Goal: Find specific page/section: Find specific page/section

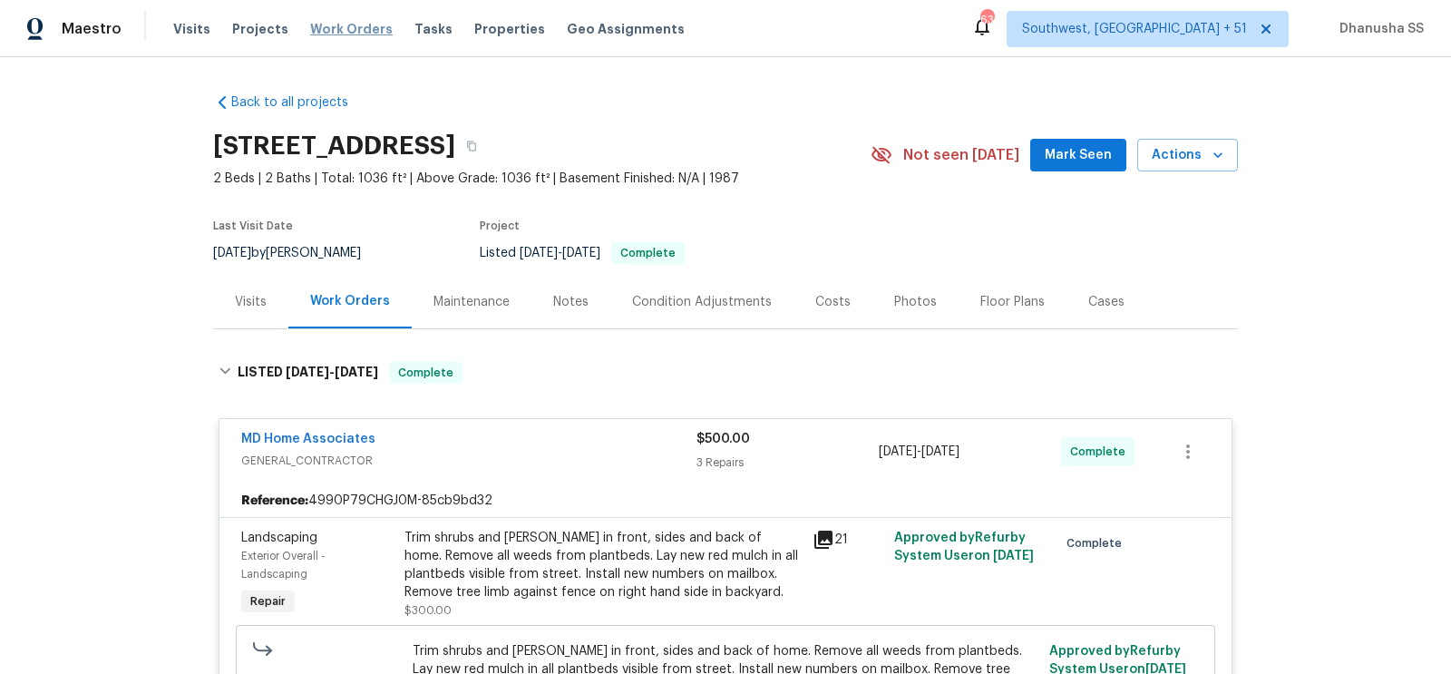
click at [350, 31] on span "Work Orders" at bounding box center [351, 29] width 82 height 18
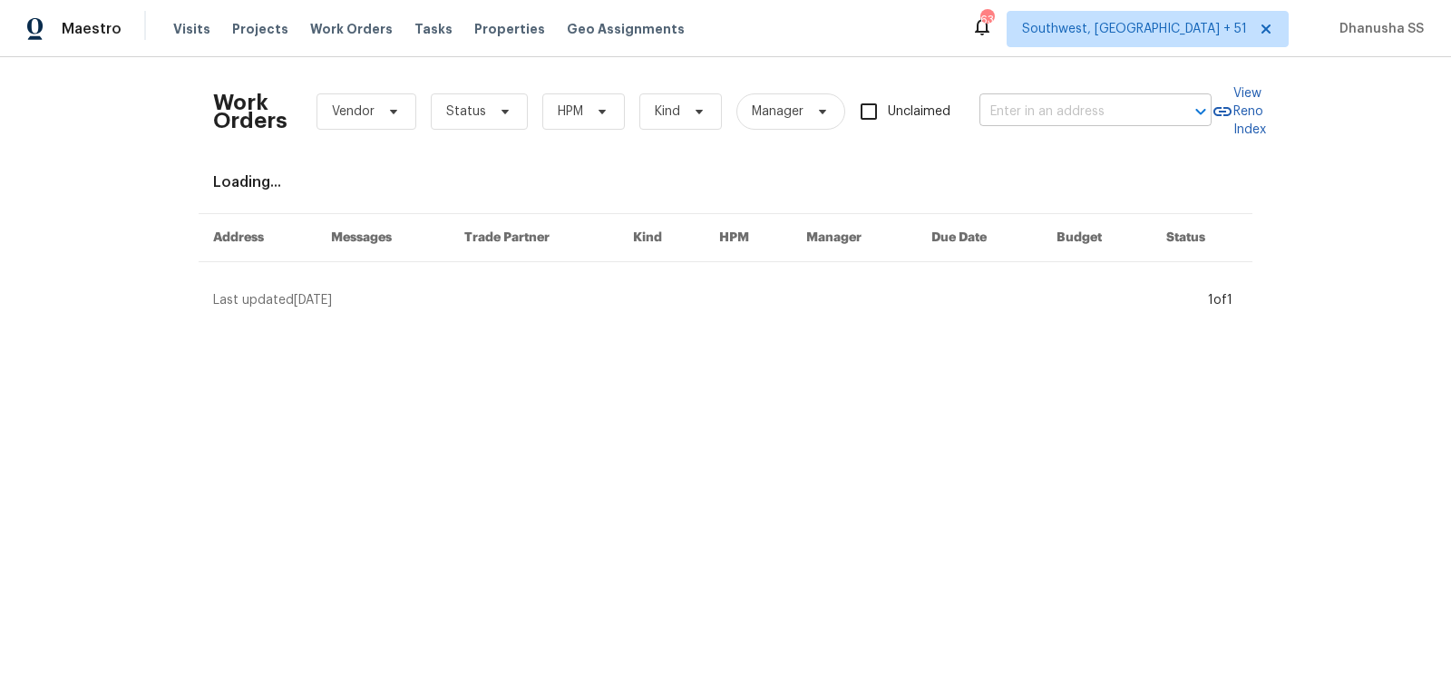
click at [1107, 117] on input "text" at bounding box center [1069, 112] width 181 height 28
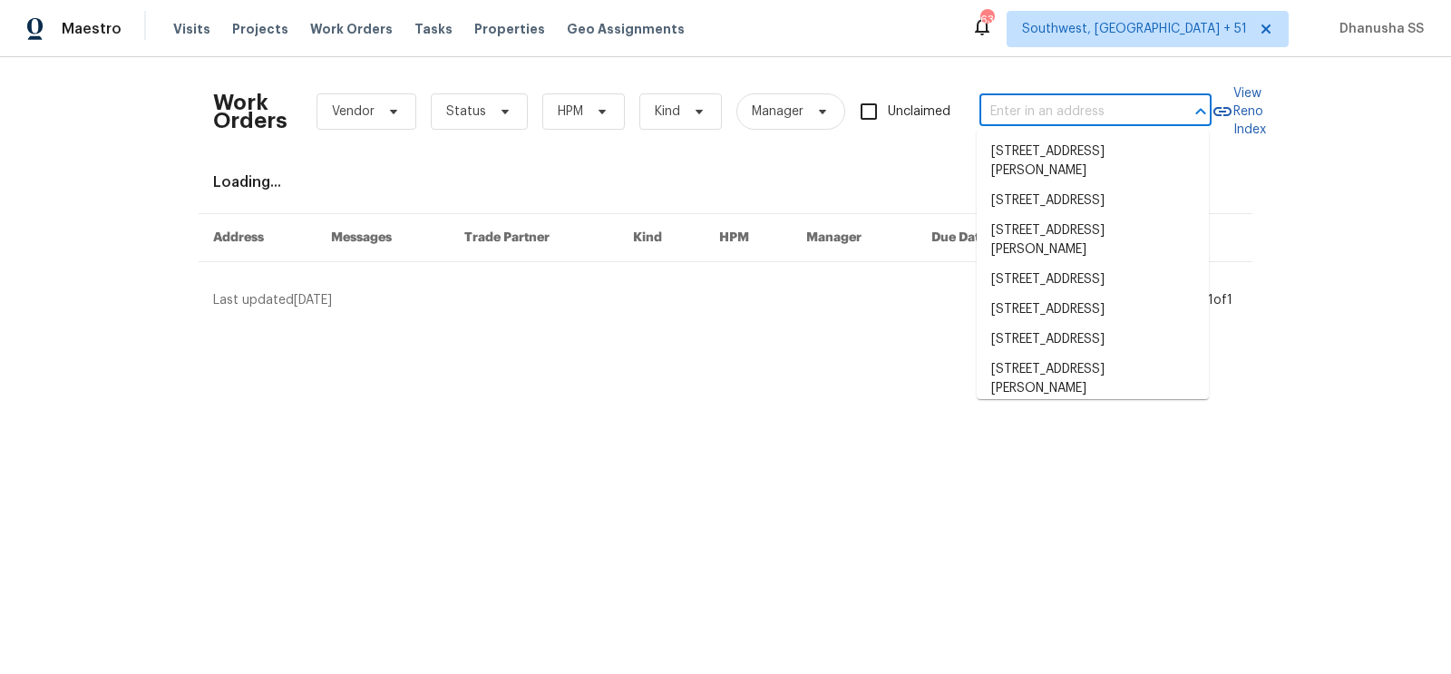
paste input "[STREET_ADDRESS]"
type input "[STREET_ADDRESS]"
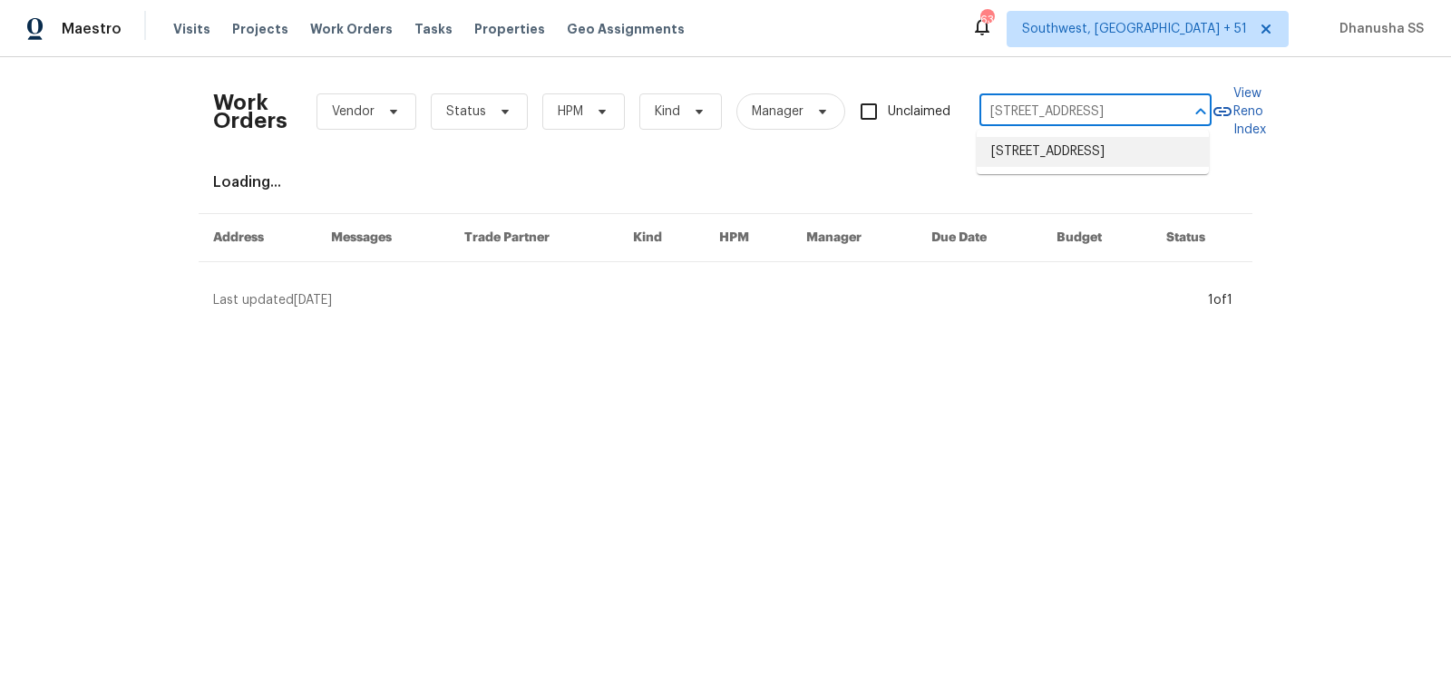
click at [1088, 145] on li "[STREET_ADDRESS]" at bounding box center [1092, 152] width 232 height 30
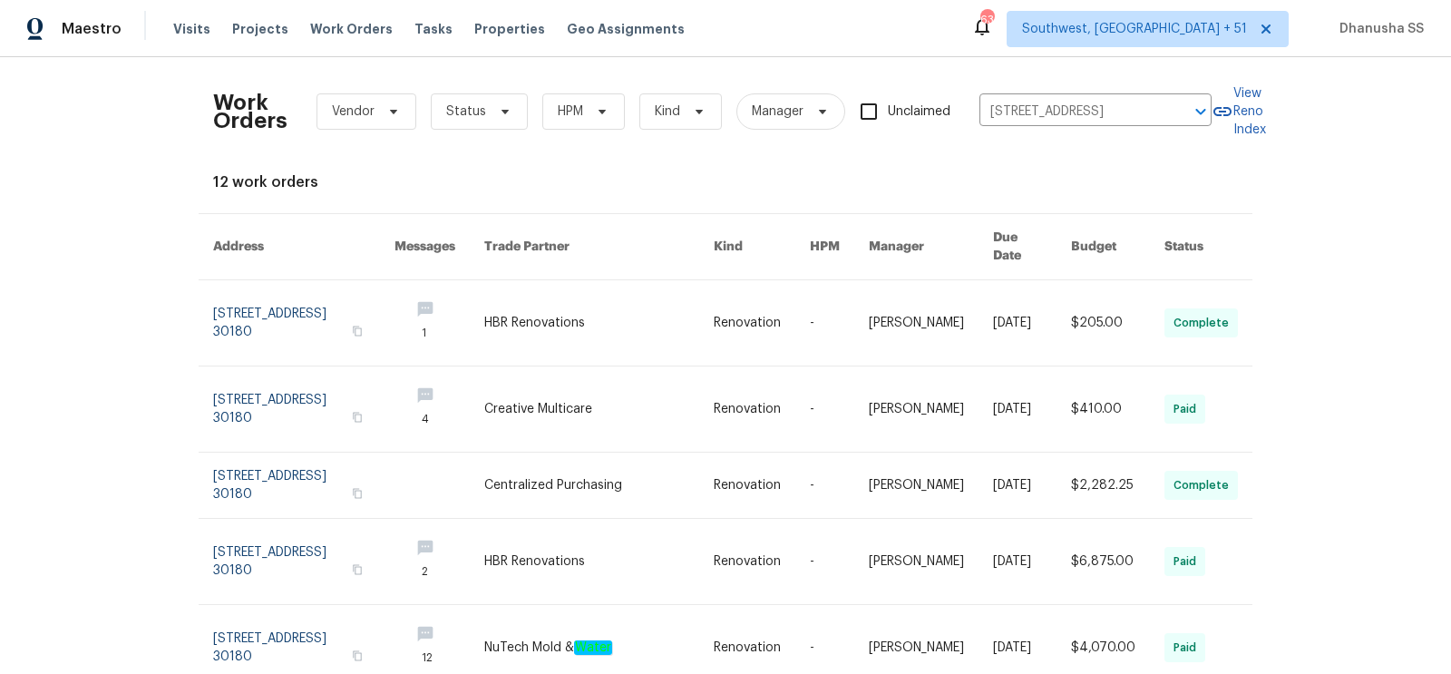
click at [687, 309] on link at bounding box center [598, 322] width 229 height 85
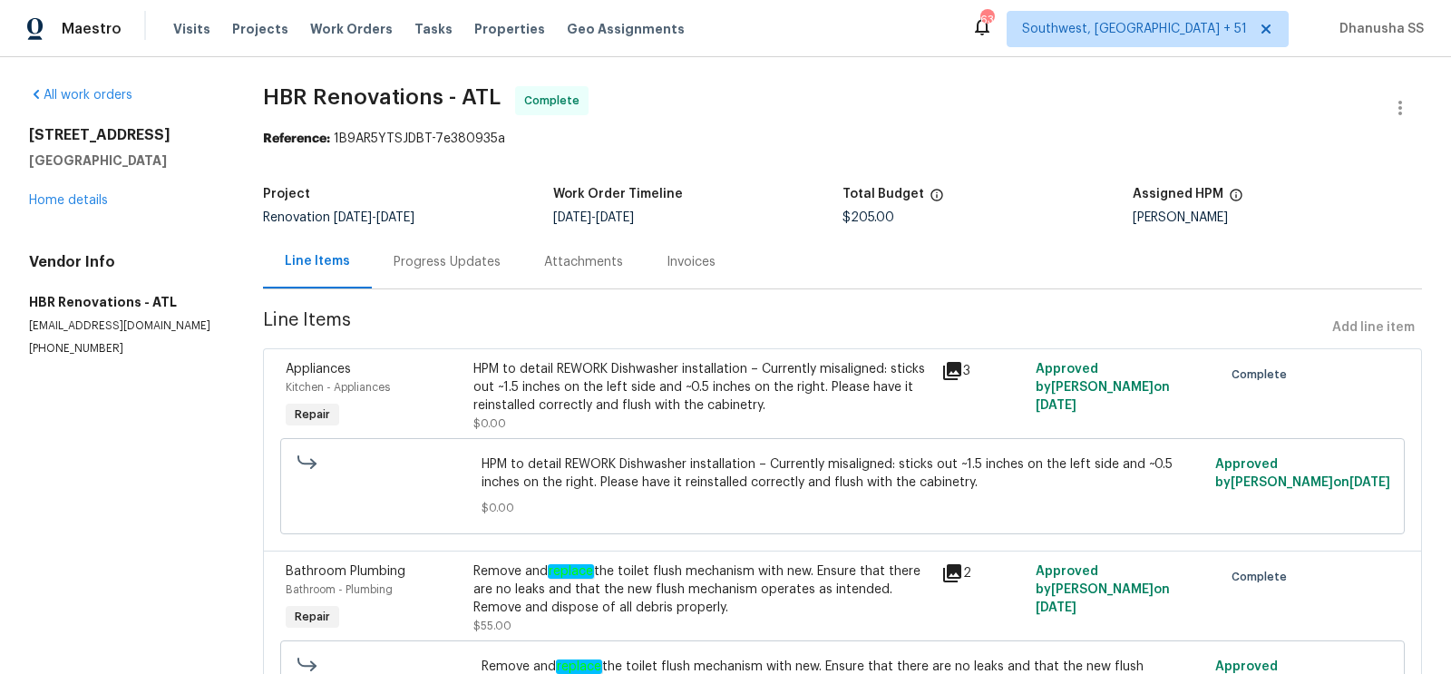
click at [74, 191] on div "[STREET_ADDRESS] Home details" at bounding box center [124, 167] width 190 height 83
click at [74, 198] on link "Home details" at bounding box center [68, 200] width 79 height 13
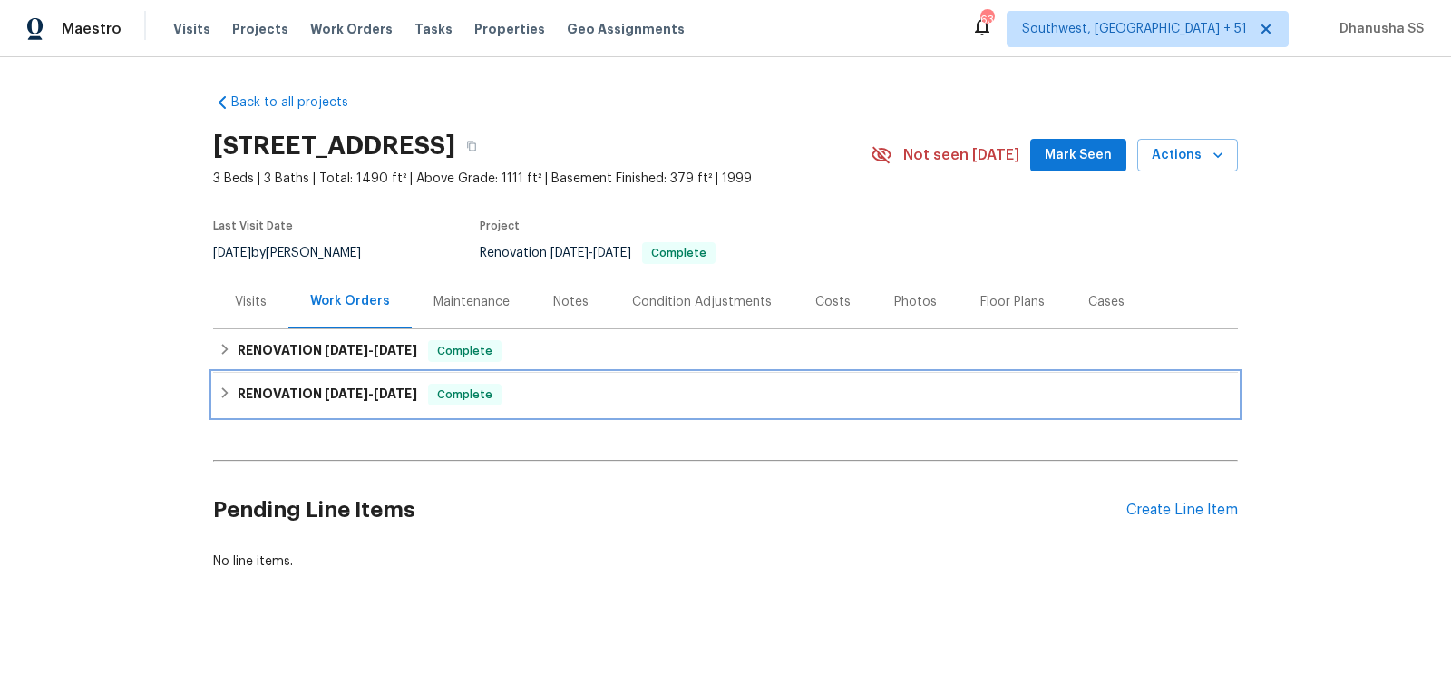
click at [544, 383] on div "RENOVATION [DATE] - [DATE] Complete" at bounding box center [725, 394] width 1014 height 22
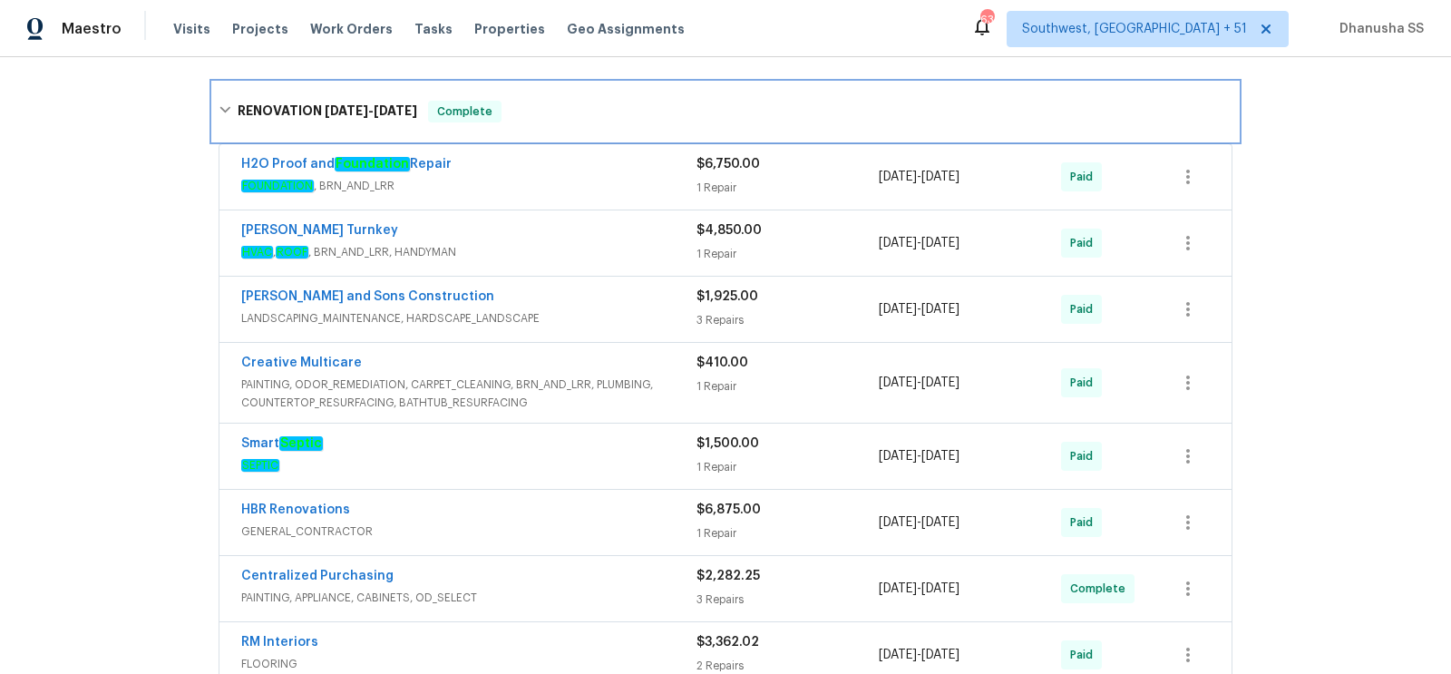
scroll to position [306, 0]
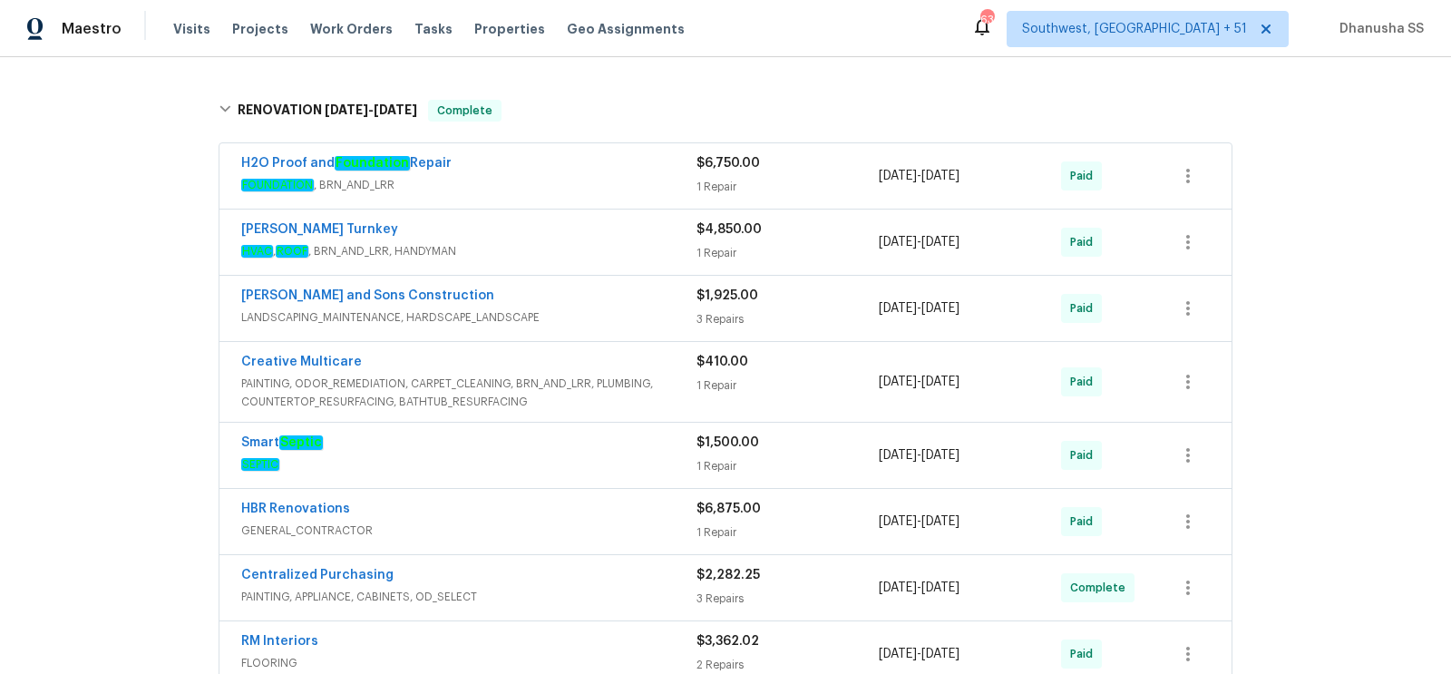
click at [566, 157] on div "H2O Proof and Foundation Repair" at bounding box center [468, 165] width 455 height 22
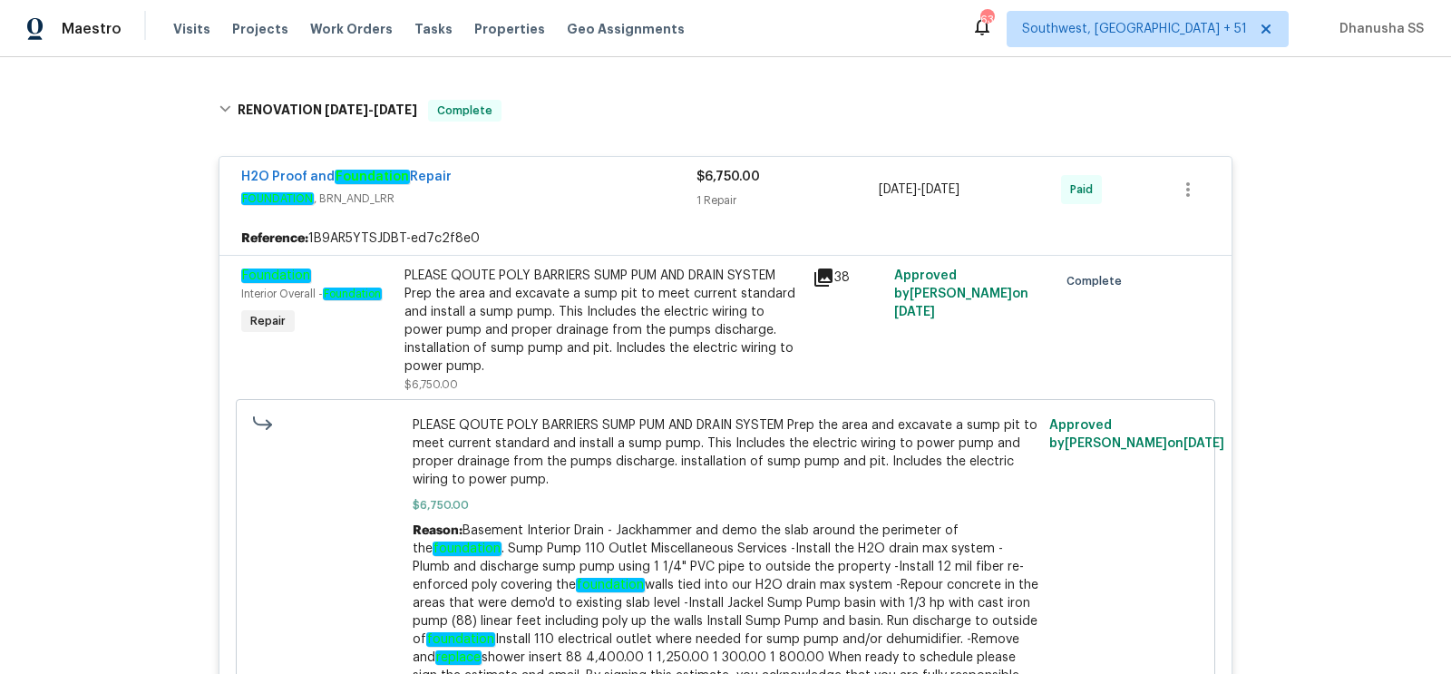
scroll to position [102, 0]
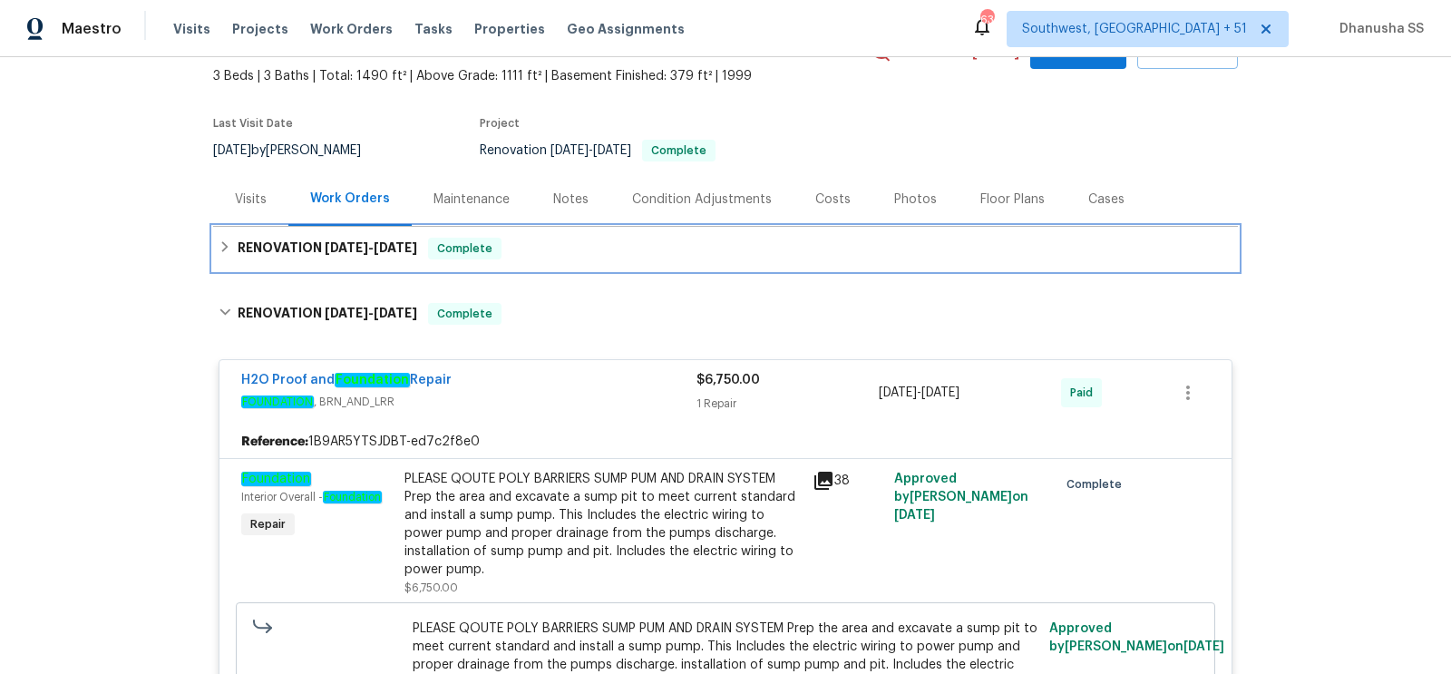
click at [557, 246] on div "RENOVATION [DATE] - [DATE] Complete" at bounding box center [725, 249] width 1014 height 22
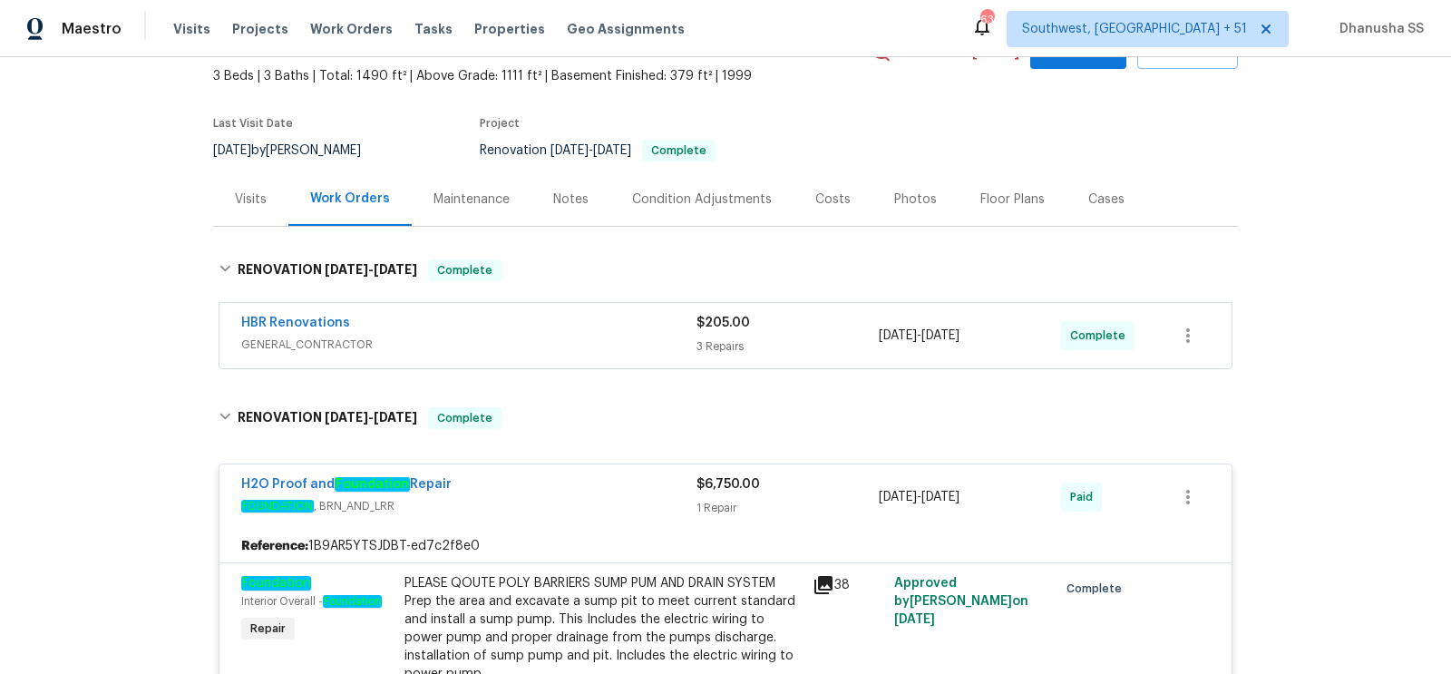
click at [576, 328] on div "HBR Renovations" at bounding box center [468, 325] width 455 height 22
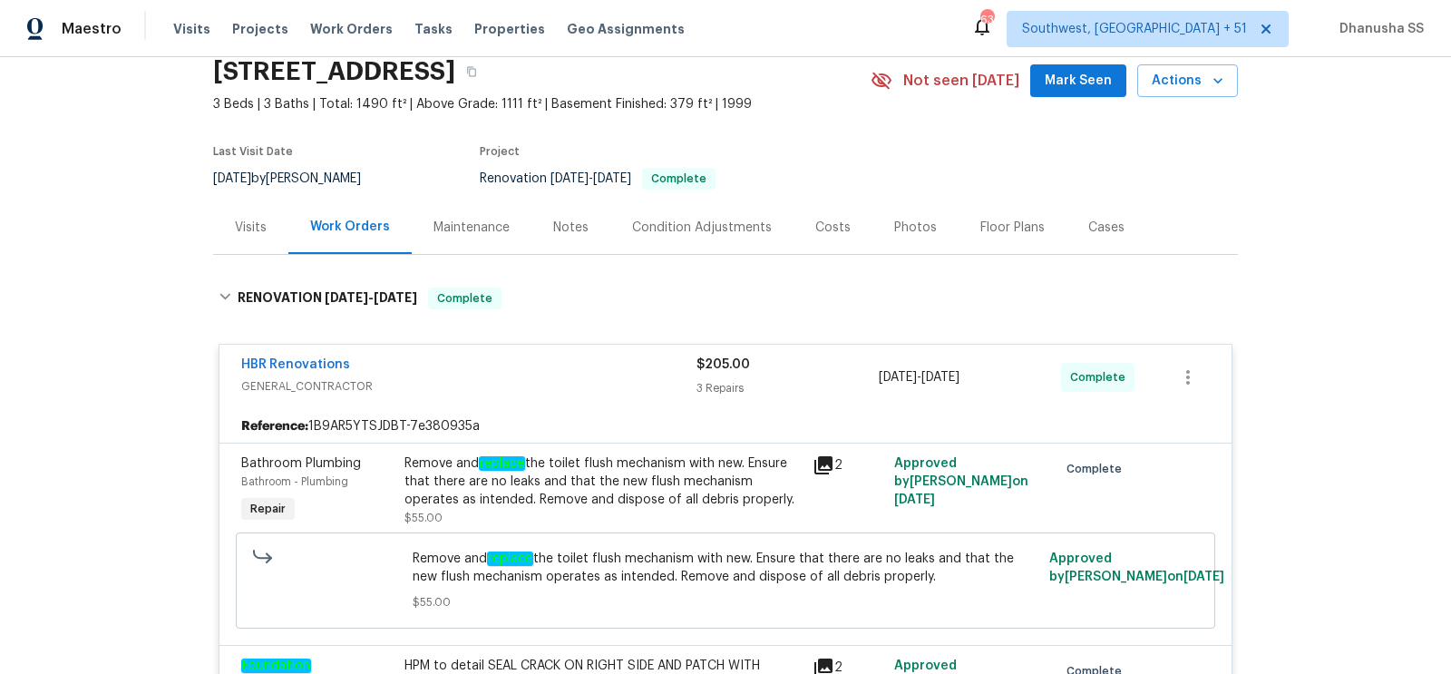
scroll to position [0, 0]
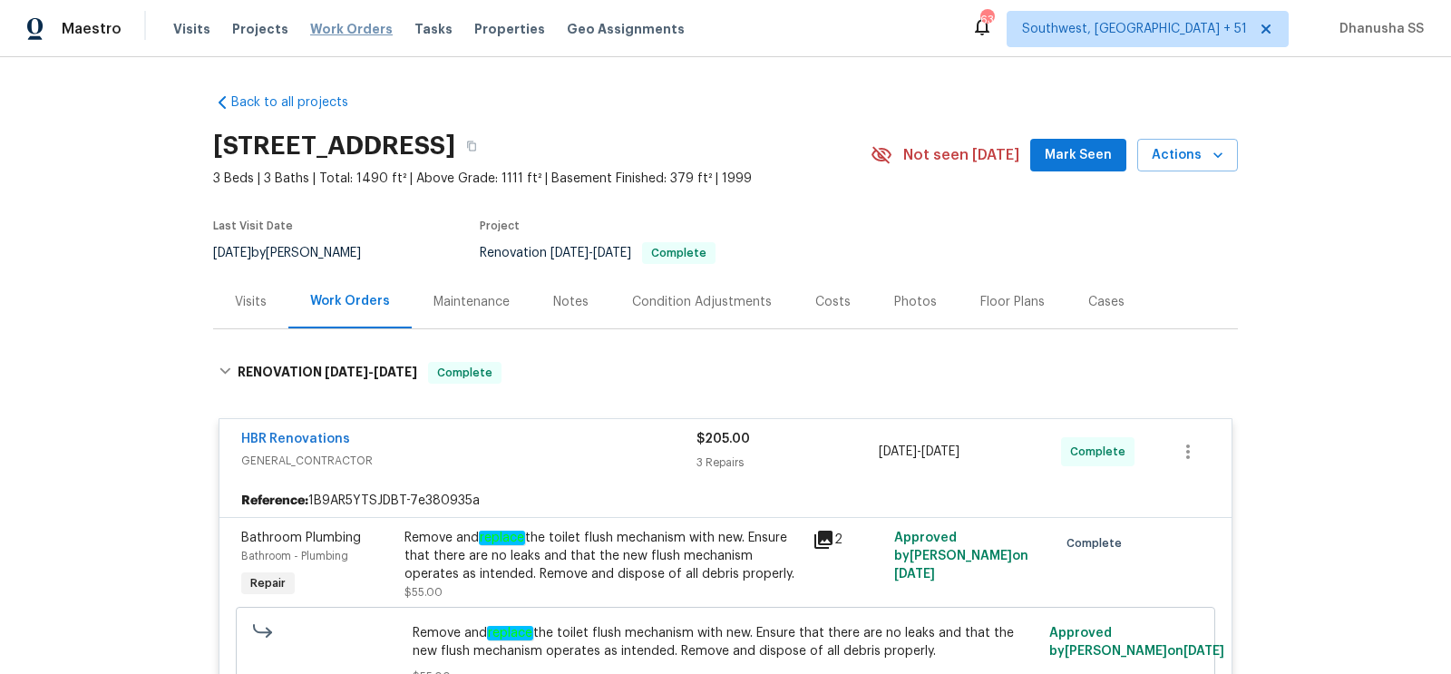
click at [343, 25] on span "Work Orders" at bounding box center [351, 29] width 82 height 18
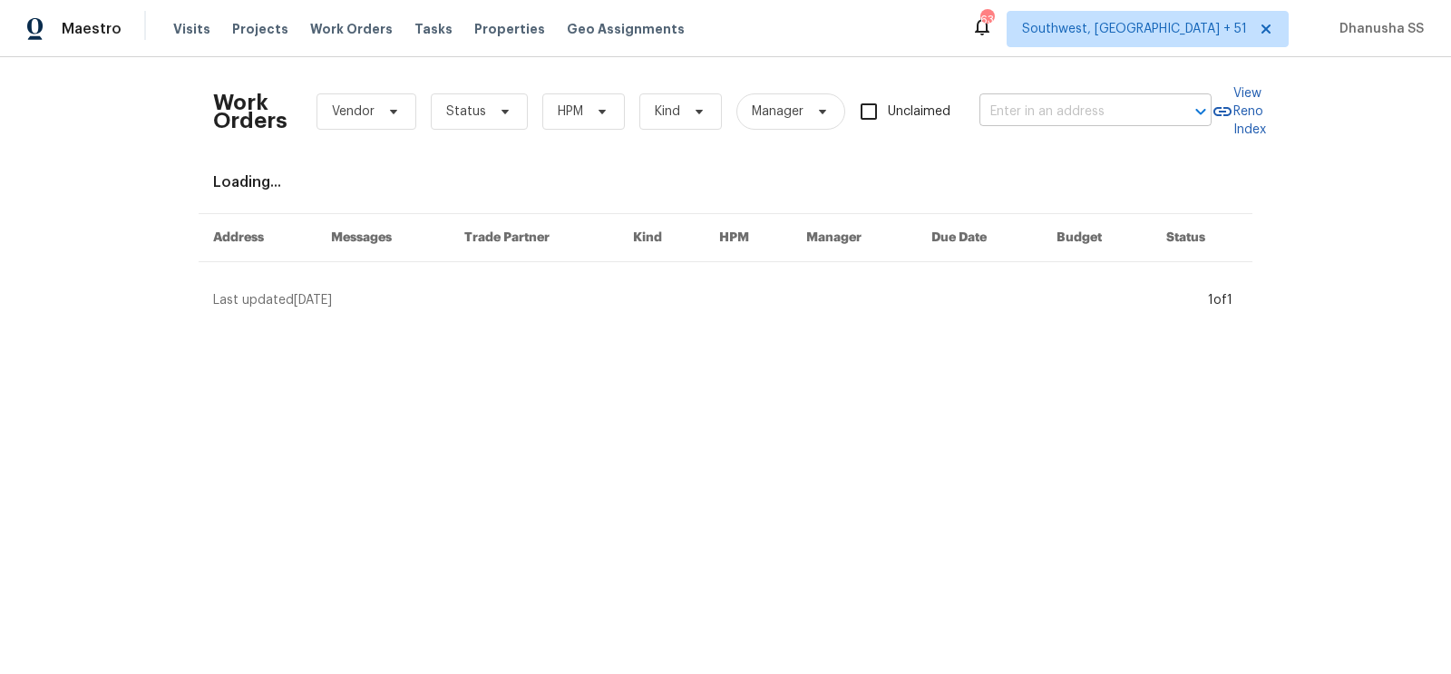
click at [1052, 121] on input "text" at bounding box center [1069, 112] width 181 height 28
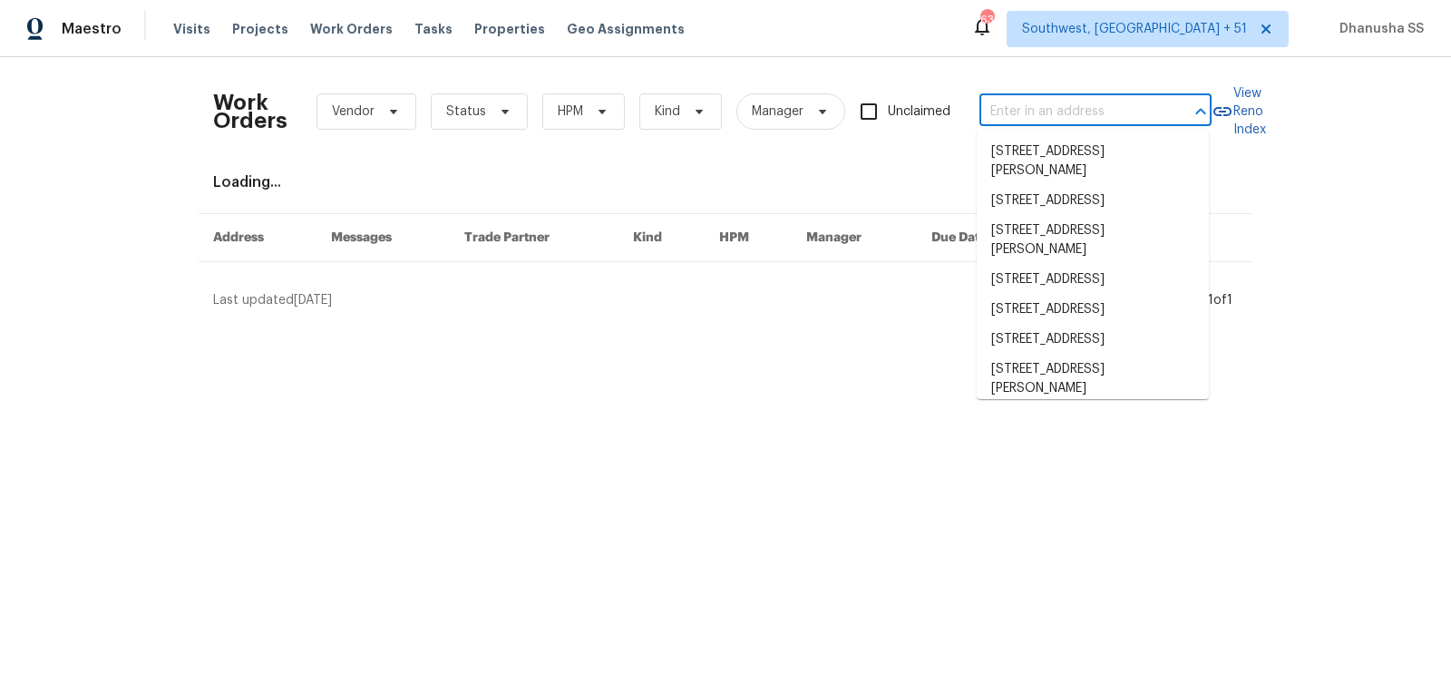
paste input "1314 [PERSON_NAME], [PERSON_NAME], AL 35004"
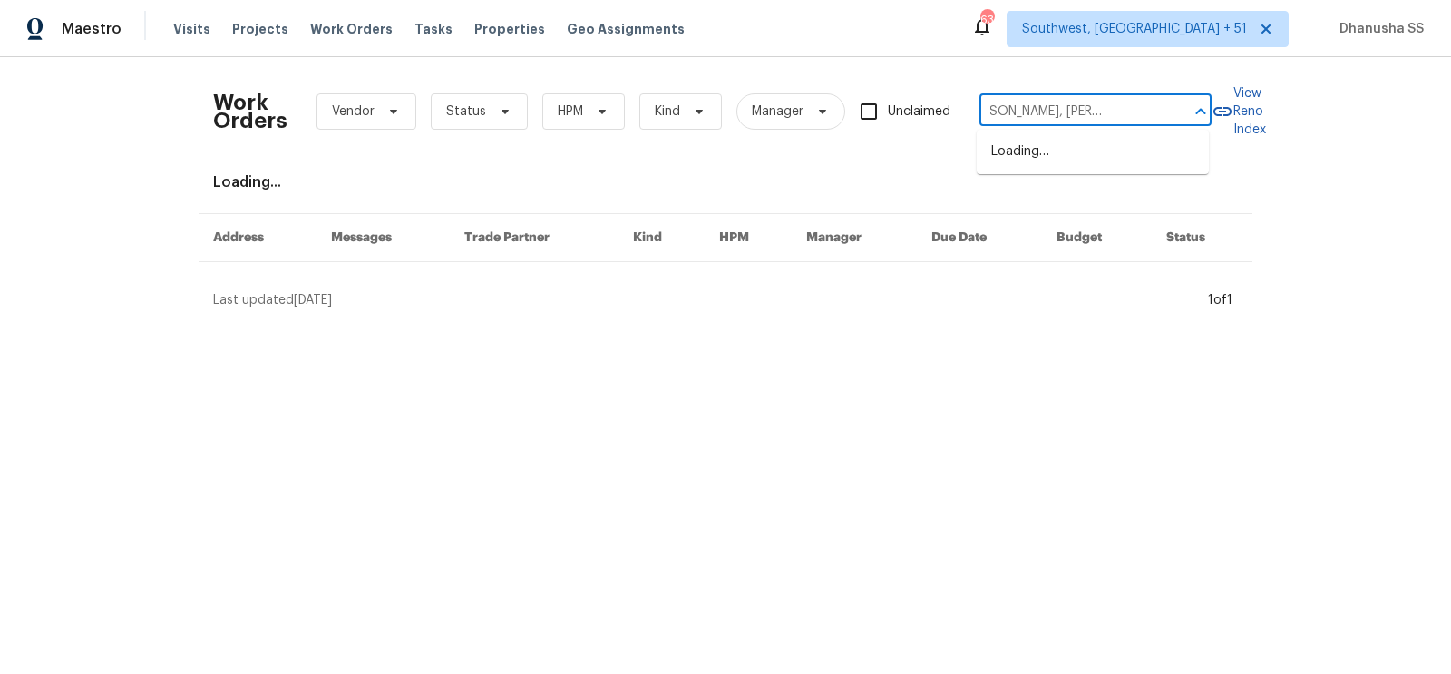
type input "1314 [PERSON_NAME], [PERSON_NAME], AL 35004"
click at [1043, 150] on li "1314 [PERSON_NAME], [PERSON_NAME], AL 35004" at bounding box center [1092, 161] width 232 height 49
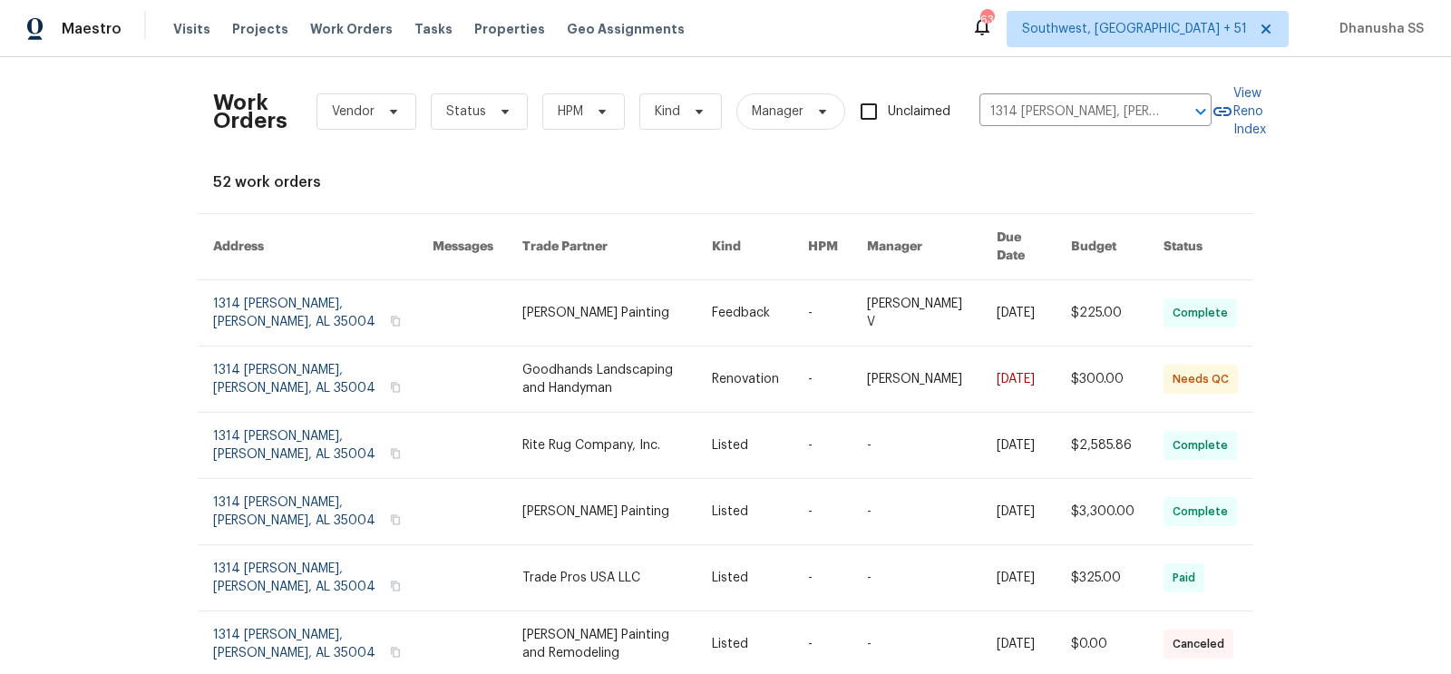
click at [598, 291] on link at bounding box center [616, 312] width 189 height 65
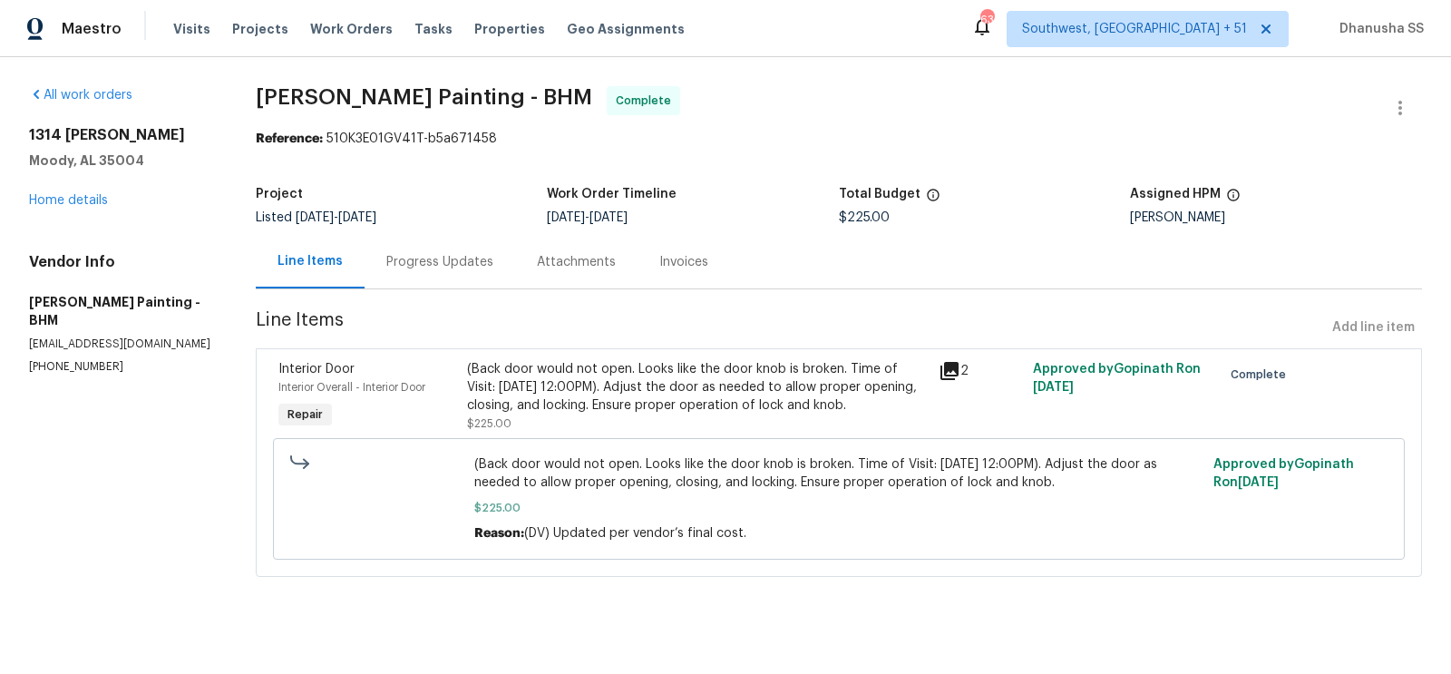
click at [73, 192] on div "[STREET_ADDRESS][PERSON_NAME] Home details" at bounding box center [120, 167] width 183 height 83
click at [75, 205] on link "Home details" at bounding box center [68, 200] width 79 height 13
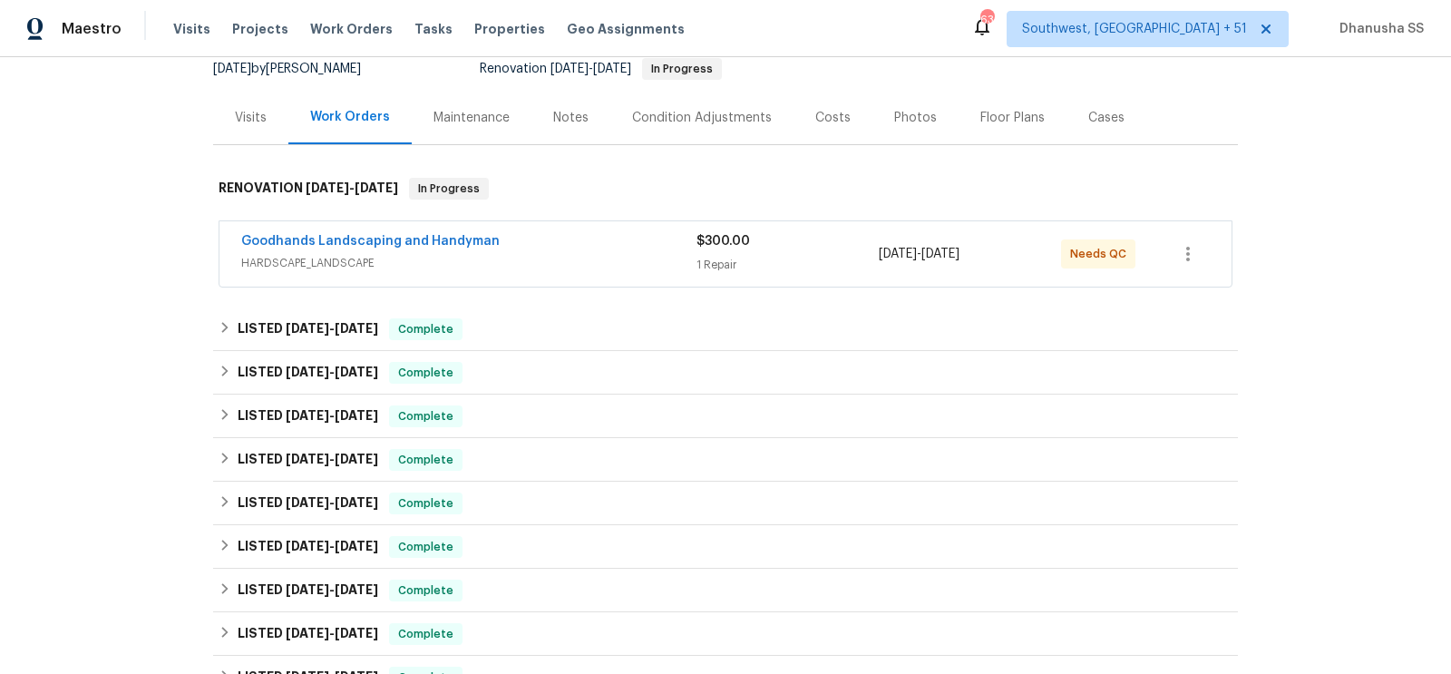
scroll to position [229, 0]
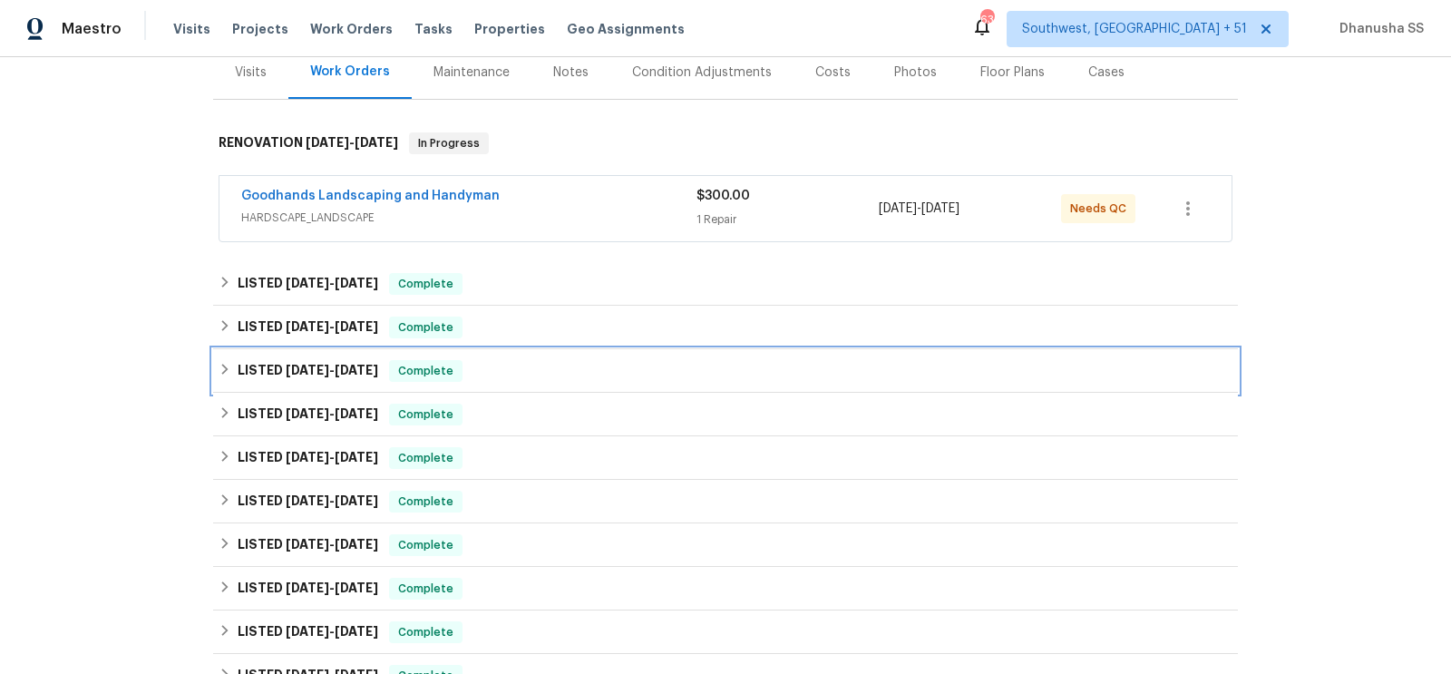
click at [549, 350] on div "LISTED [DATE] - [DATE] Complete" at bounding box center [725, 371] width 1024 height 44
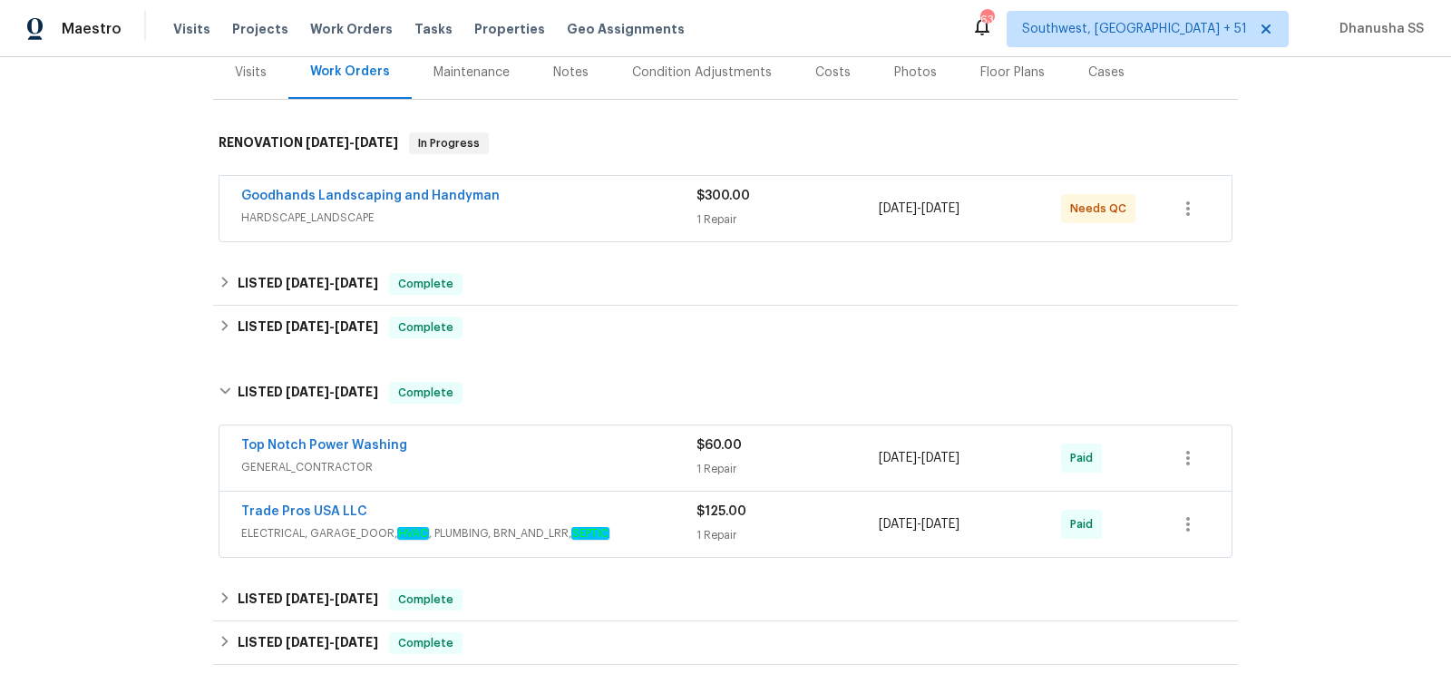
click at [577, 443] on div "Top Notch Power Washing" at bounding box center [468, 447] width 455 height 22
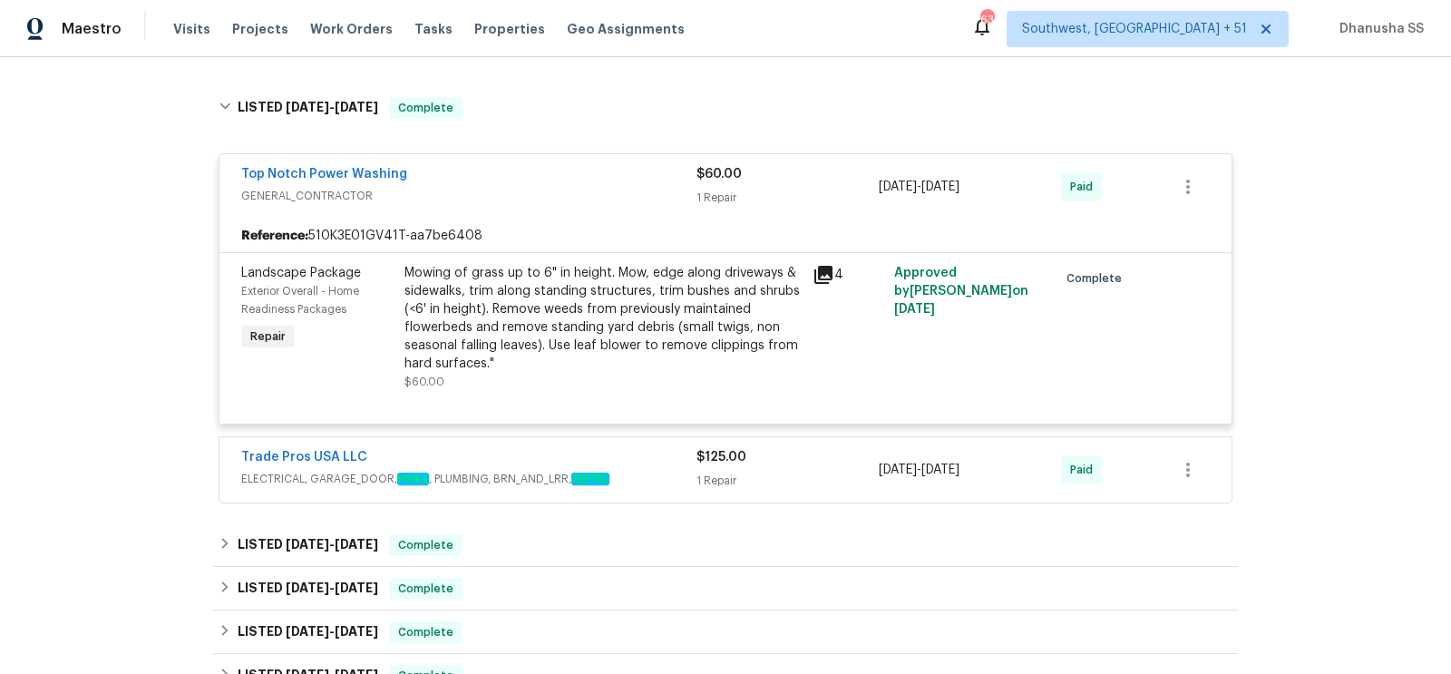
scroll to position [287, 0]
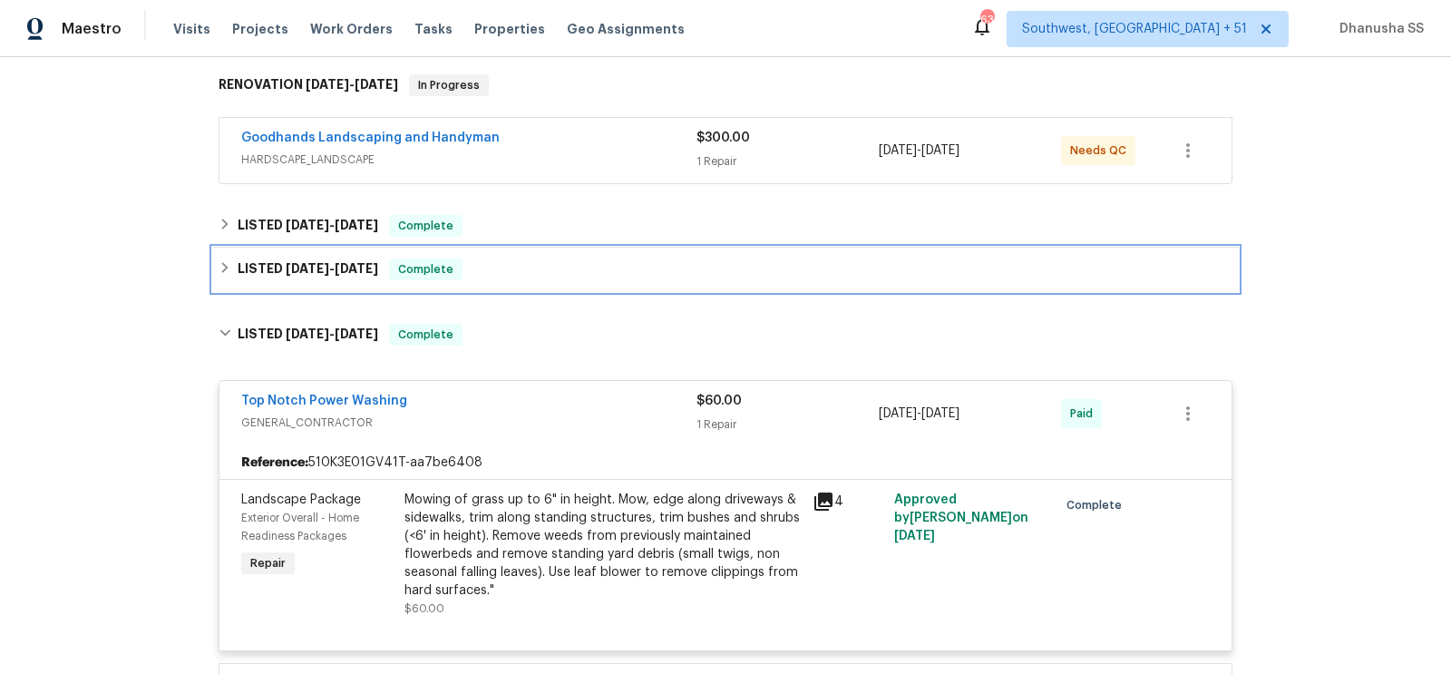
click at [538, 277] on div "LISTED [DATE] - [DATE] Complete" at bounding box center [725, 269] width 1014 height 22
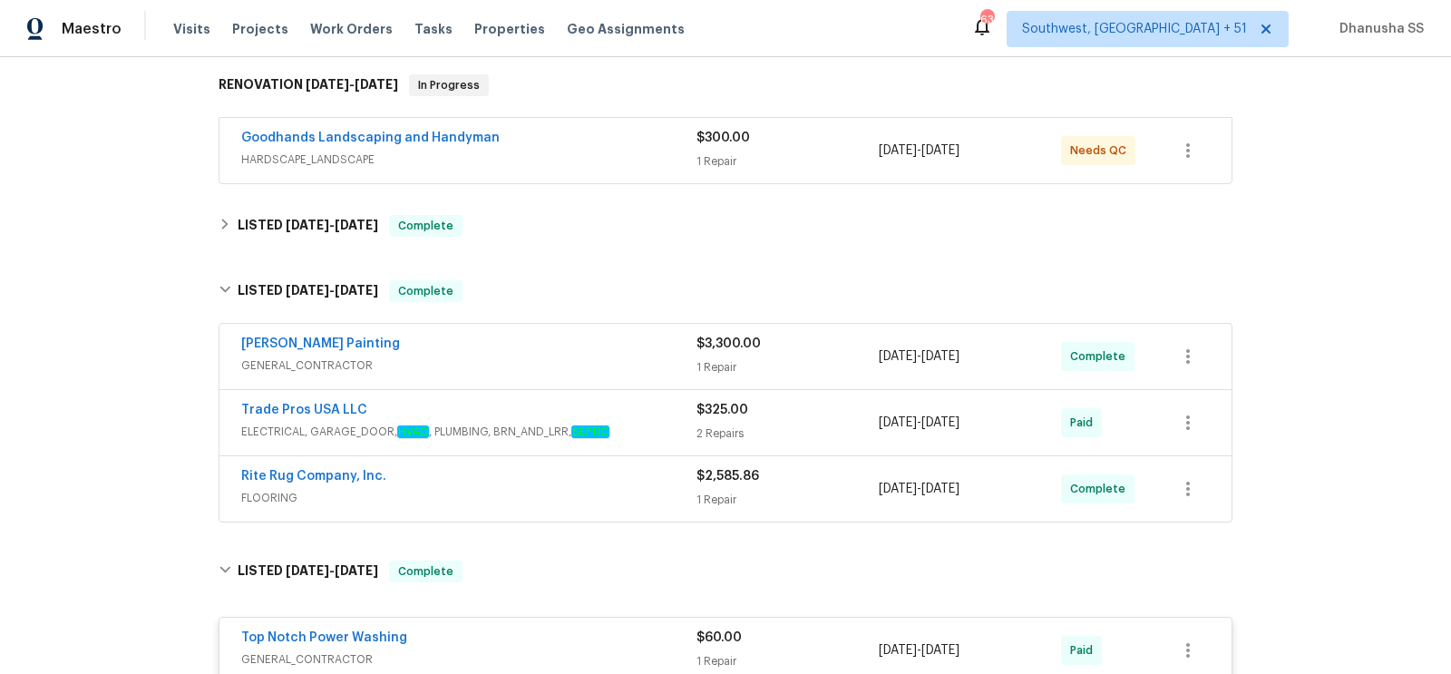
click at [617, 480] on div "Rite Rug Company, Inc." at bounding box center [468, 478] width 455 height 22
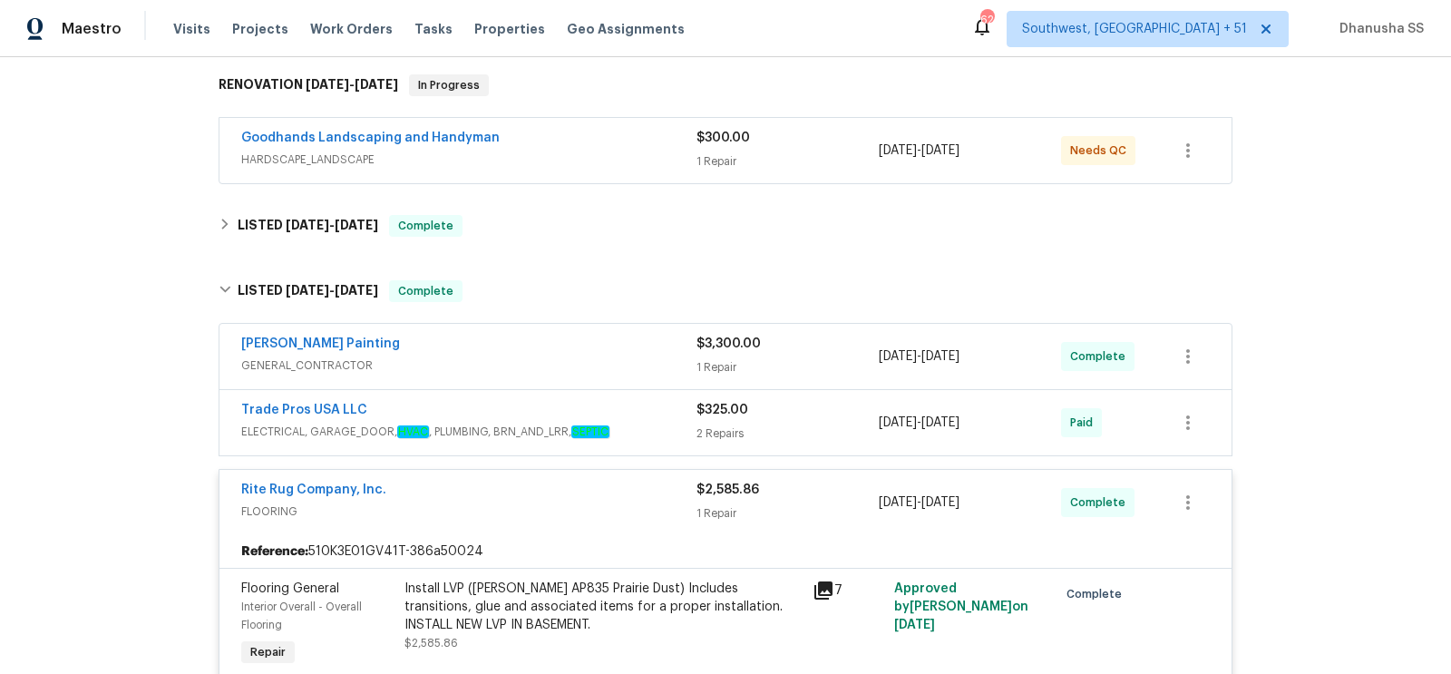
scroll to position [533, 0]
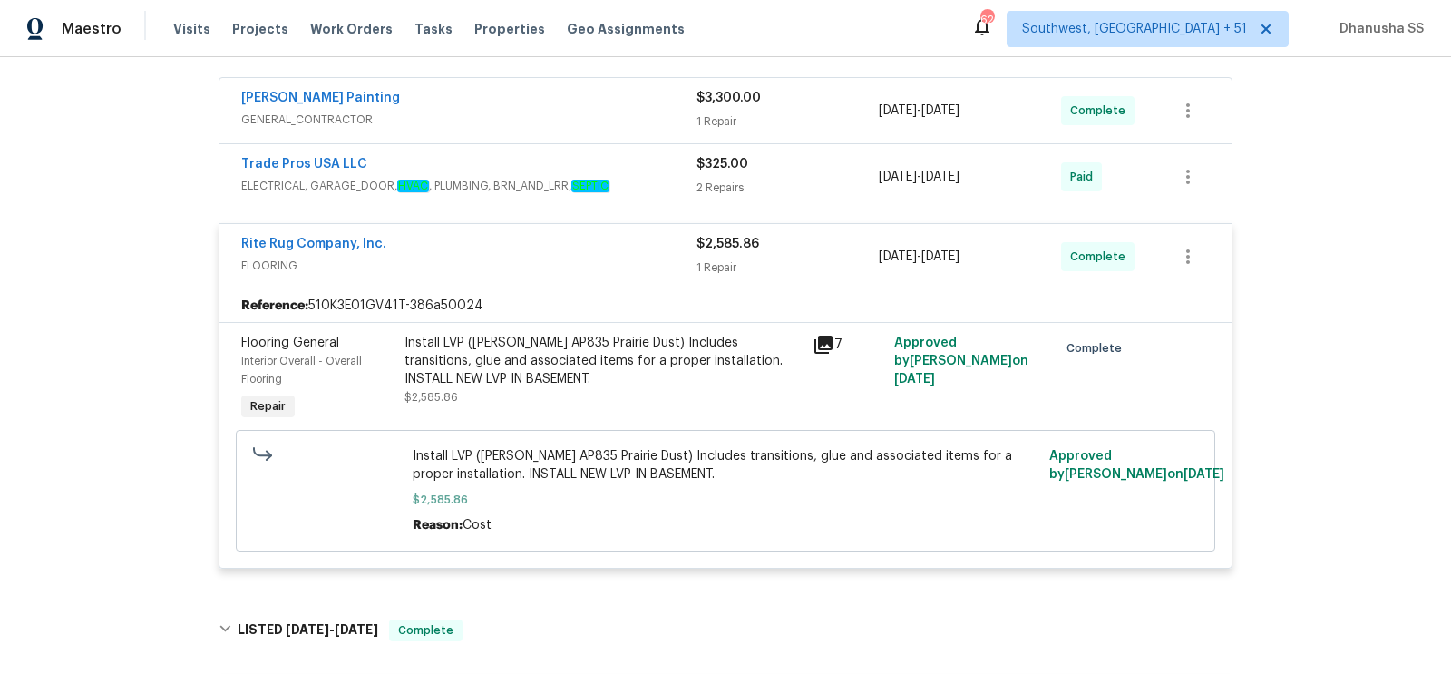
click at [603, 193] on div "Trade Pros USA LLC ELECTRICAL, GARAGE_DOOR, HVAC , PLUMBING, BRN_AND_LRR, SEPTIC" at bounding box center [468, 177] width 455 height 44
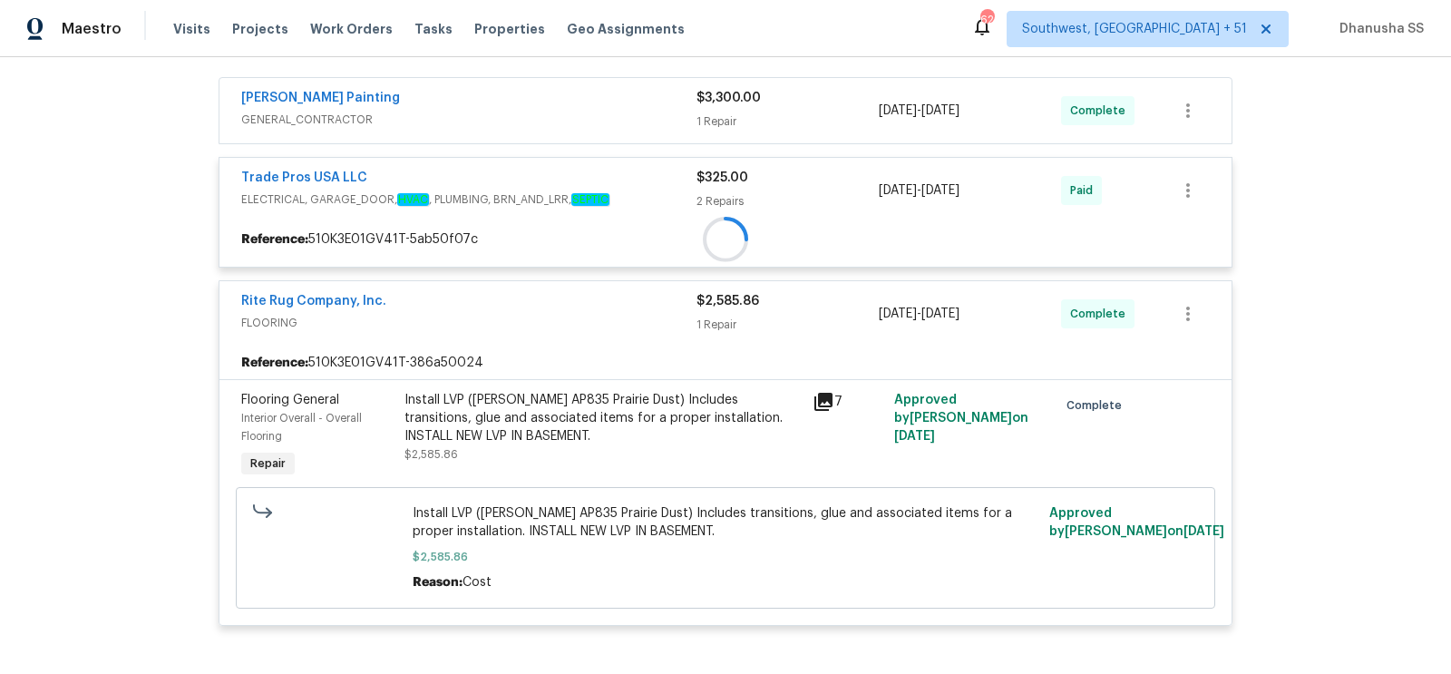
scroll to position [479, 0]
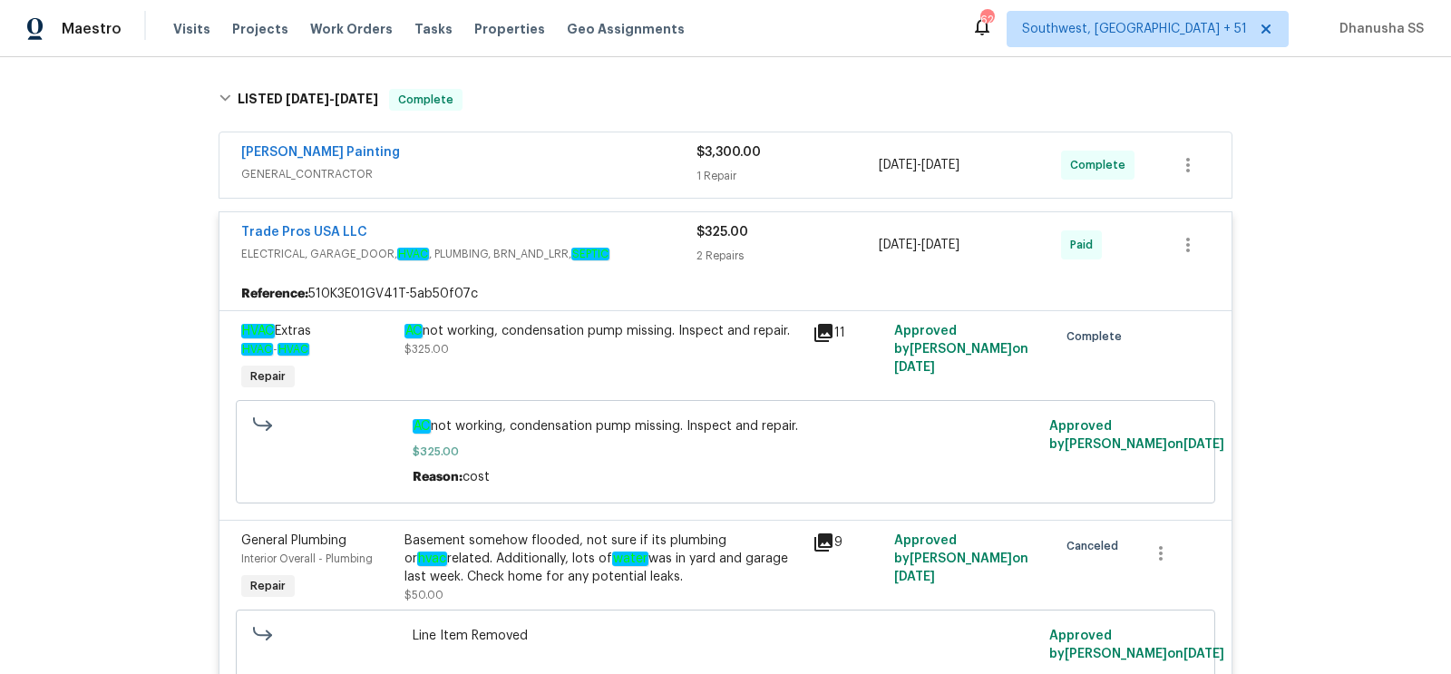
click at [597, 158] on div "[PERSON_NAME] Painting" at bounding box center [468, 154] width 455 height 22
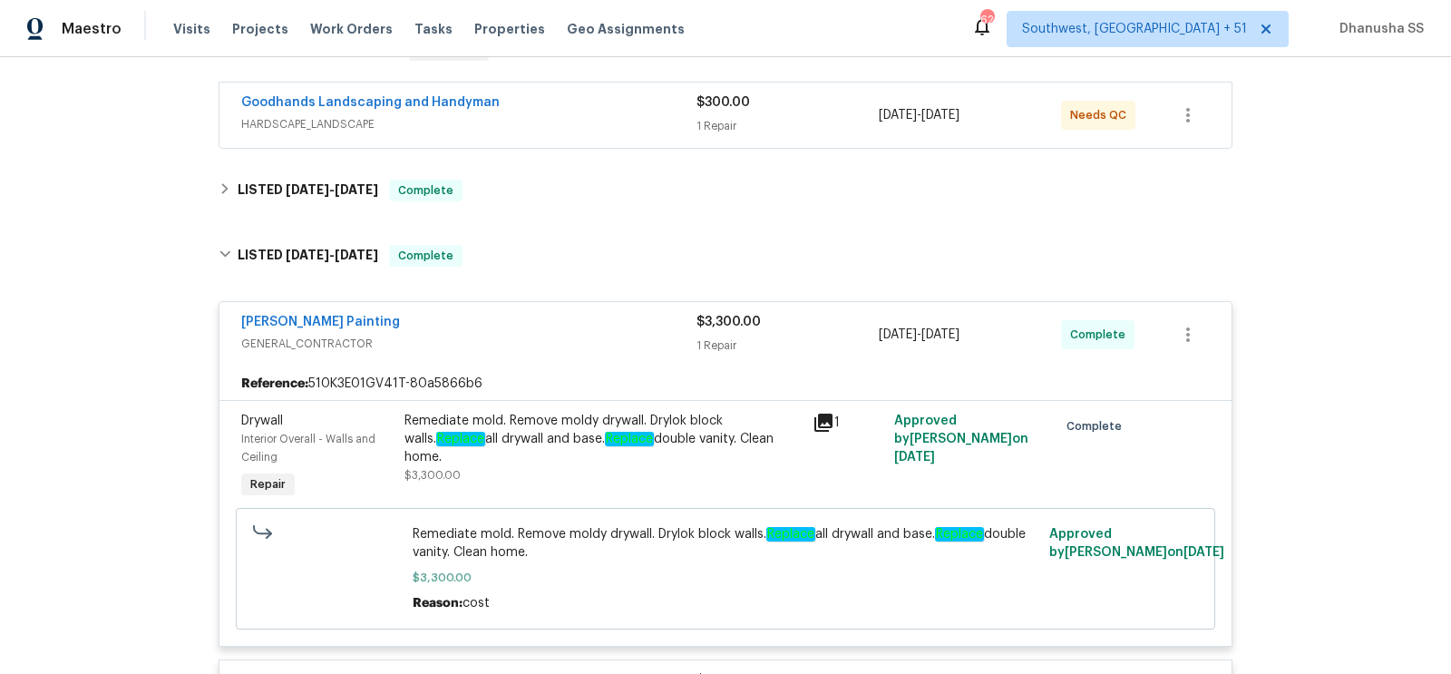
scroll to position [294, 0]
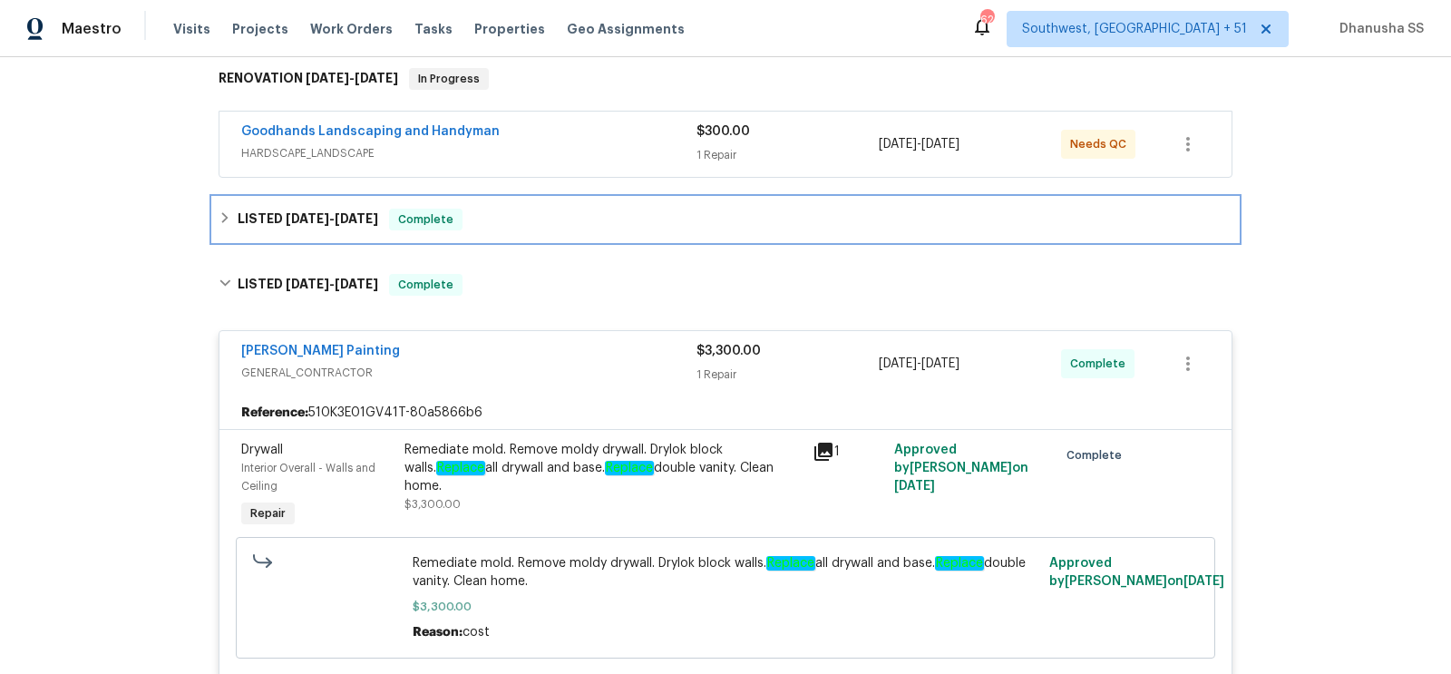
click at [561, 224] on div "LISTED [DATE] - [DATE] Complete" at bounding box center [725, 220] width 1014 height 22
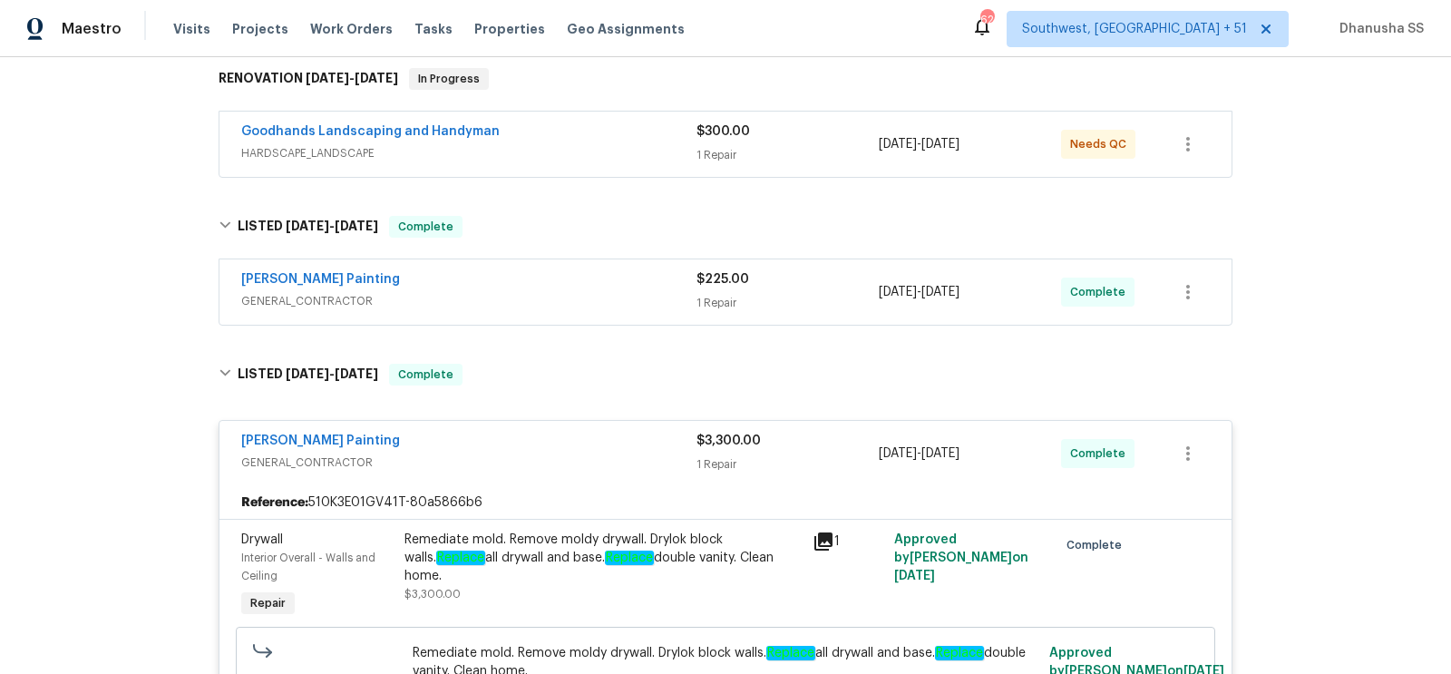
click at [627, 301] on span "GENERAL_CONTRACTOR" at bounding box center [468, 301] width 455 height 18
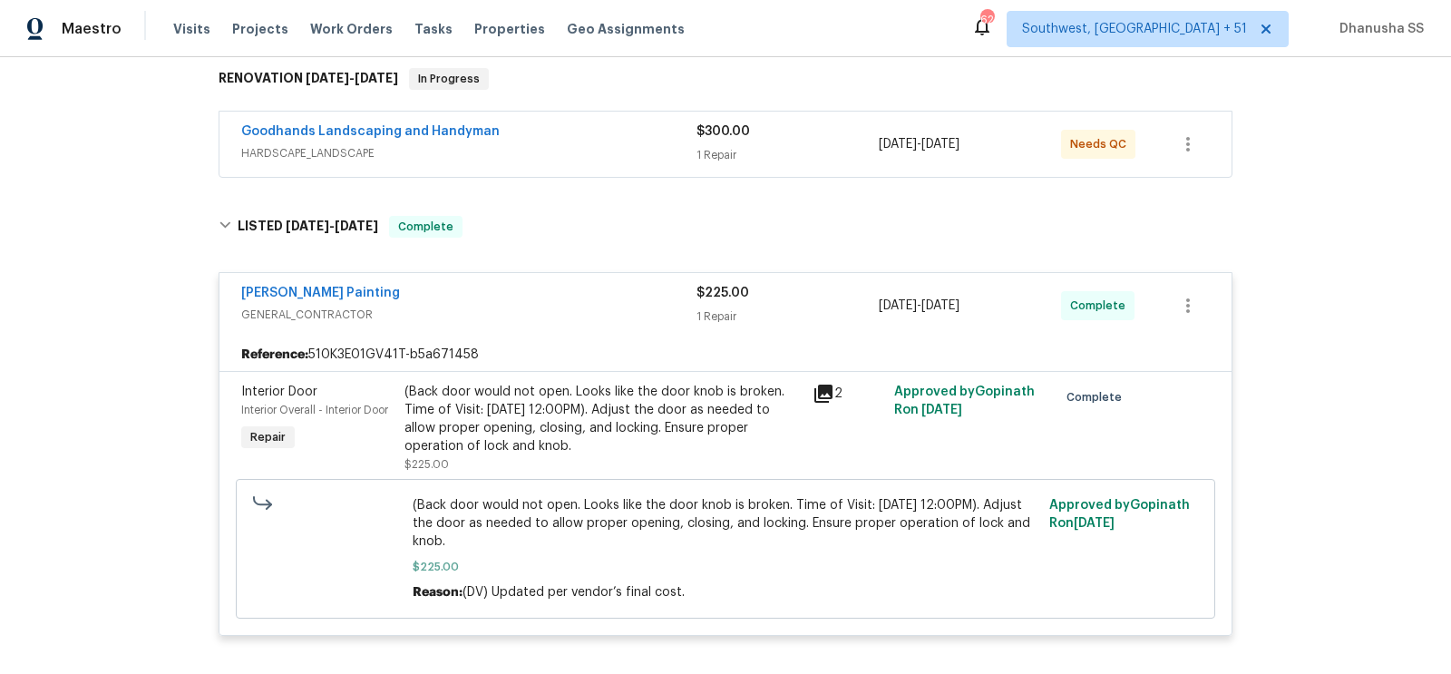
scroll to position [230, 0]
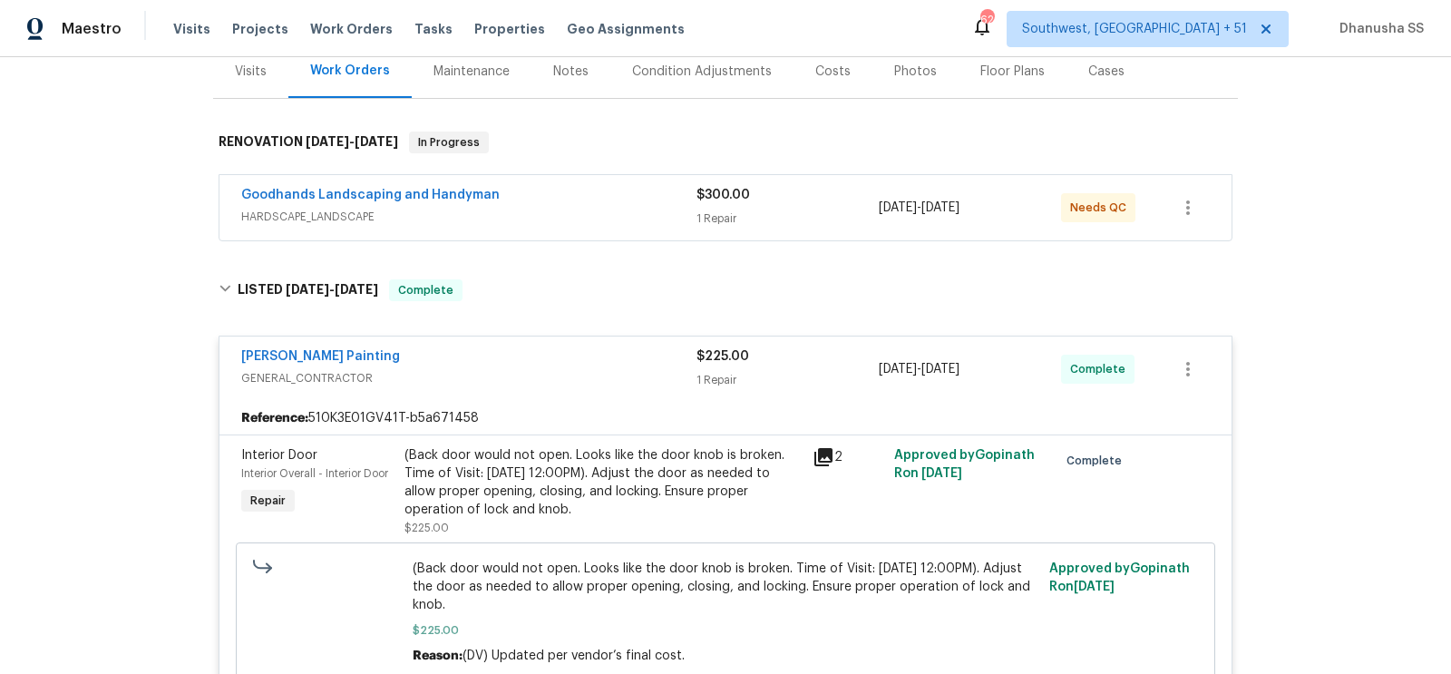
click at [615, 226] on div "Goodhands Landscaping and Handyman HARDSCAPE_LANDSCAPE" at bounding box center [468, 208] width 455 height 44
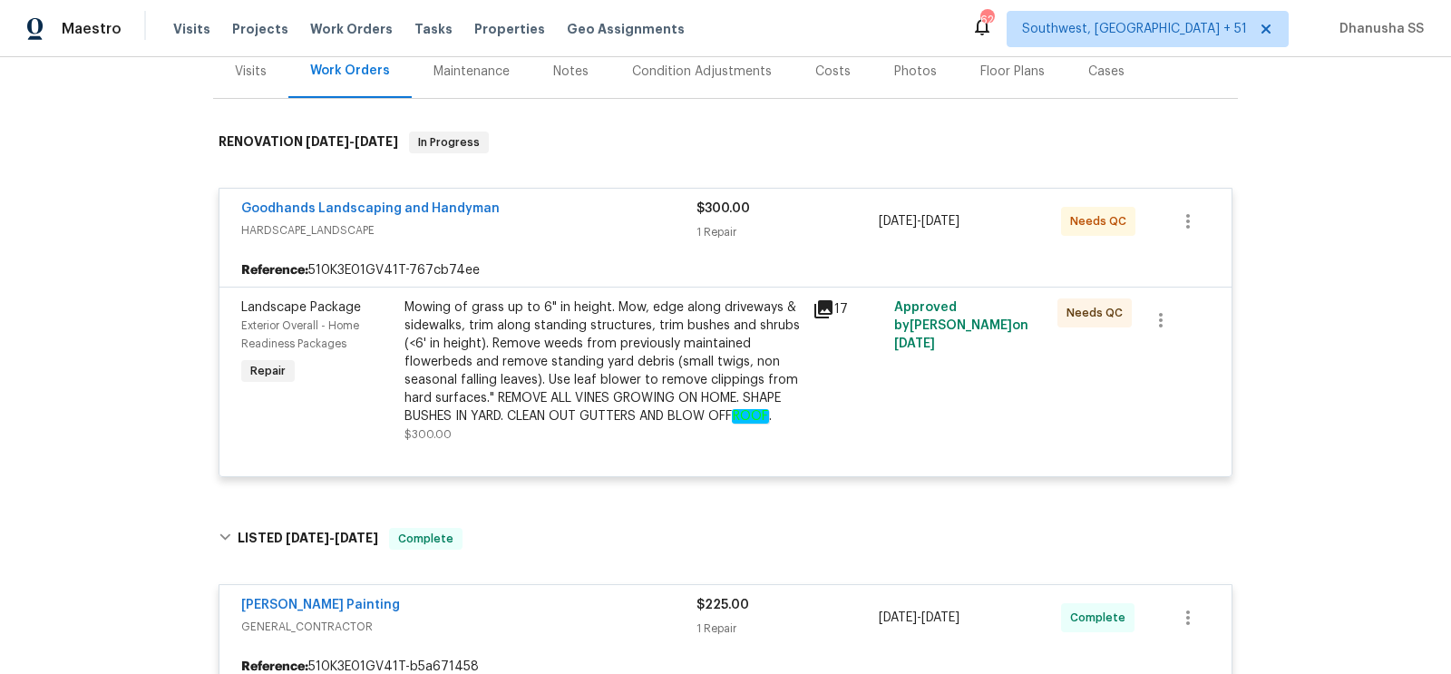
scroll to position [0, 0]
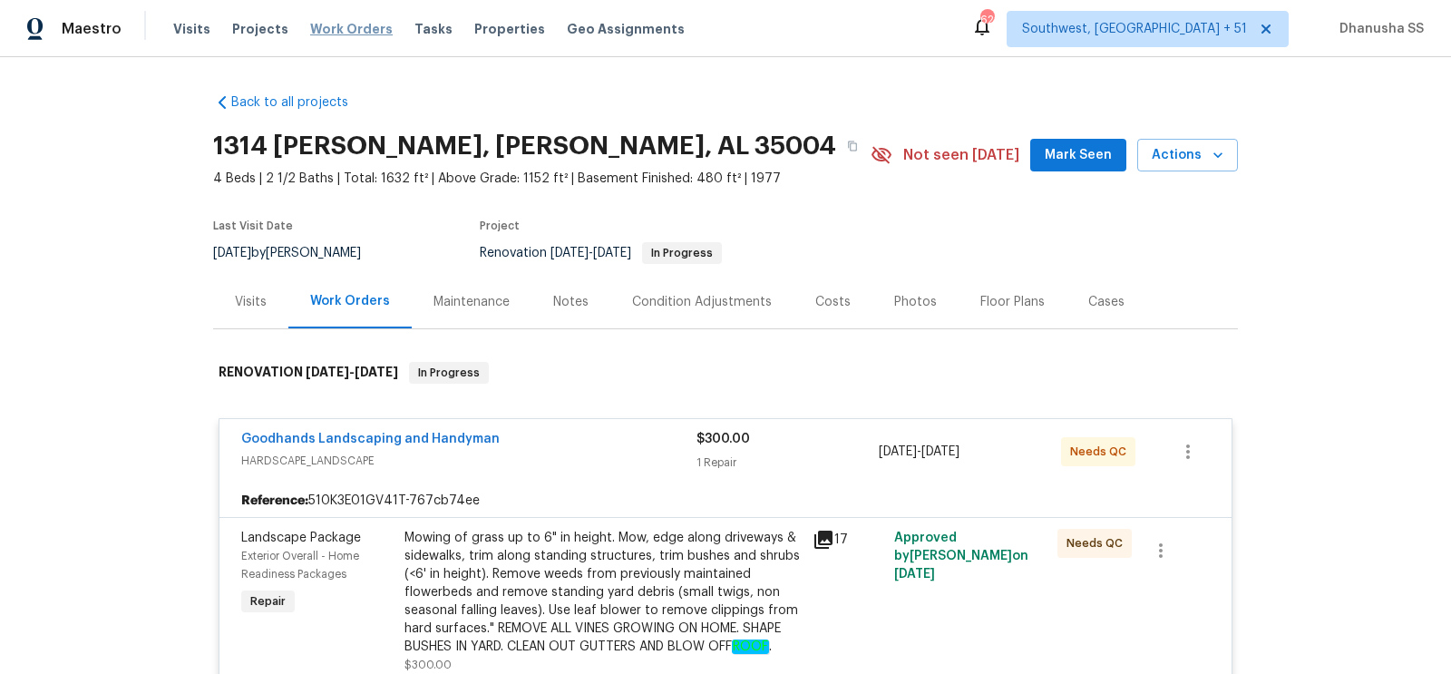
click at [357, 37] on span "Work Orders" at bounding box center [351, 29] width 82 height 18
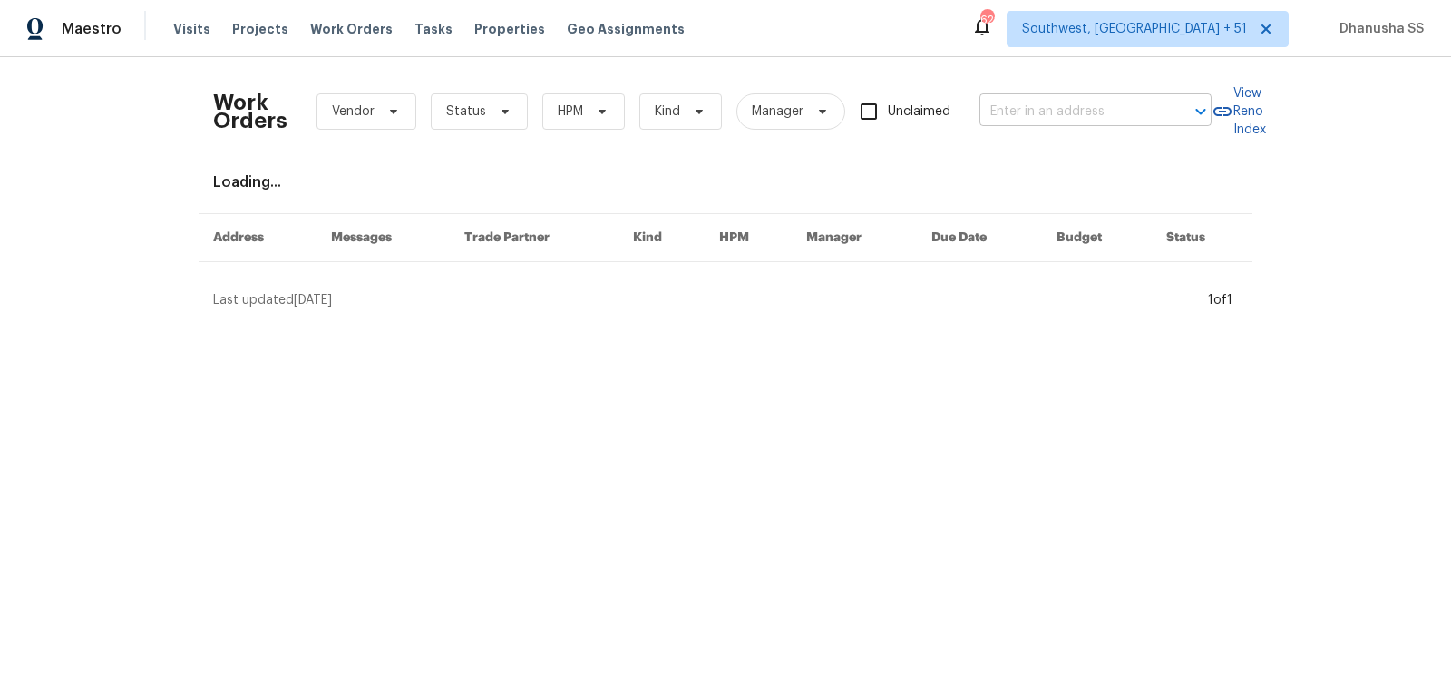
click at [1018, 120] on input "text" at bounding box center [1069, 112] width 181 height 28
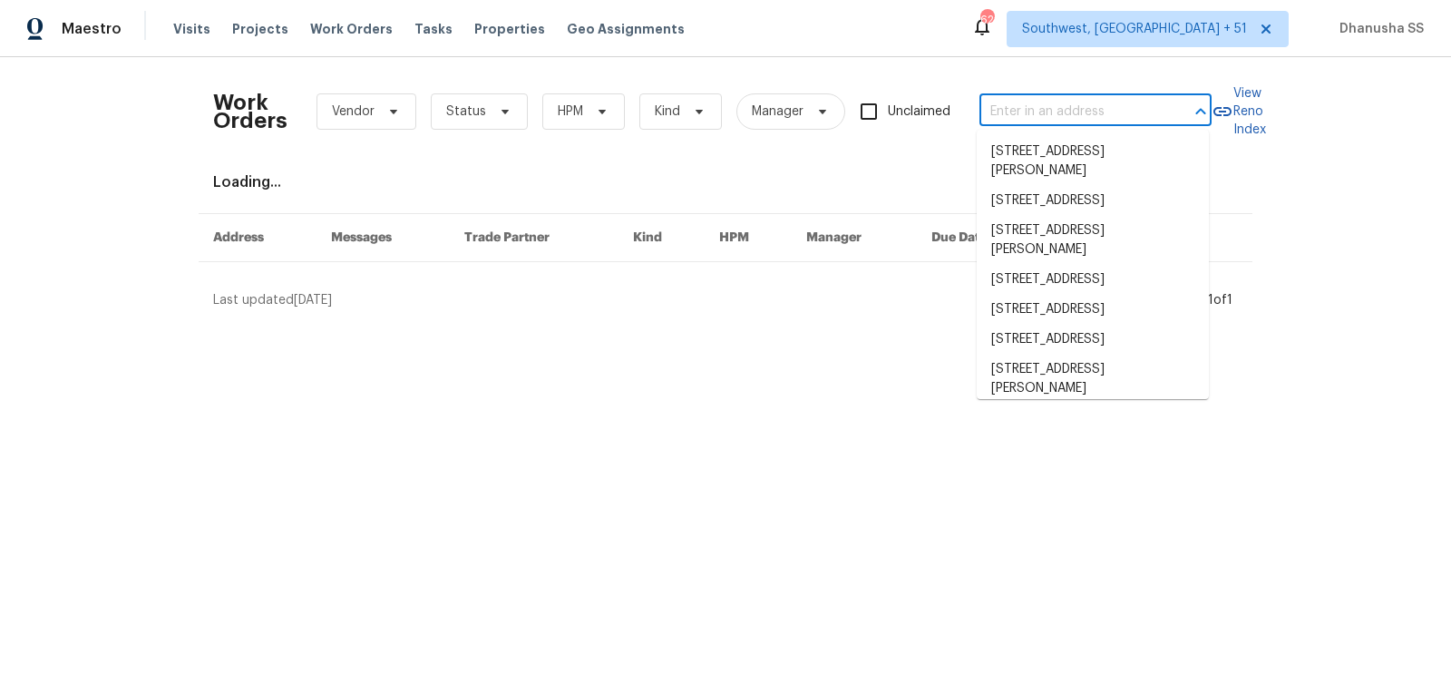
paste input "[STREET_ADDRESS]"
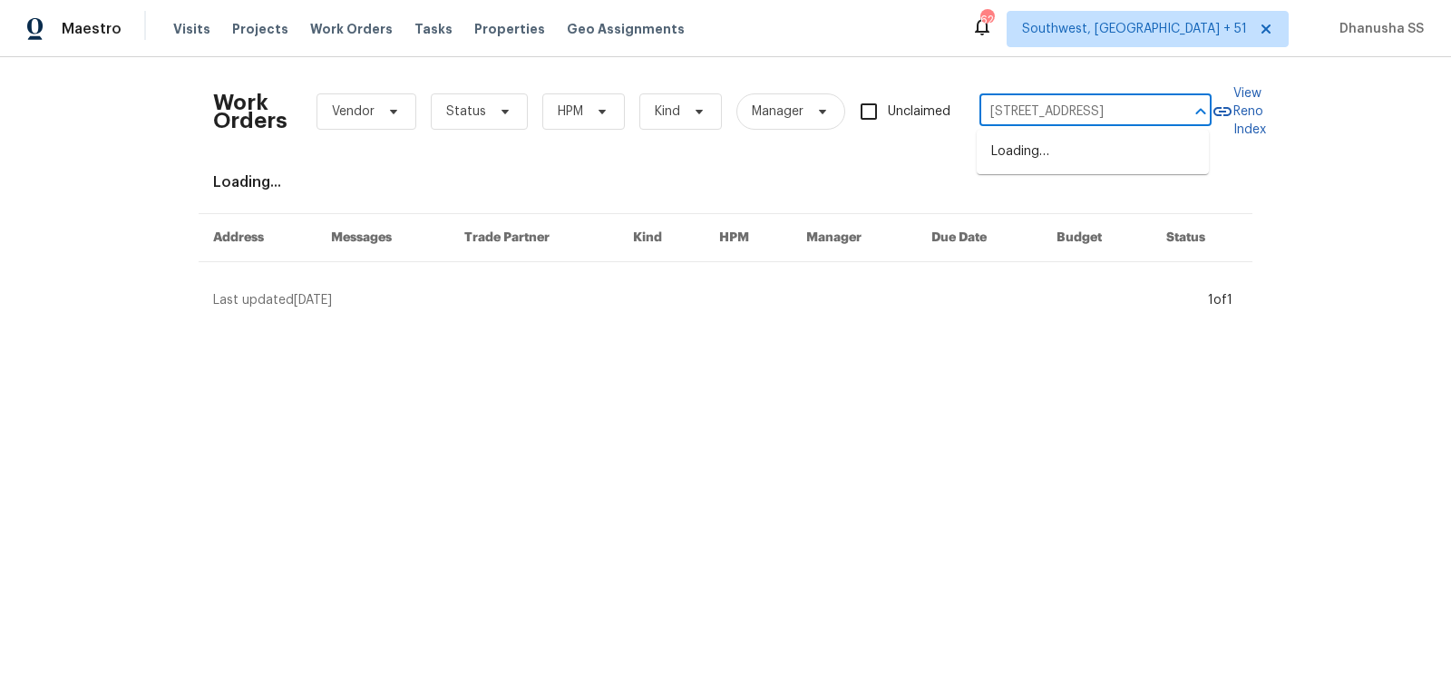
scroll to position [0, 96]
type input "[STREET_ADDRESS]"
click at [1018, 152] on li "[STREET_ADDRESS]" at bounding box center [1092, 152] width 232 height 30
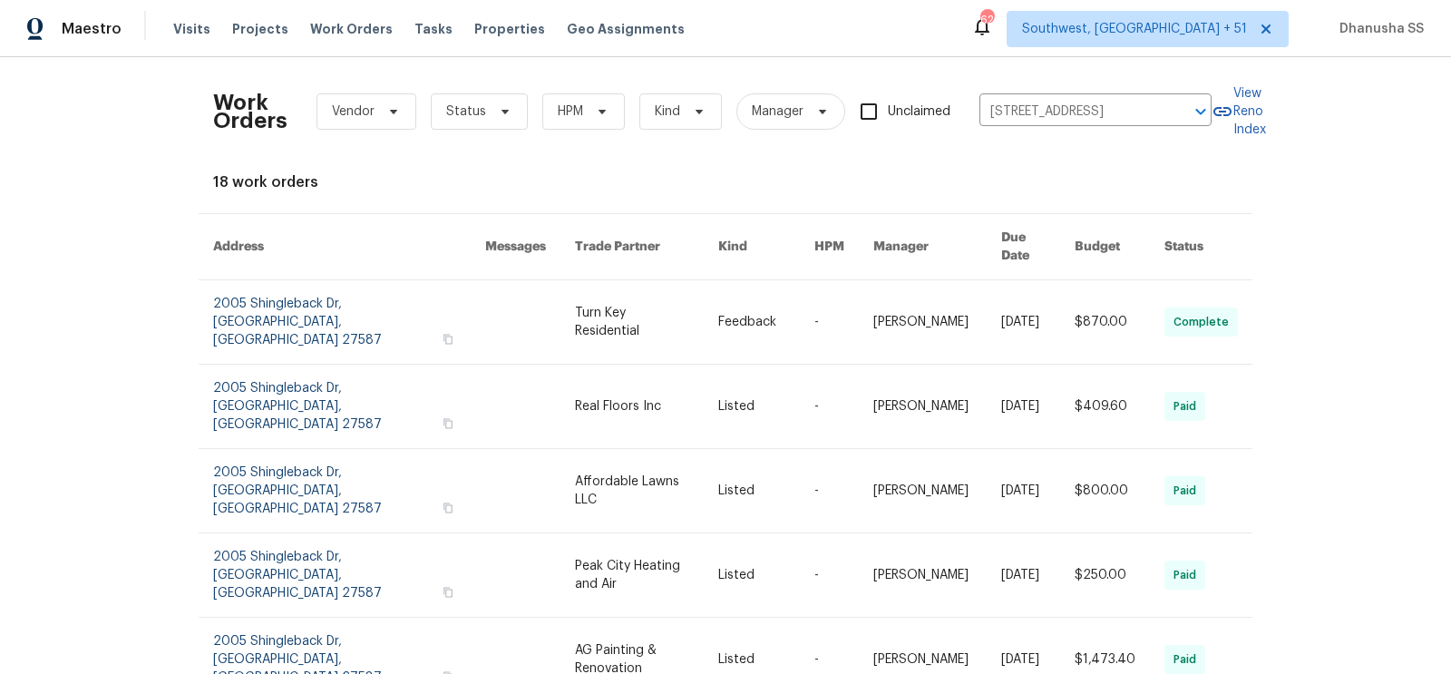
click at [779, 306] on link at bounding box center [766, 321] width 96 height 83
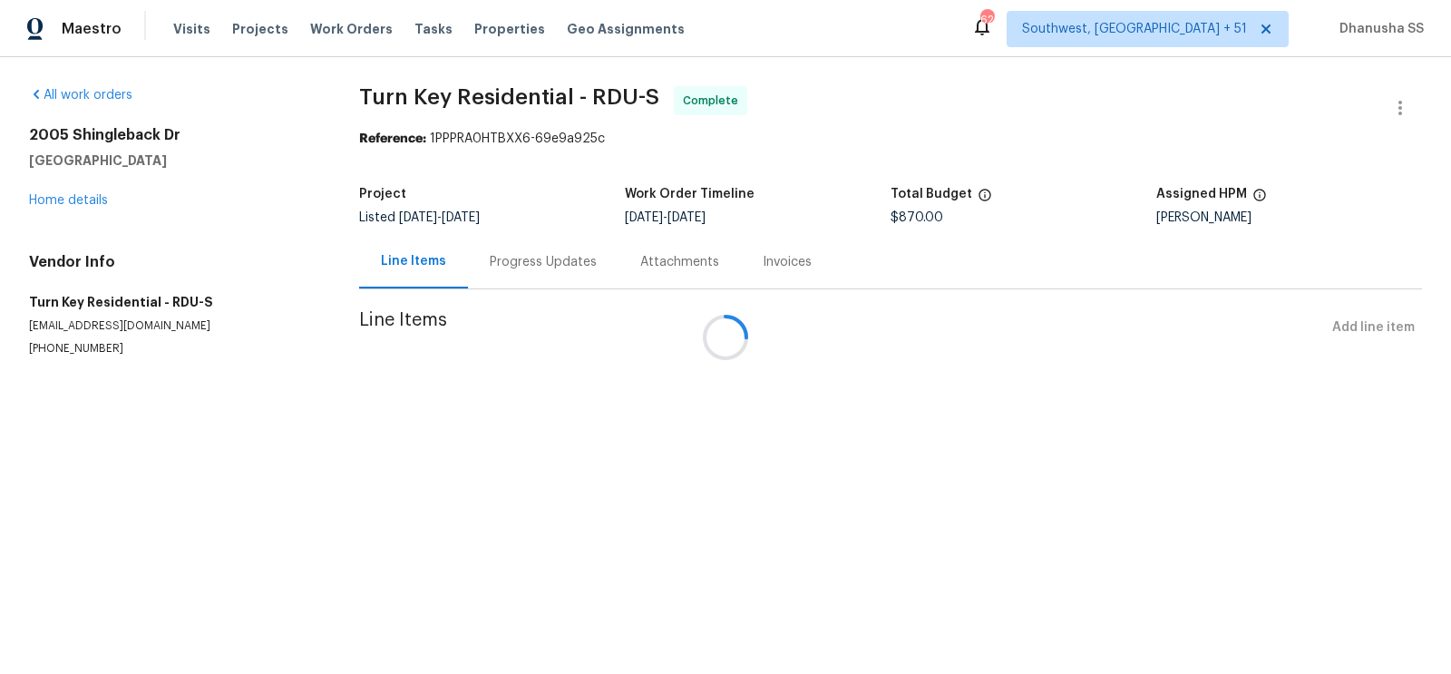
click at [52, 200] on div at bounding box center [725, 337] width 1451 height 674
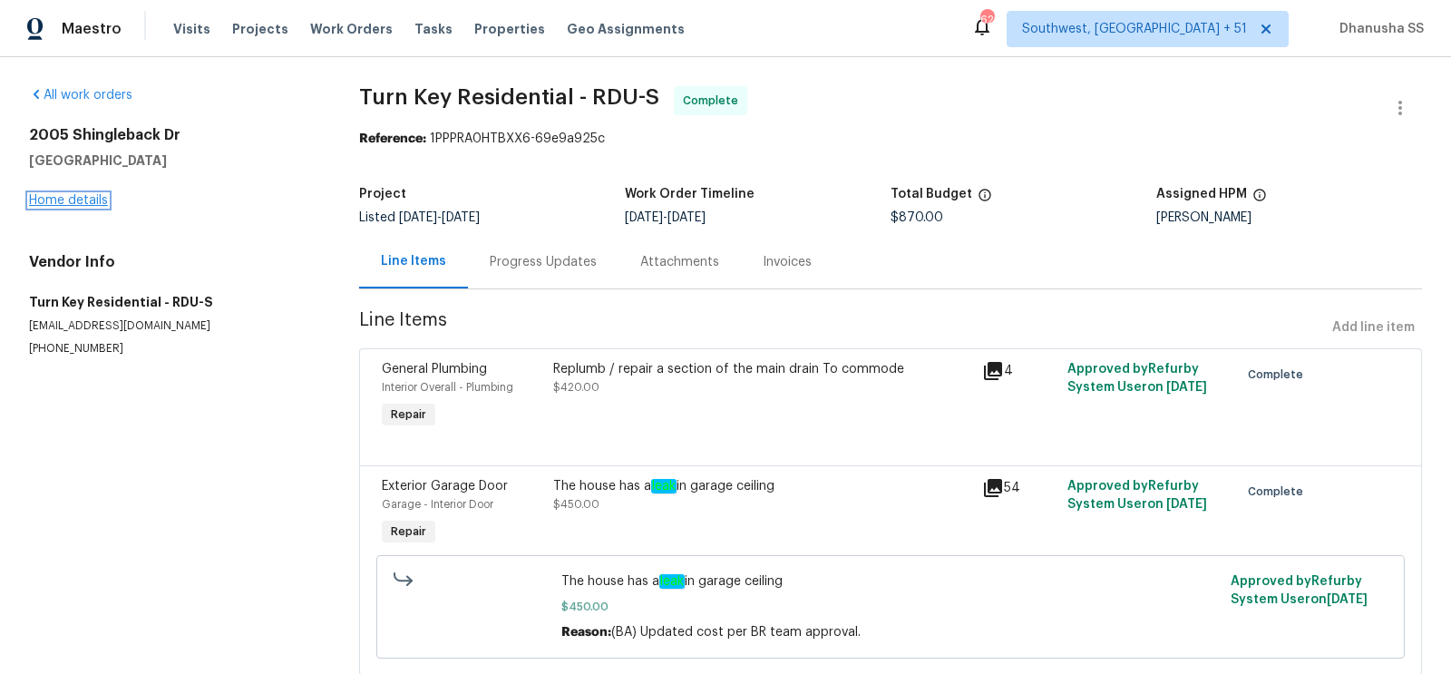
click at [73, 202] on link "Home details" at bounding box center [68, 200] width 79 height 13
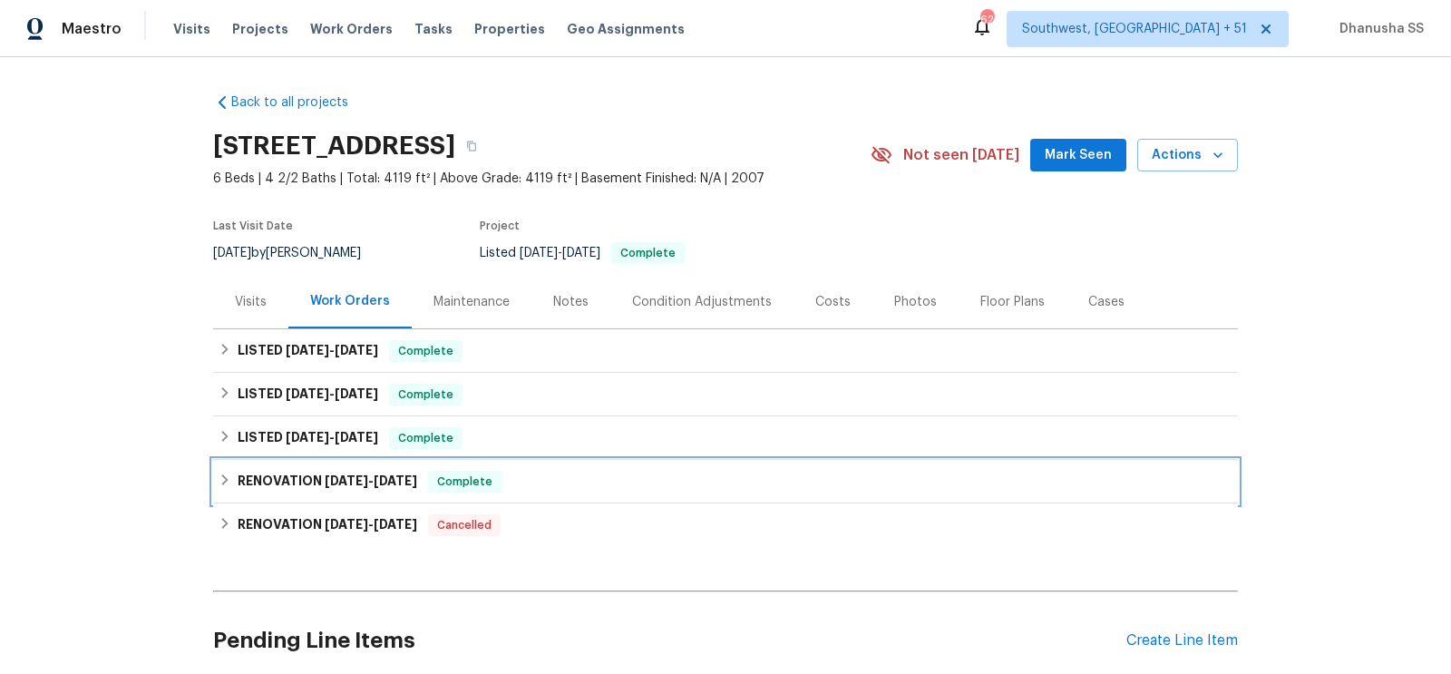
click at [560, 477] on div "RENOVATION [DATE] - [DATE] Complete" at bounding box center [725, 482] width 1014 height 22
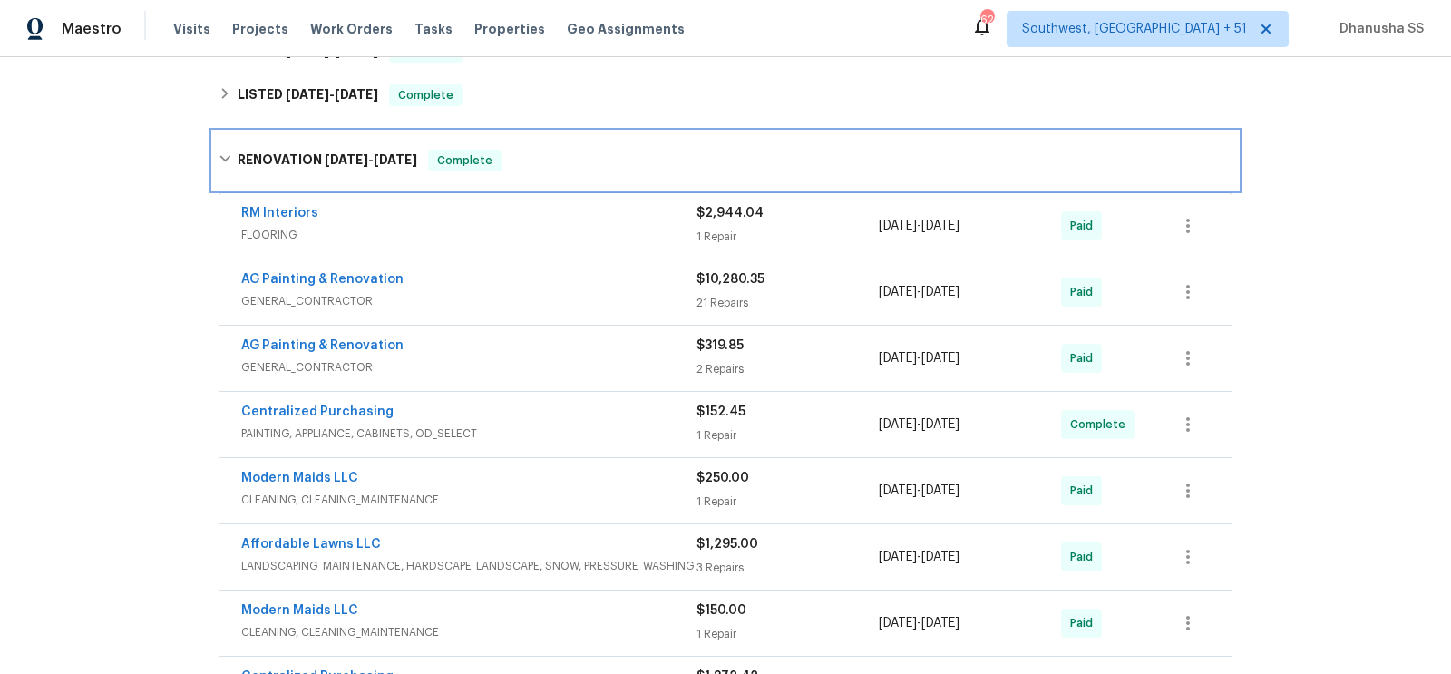
scroll to position [365, 0]
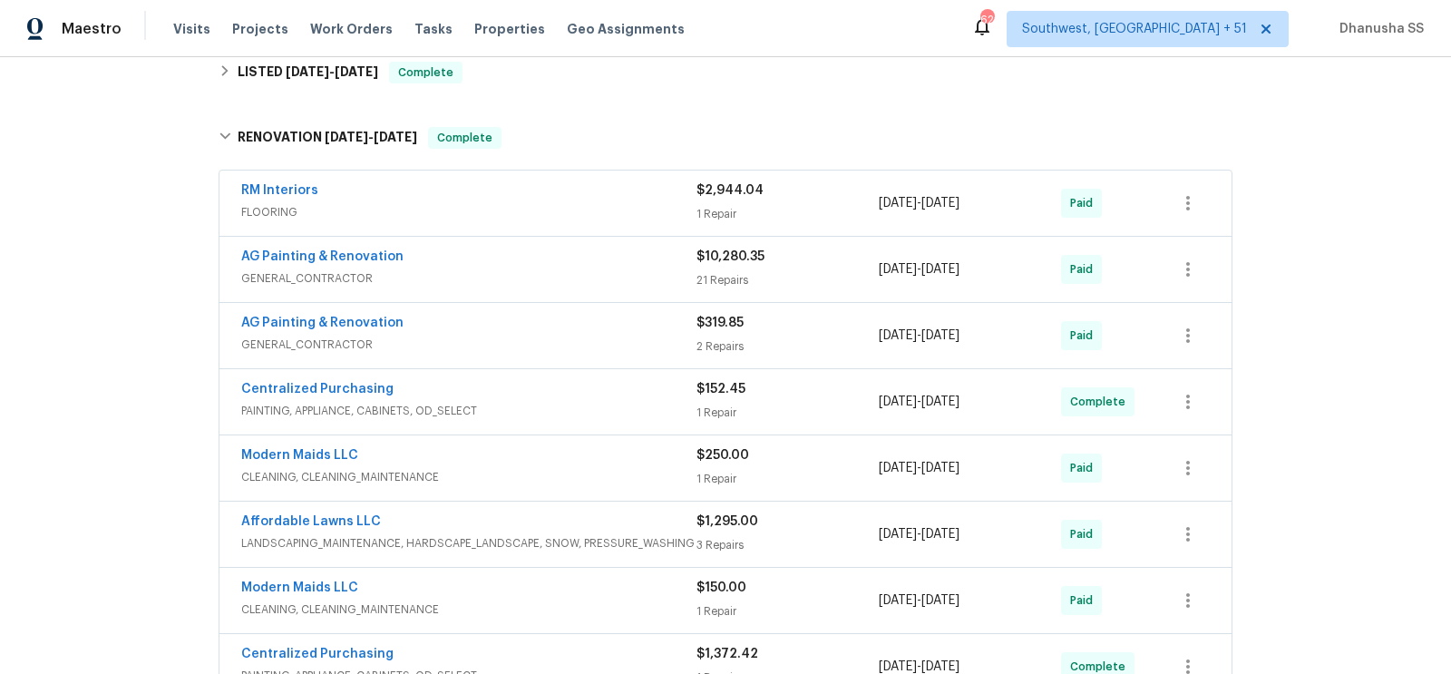
click at [664, 256] on div "AG Painting & Renovation" at bounding box center [468, 258] width 455 height 22
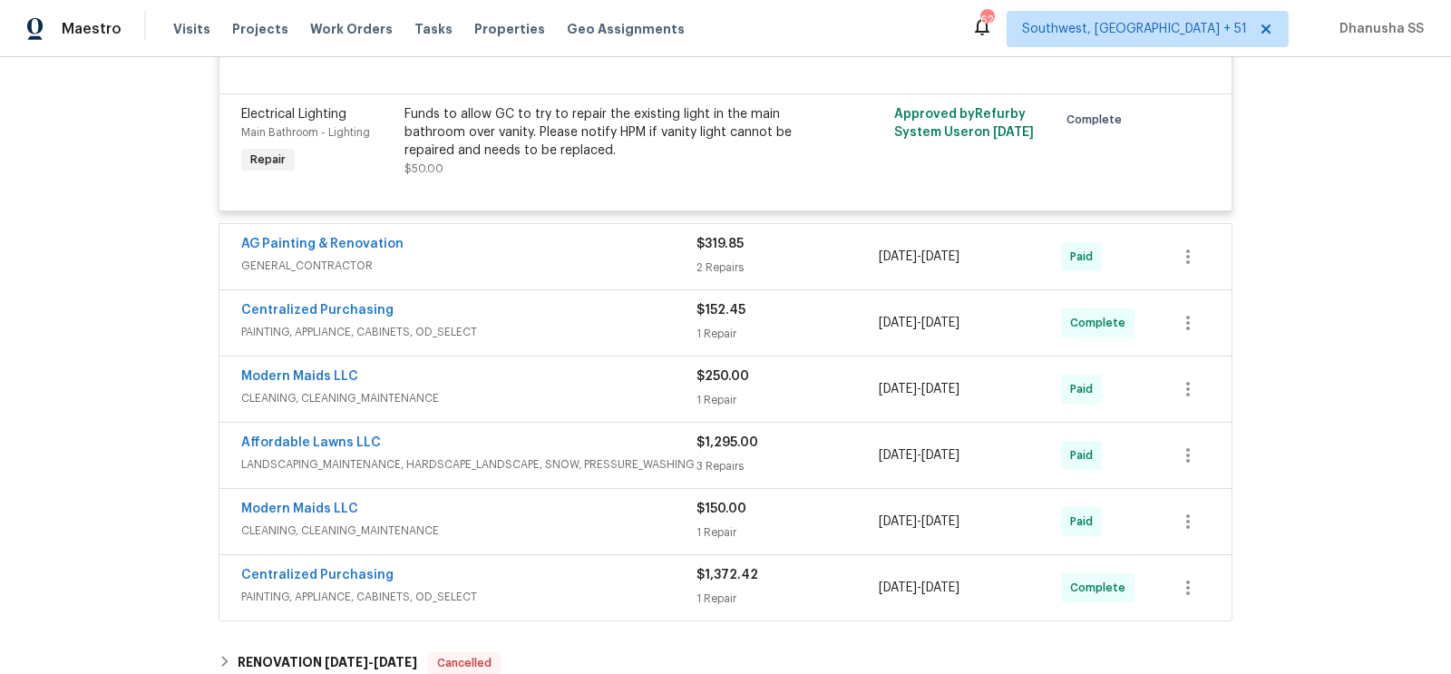
scroll to position [3638, 0]
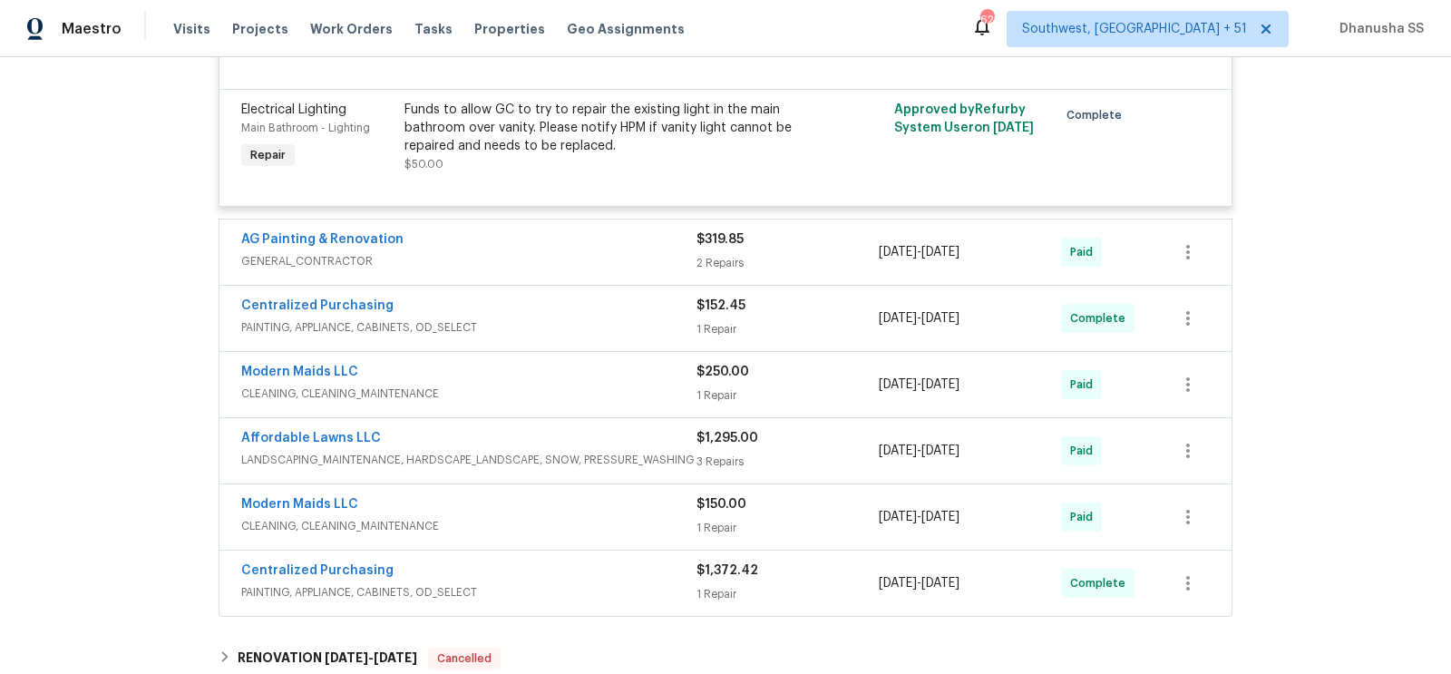
click at [633, 252] on div "AG Painting & Renovation" at bounding box center [468, 241] width 455 height 22
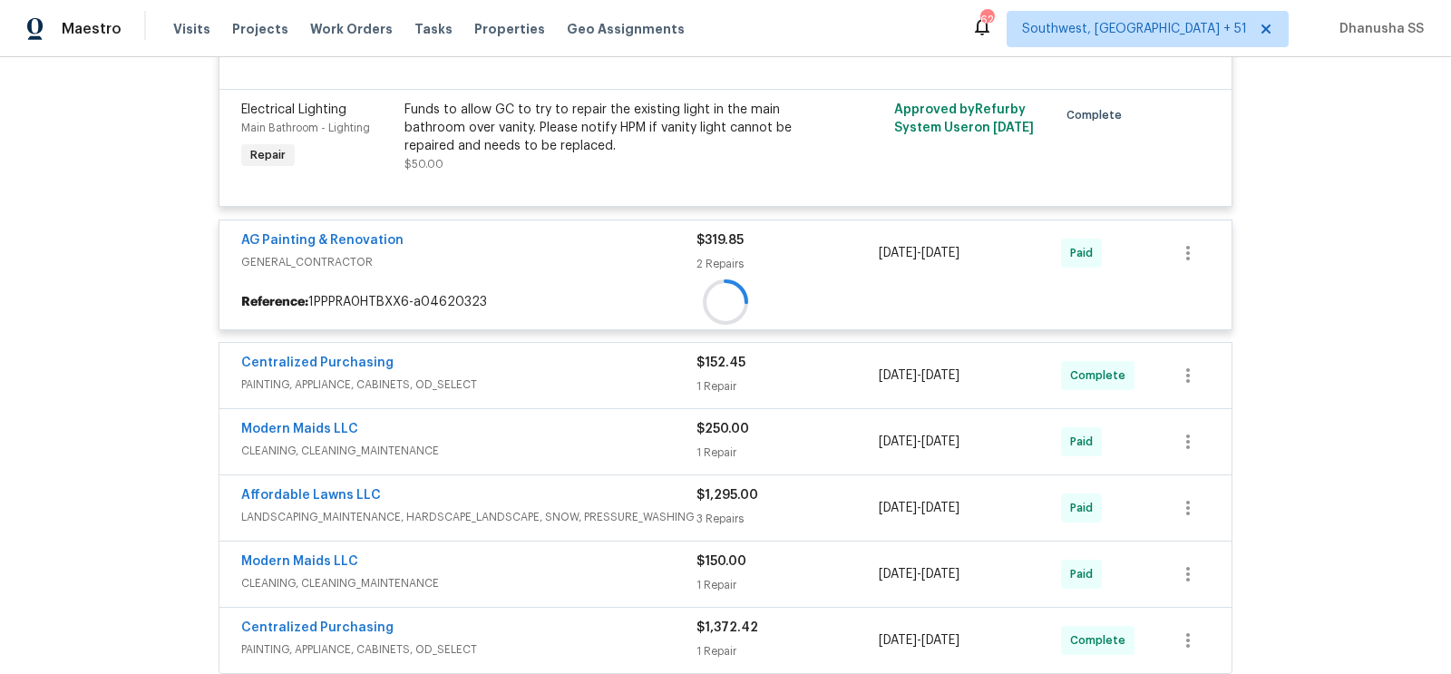
scroll to position [3896, 0]
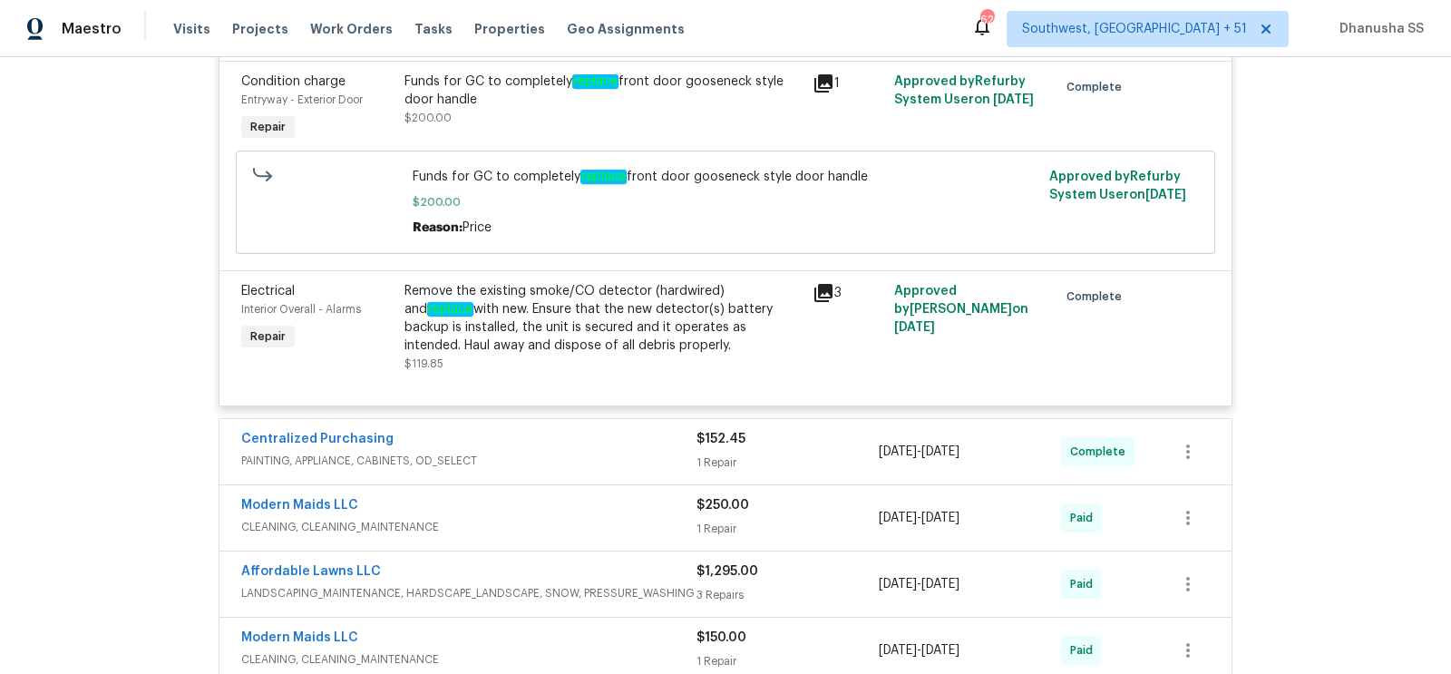
click at [642, 470] on span "PAINTING, APPLIANCE, CABINETS, OD_SELECT" at bounding box center [468, 460] width 455 height 18
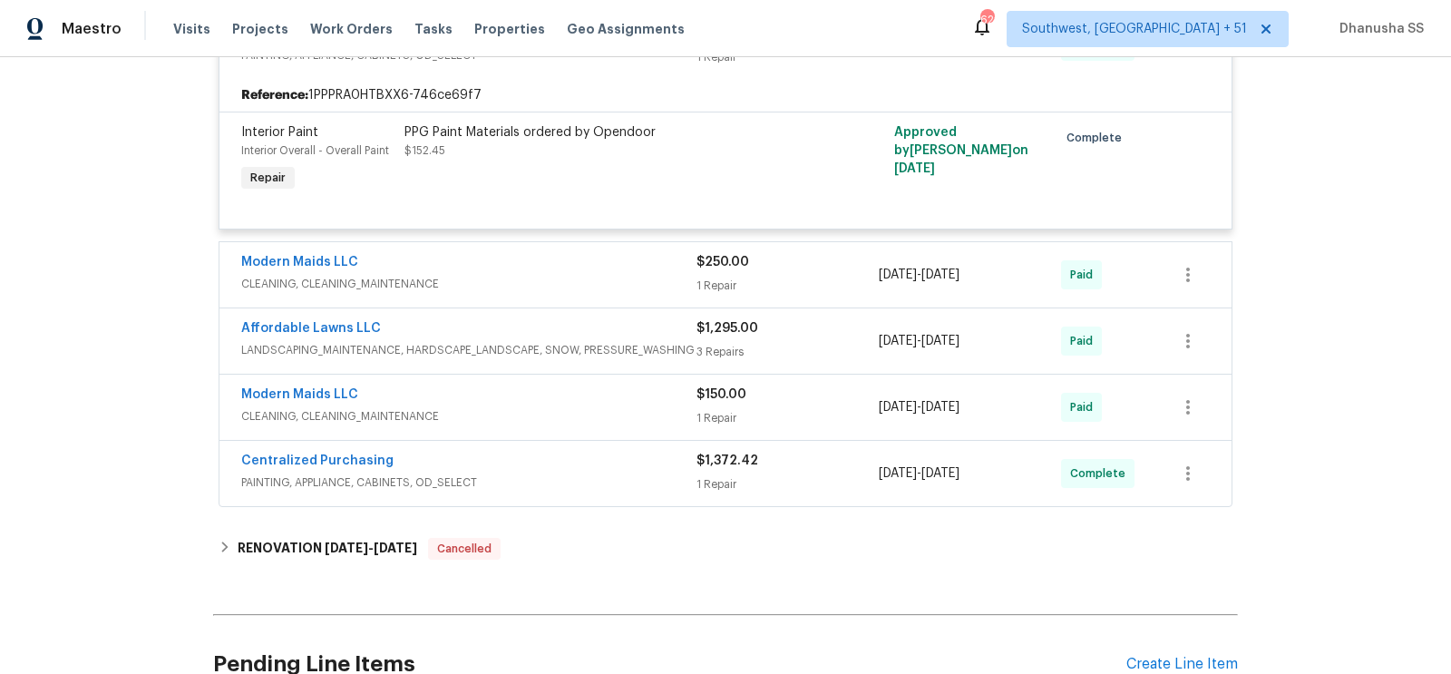
scroll to position [4376, 0]
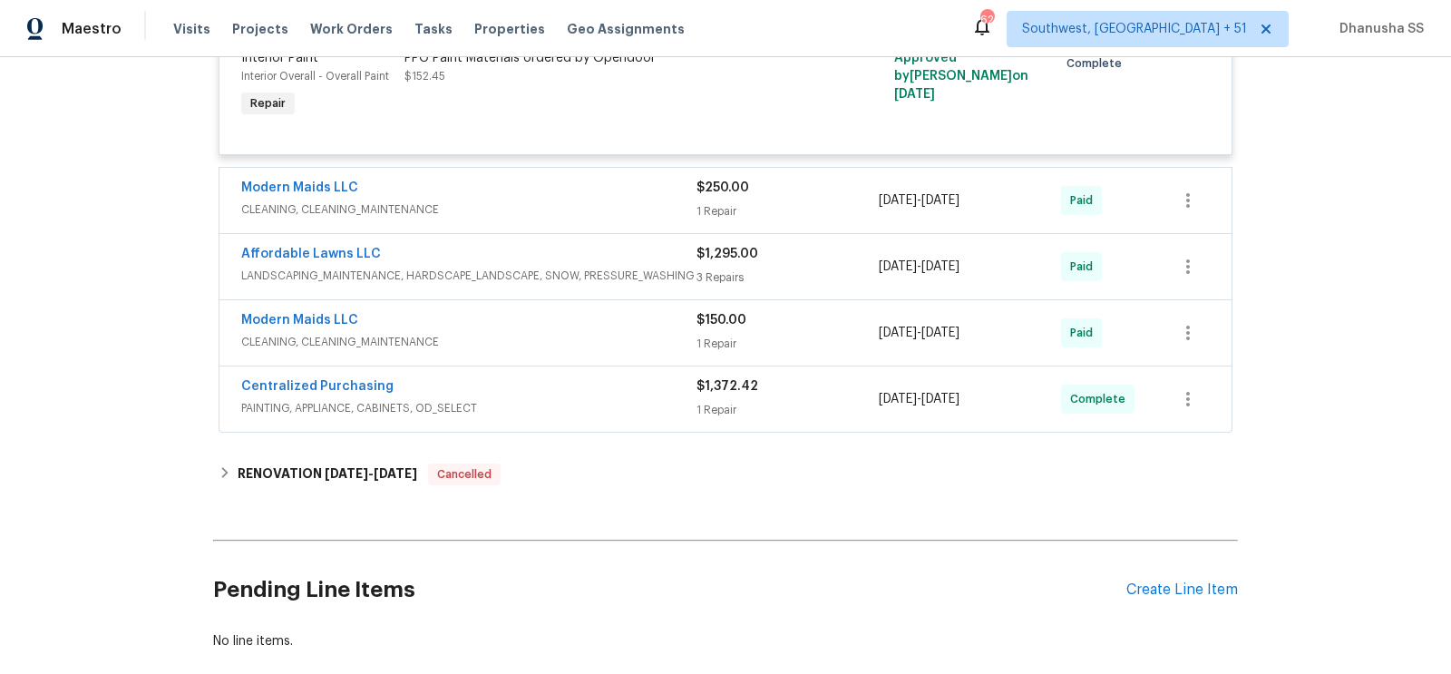
click at [616, 200] on div "Modern Maids LLC" at bounding box center [468, 190] width 455 height 22
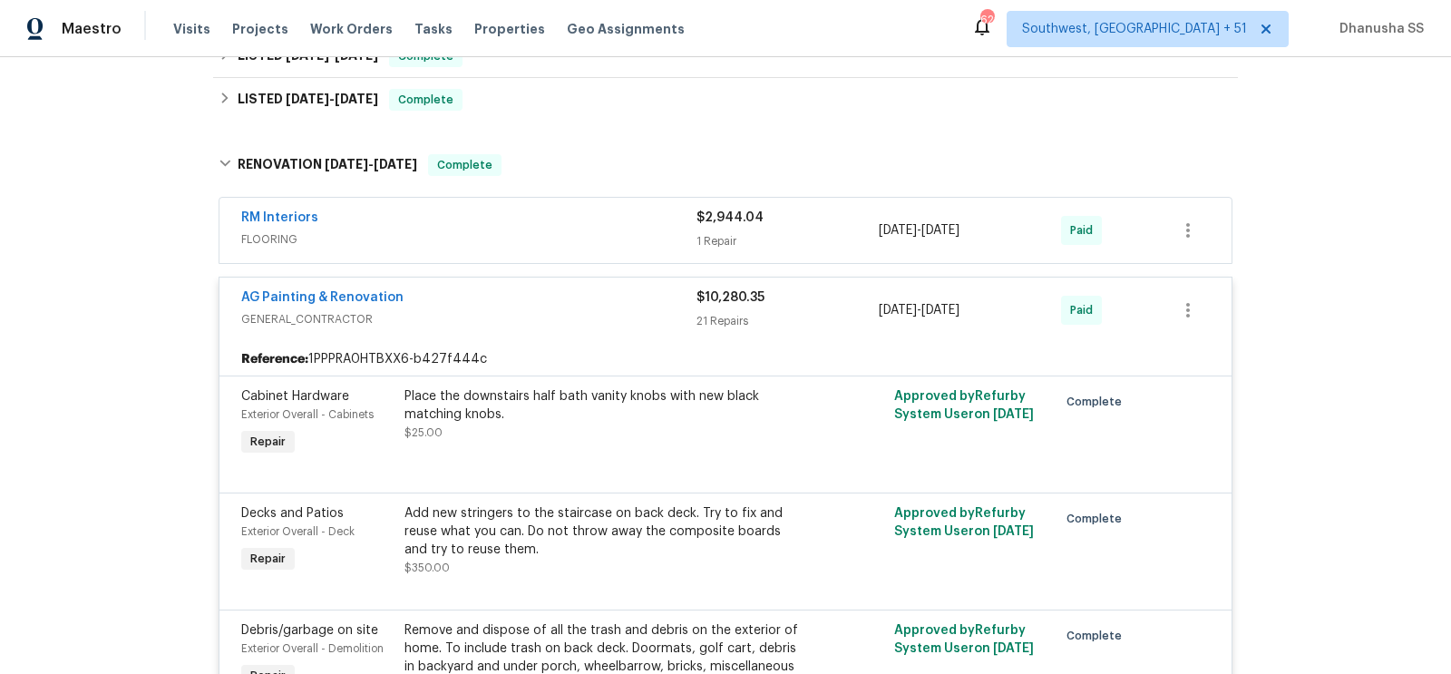
scroll to position [270, 0]
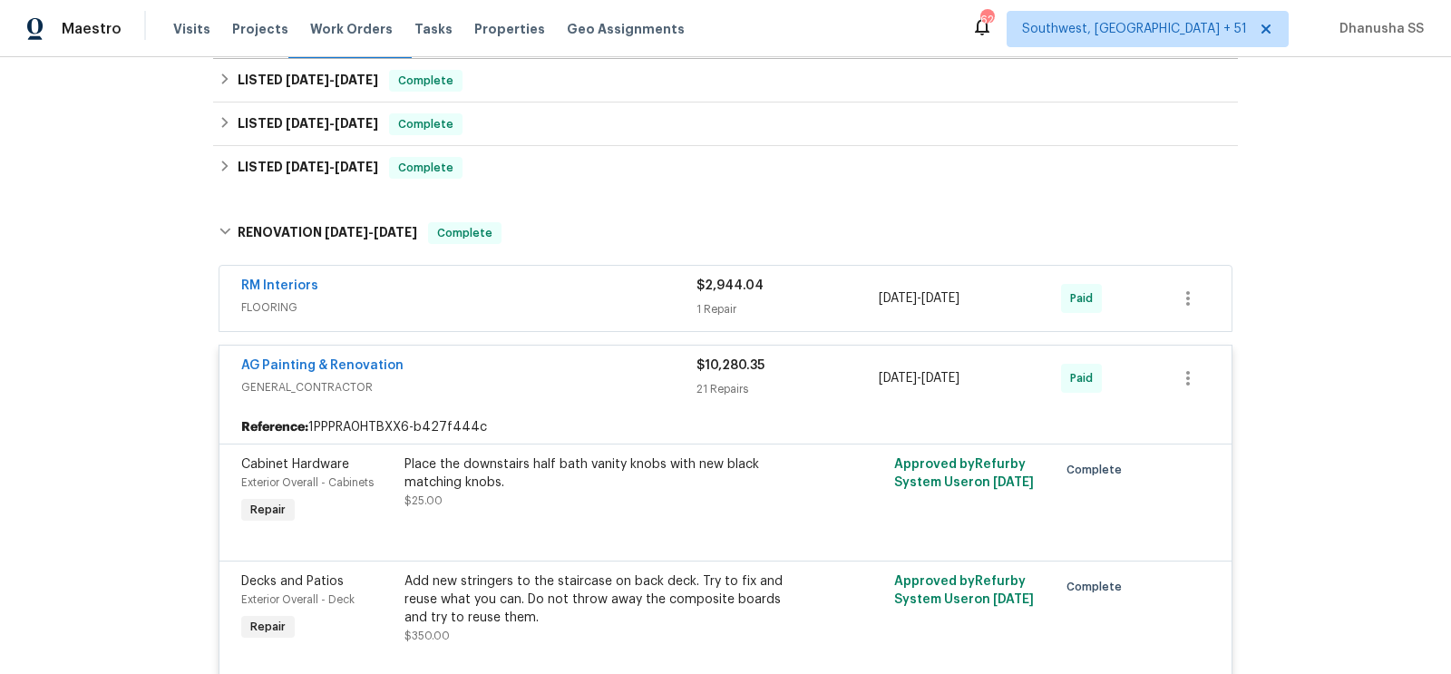
click at [652, 320] on div "RM Interiors FLOORING $2,944.04 1 Repair [DATE] - [DATE] Paid" at bounding box center [725, 298] width 1012 height 65
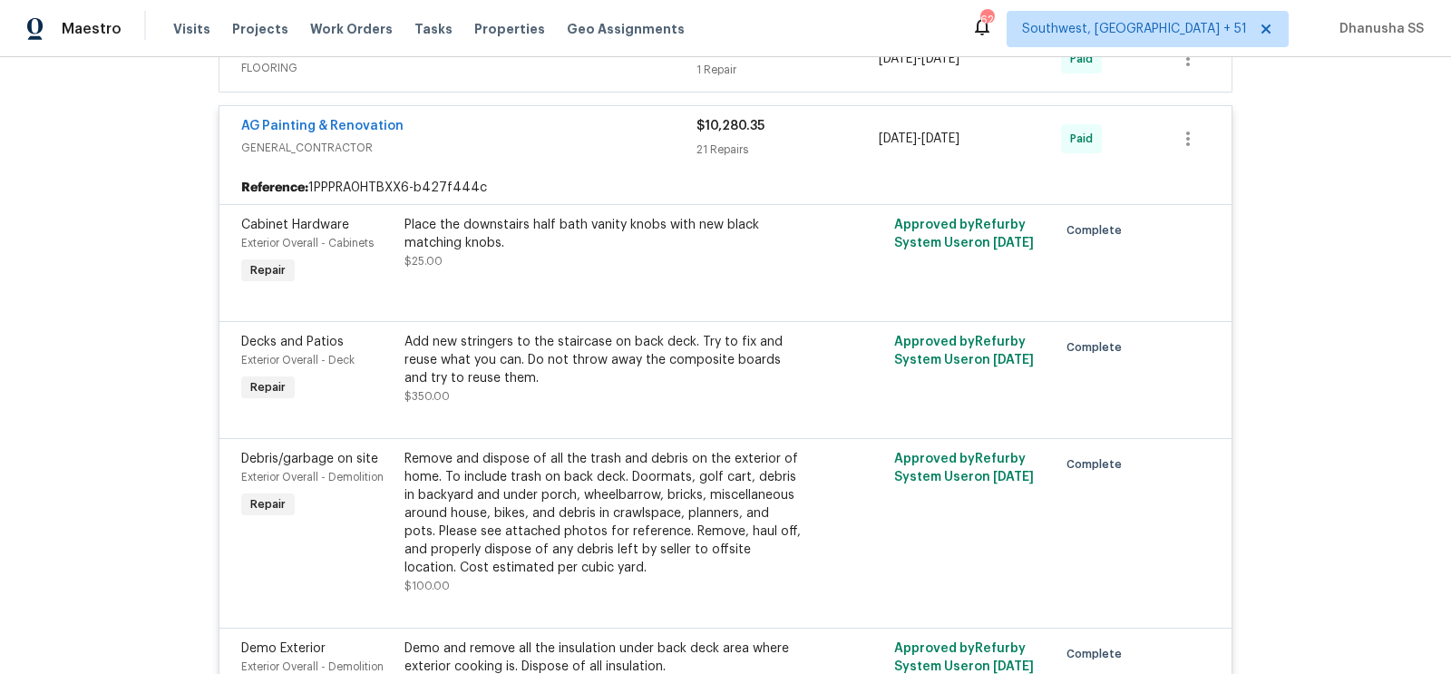
scroll to position [300, 0]
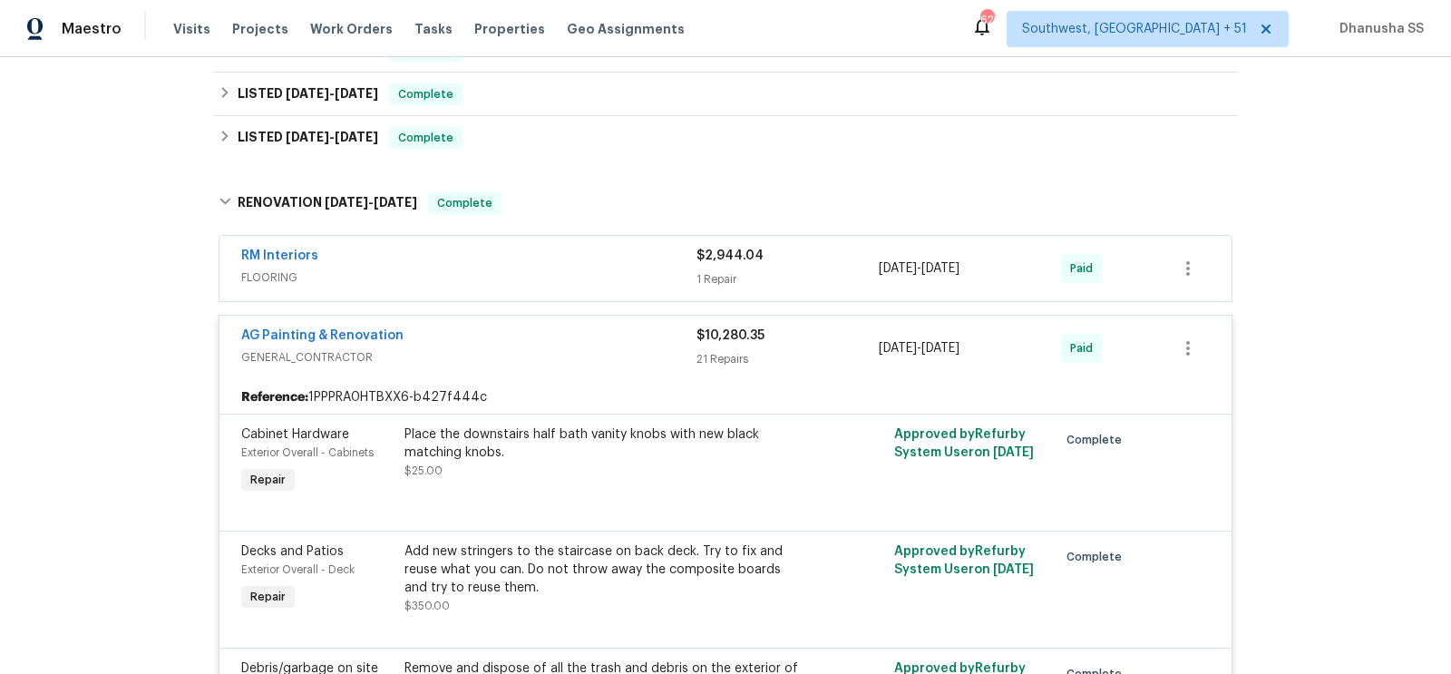
click at [656, 272] on span "FLOORING" at bounding box center [468, 277] width 455 height 18
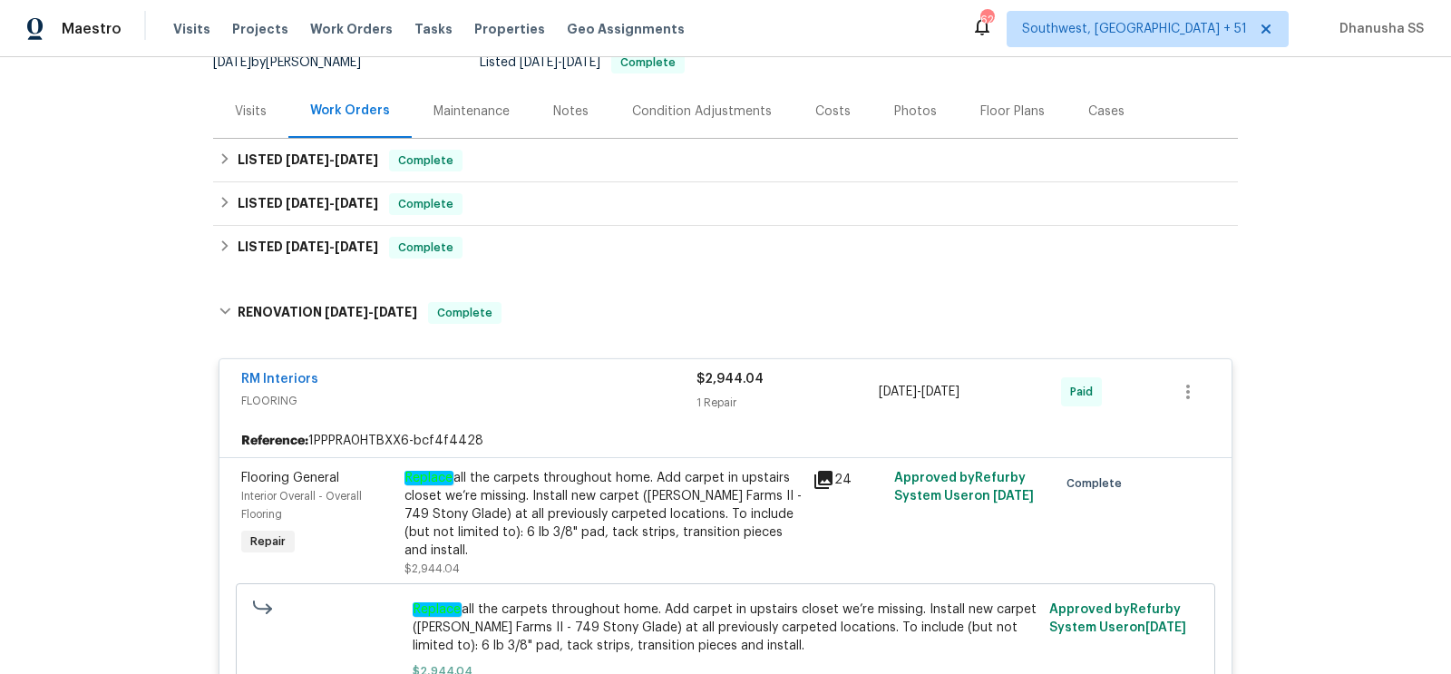
scroll to position [185, 0]
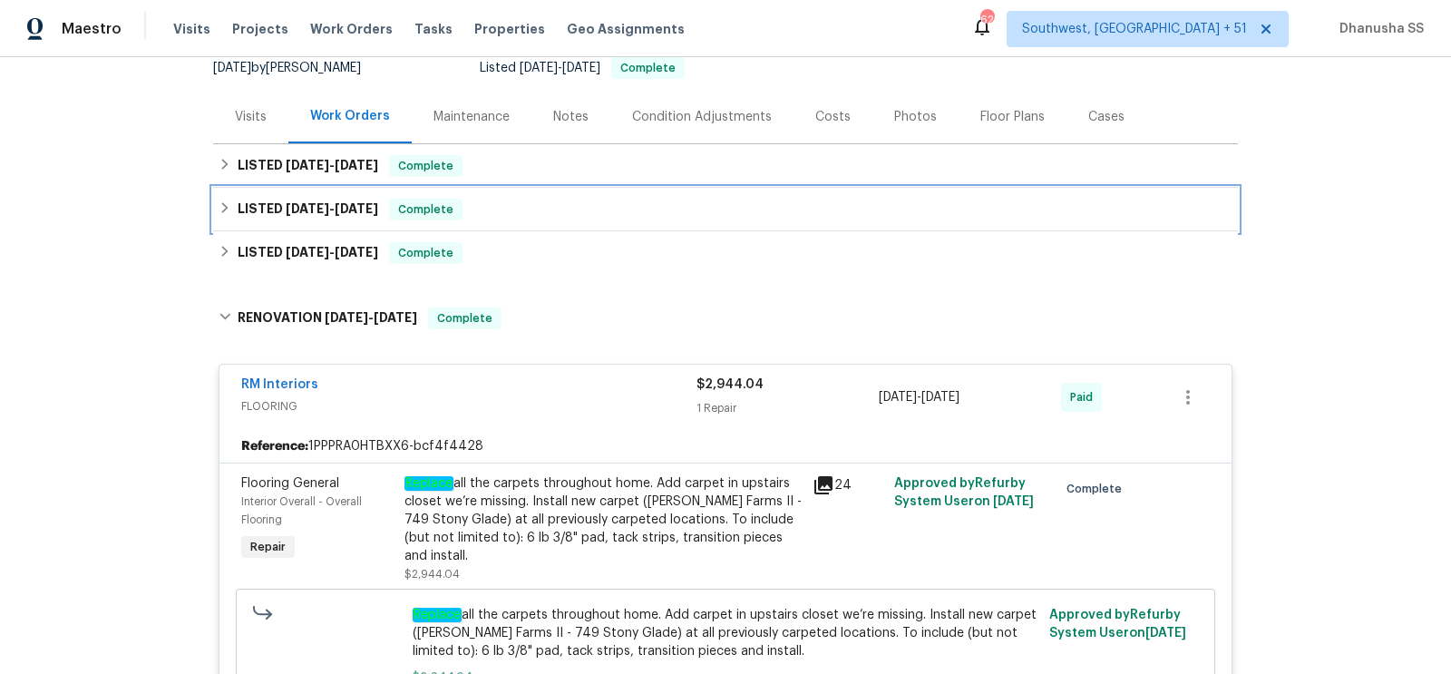
click at [590, 215] on div "LISTED [DATE] - [DATE] Complete" at bounding box center [725, 210] width 1014 height 22
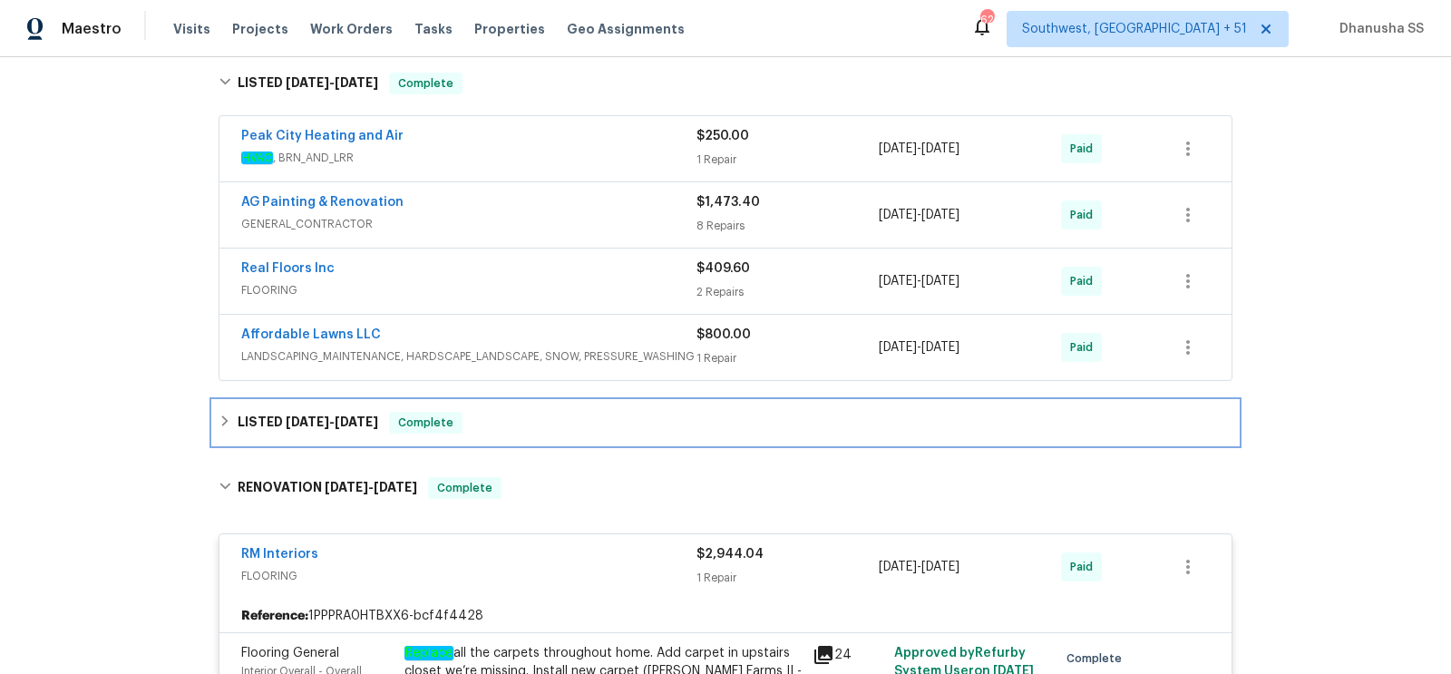
click at [606, 436] on div "LISTED [DATE] - [DATE] Complete" at bounding box center [725, 423] width 1024 height 44
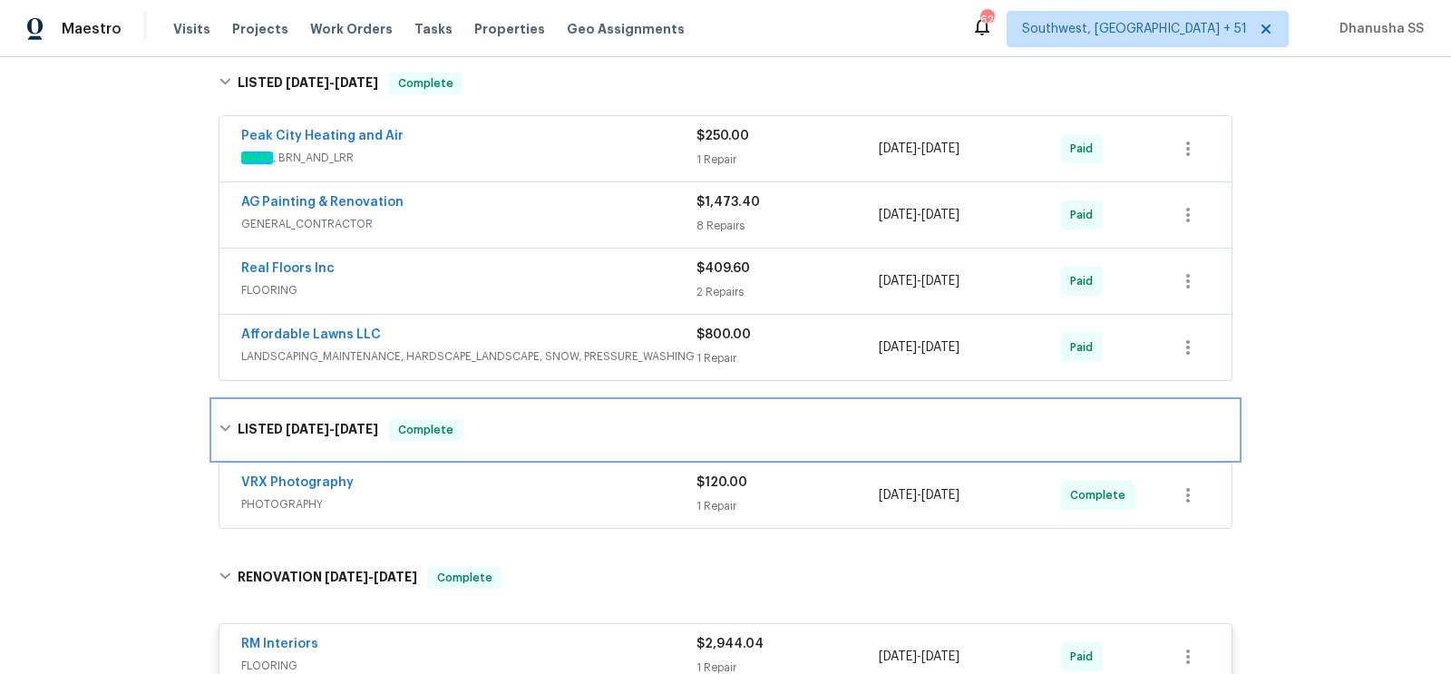
scroll to position [472, 0]
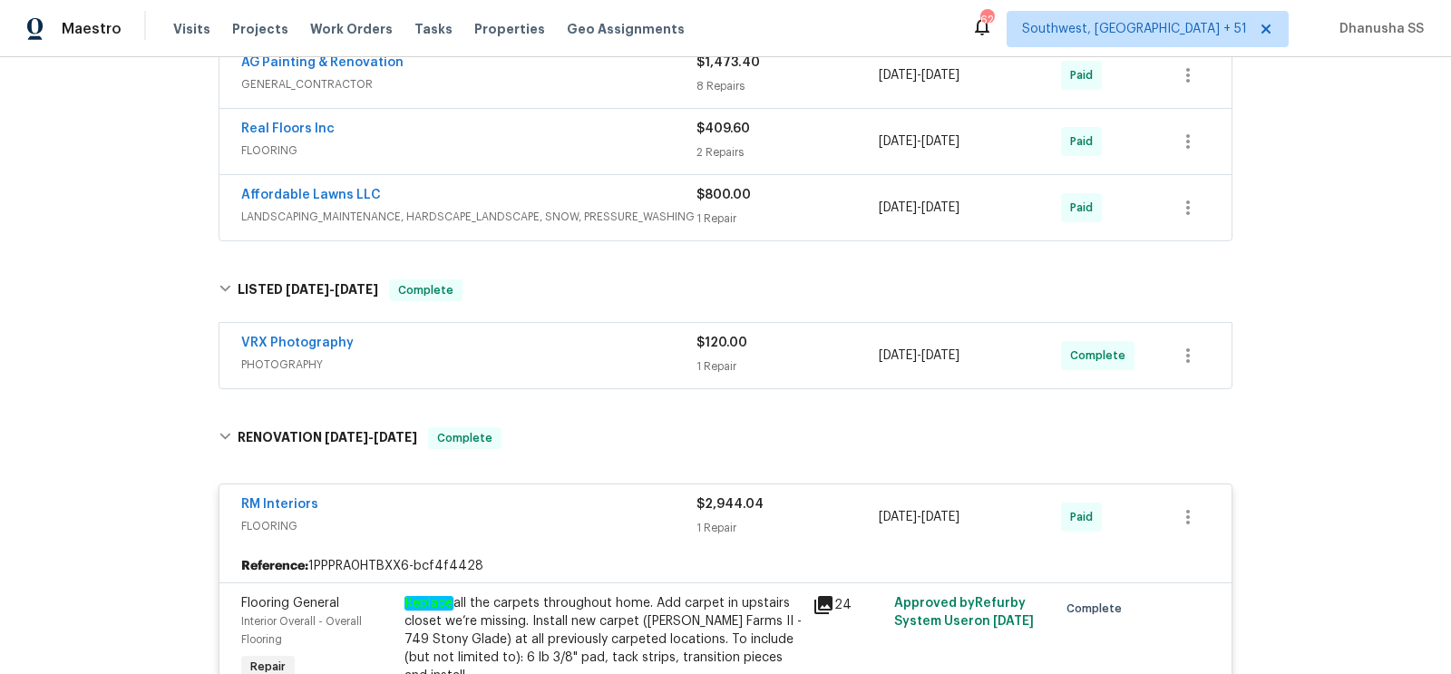
click at [616, 211] on span "LANDSCAPING_MAINTENANCE, HARDSCAPE_LANDSCAPE, SNOW, PRESSURE_WASHING" at bounding box center [468, 217] width 455 height 18
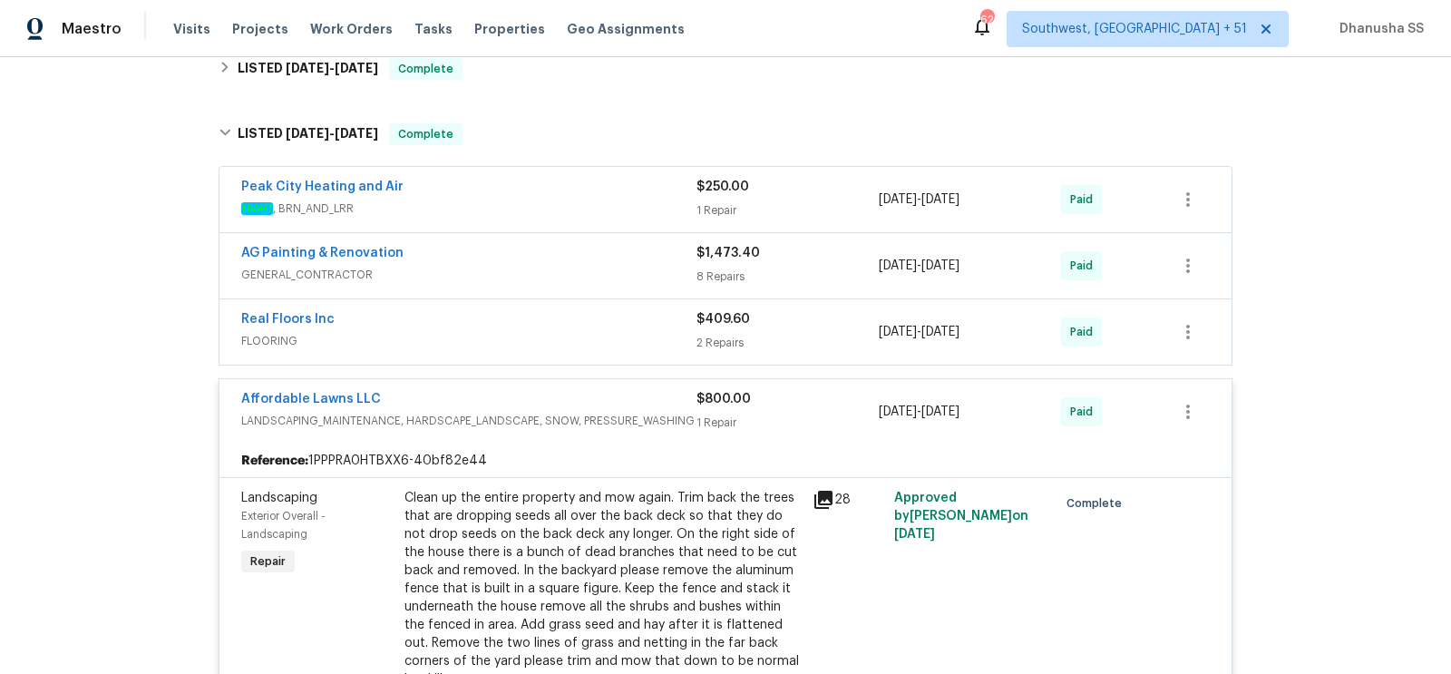
scroll to position [251, 0]
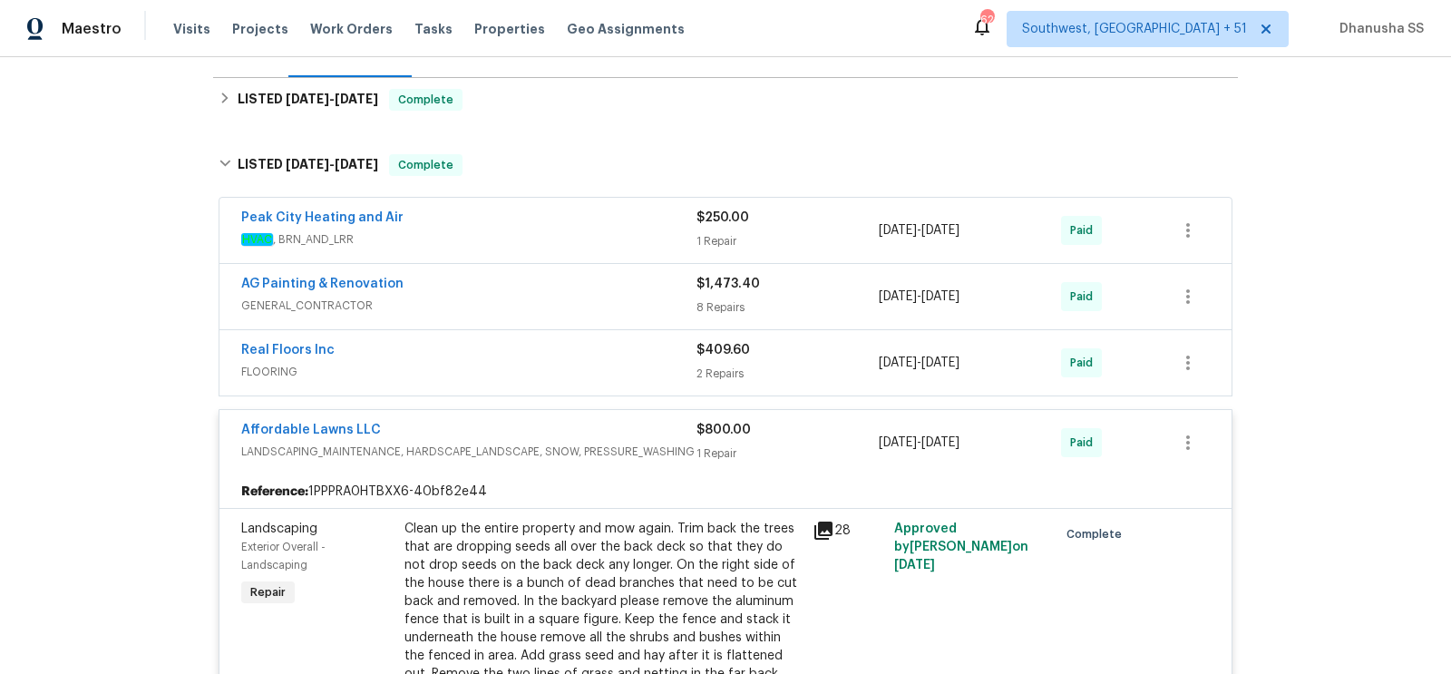
click at [666, 351] on div "Real Floors Inc" at bounding box center [468, 352] width 455 height 22
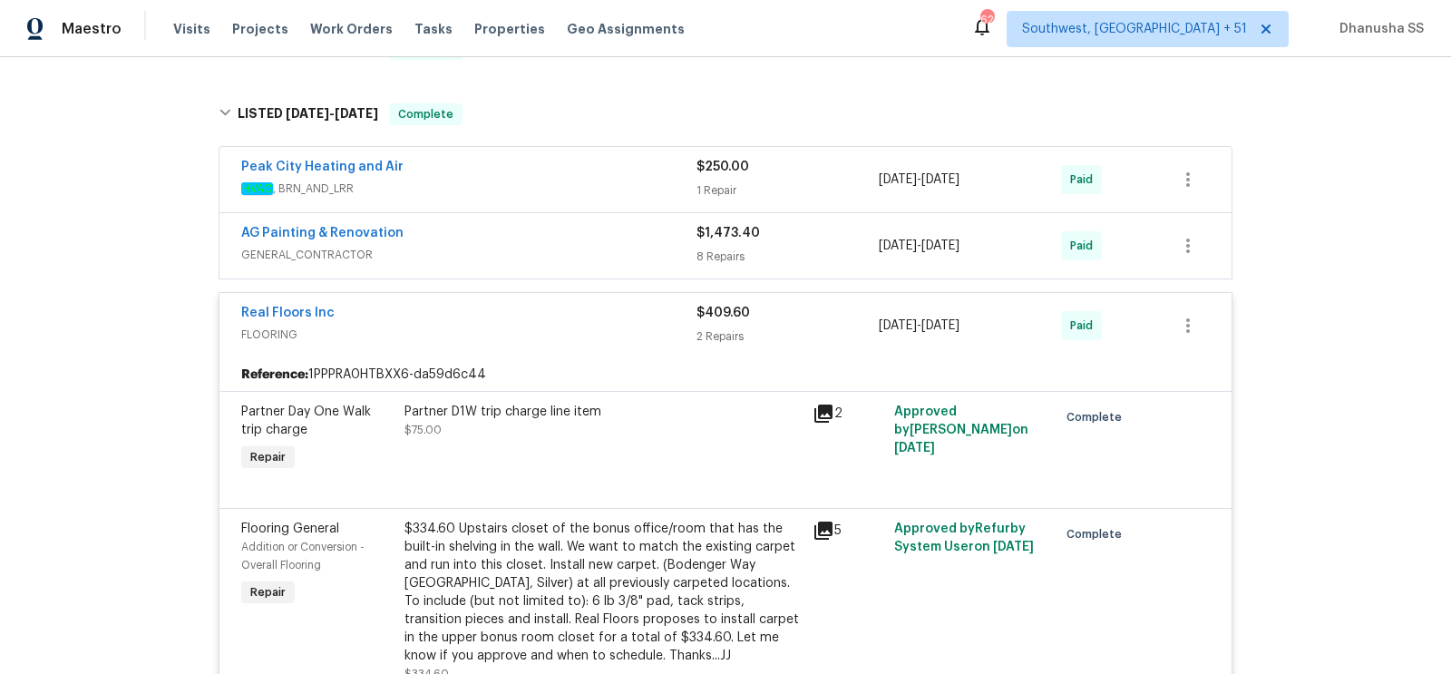
scroll to position [268, 0]
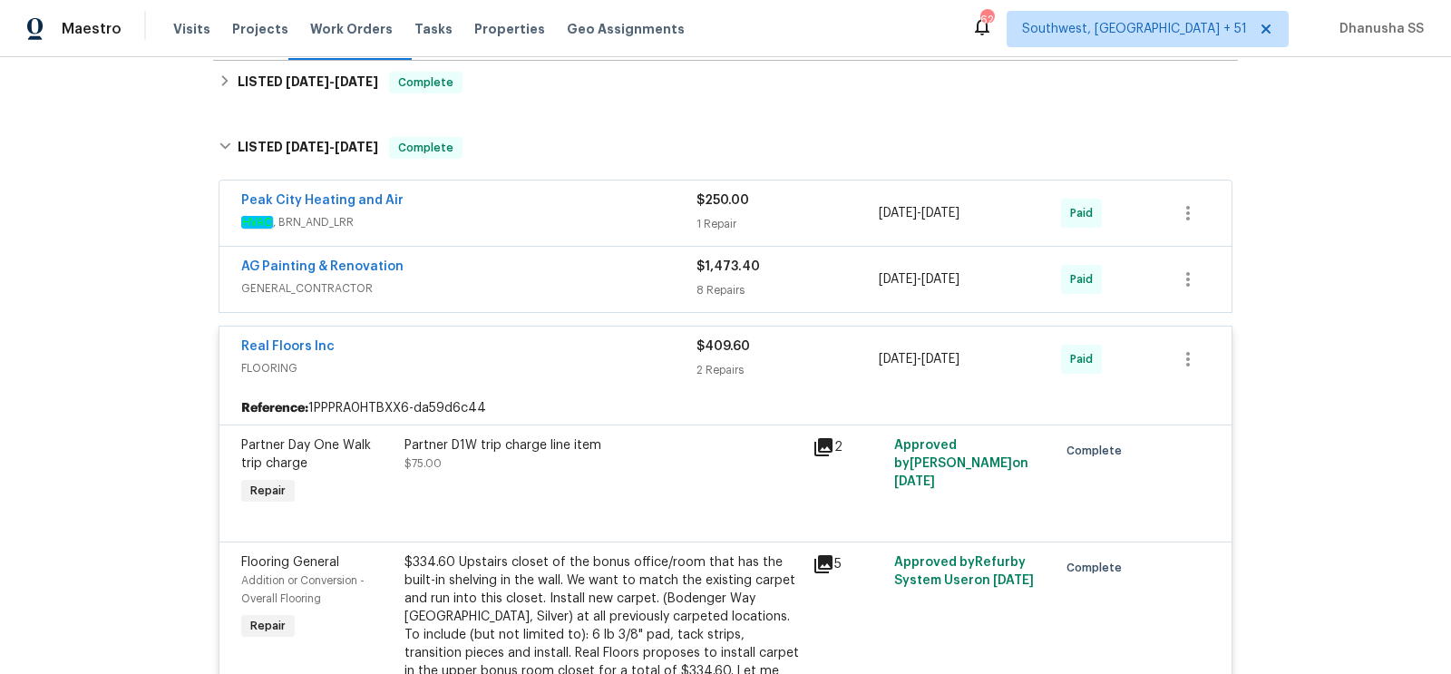
click at [641, 280] on span "GENERAL_CONTRACTOR" at bounding box center [468, 288] width 455 height 18
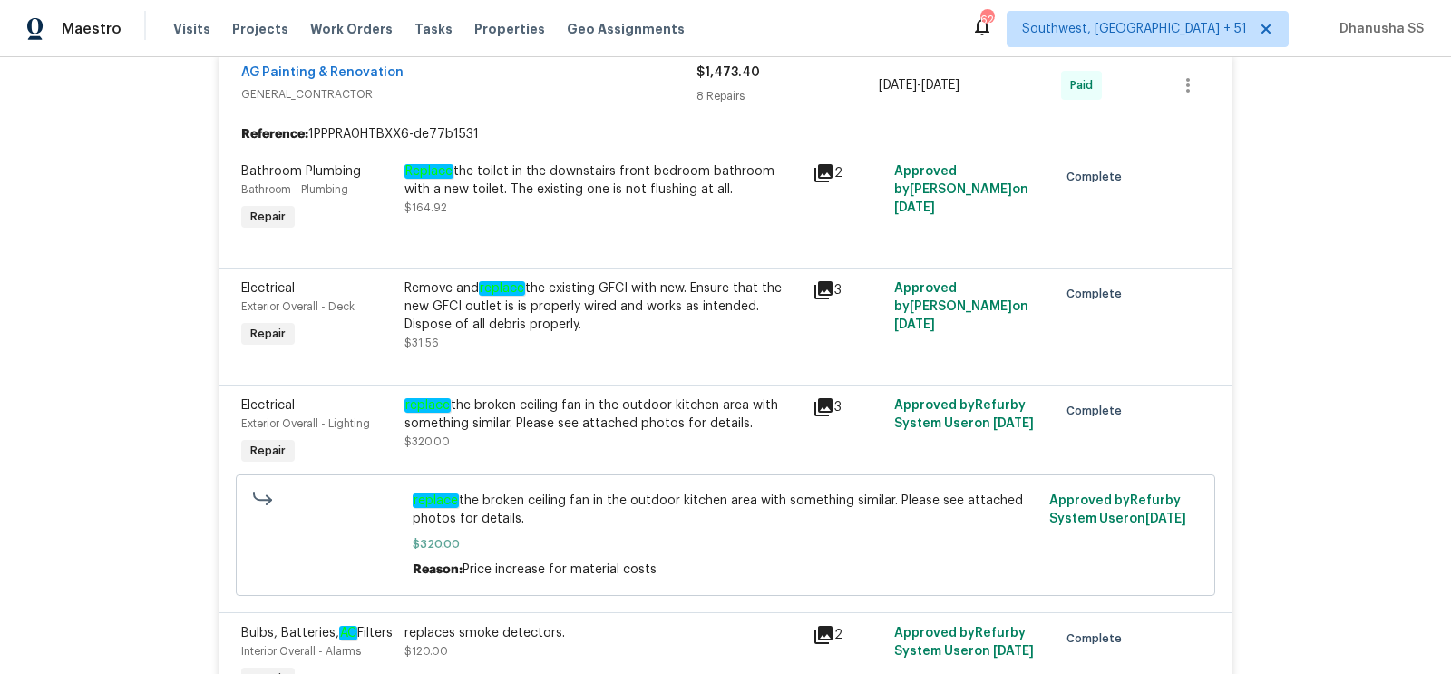
scroll to position [27, 0]
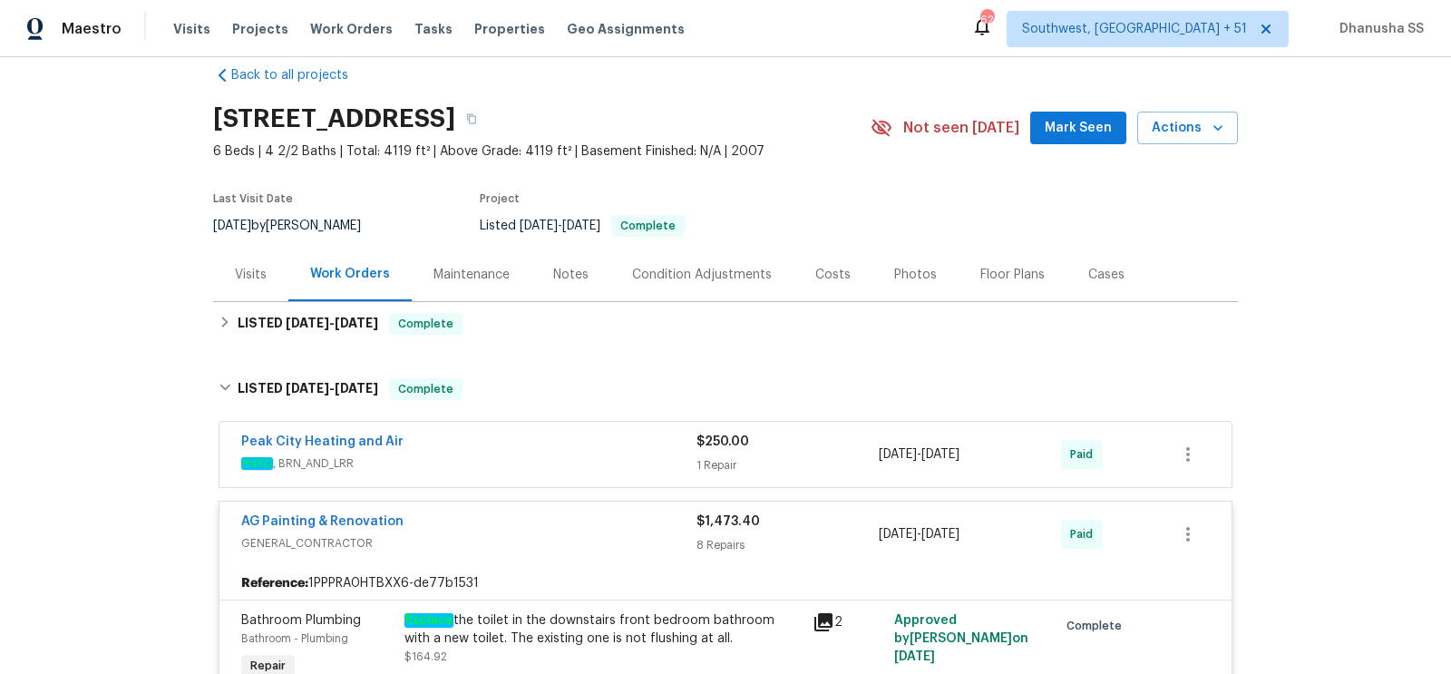
click at [610, 452] on div "Peak City Heating and Air" at bounding box center [468, 443] width 455 height 22
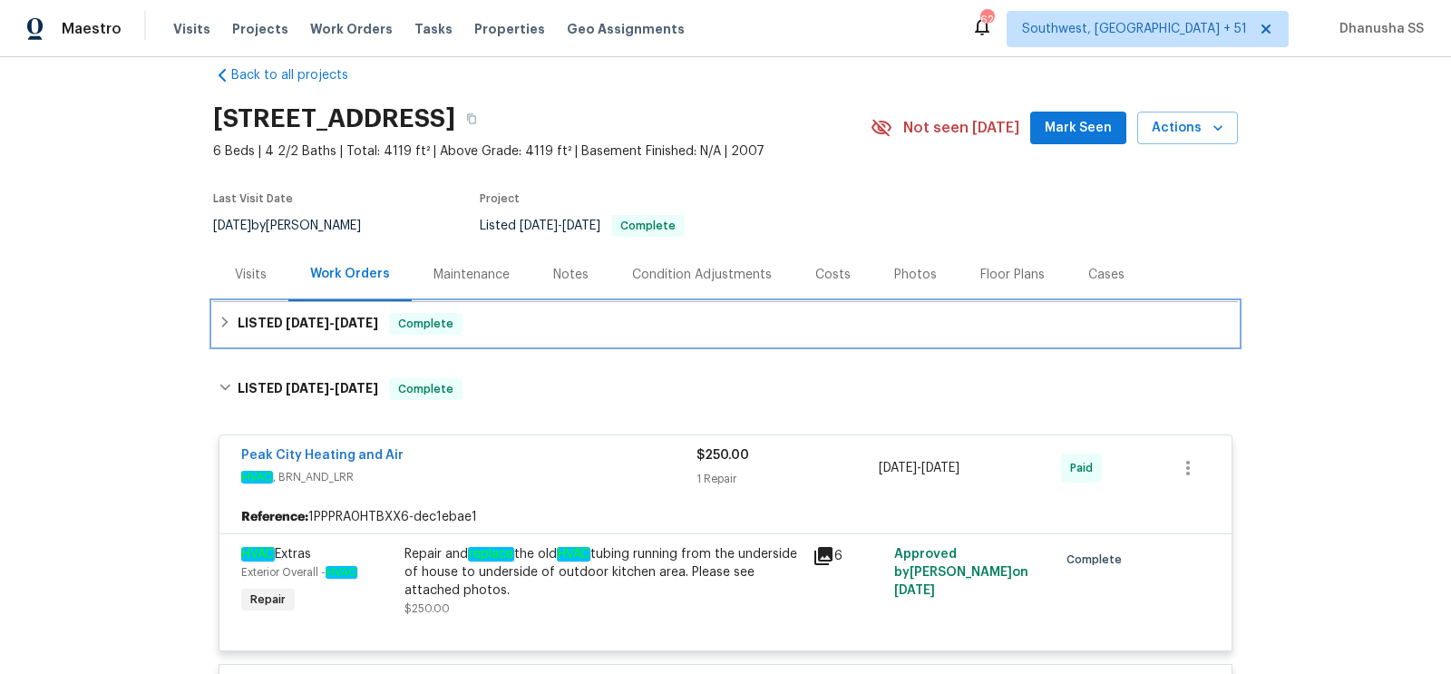
click at [568, 341] on div "LISTED [DATE] - [DATE] Complete" at bounding box center [725, 324] width 1024 height 44
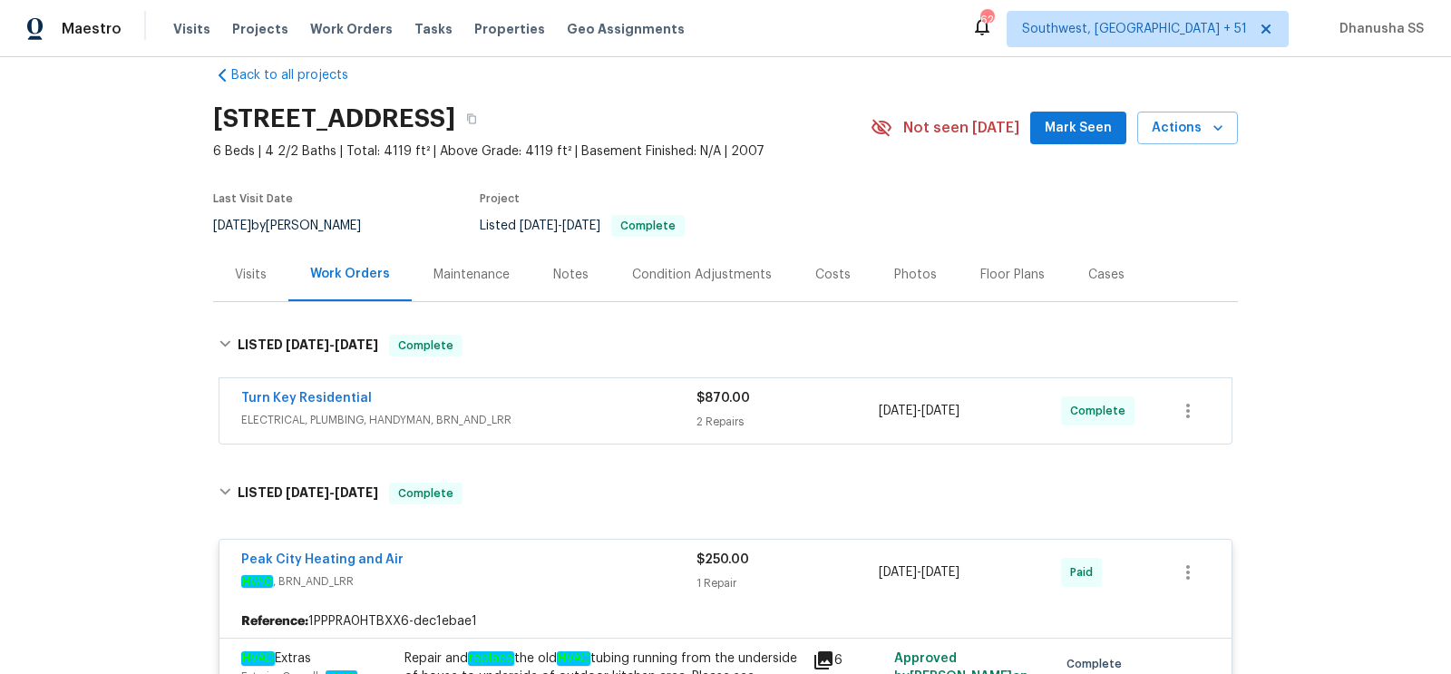
click at [576, 419] on span "ELECTRICAL, PLUMBING, HANDYMAN, BRN_AND_LRR" at bounding box center [468, 420] width 455 height 18
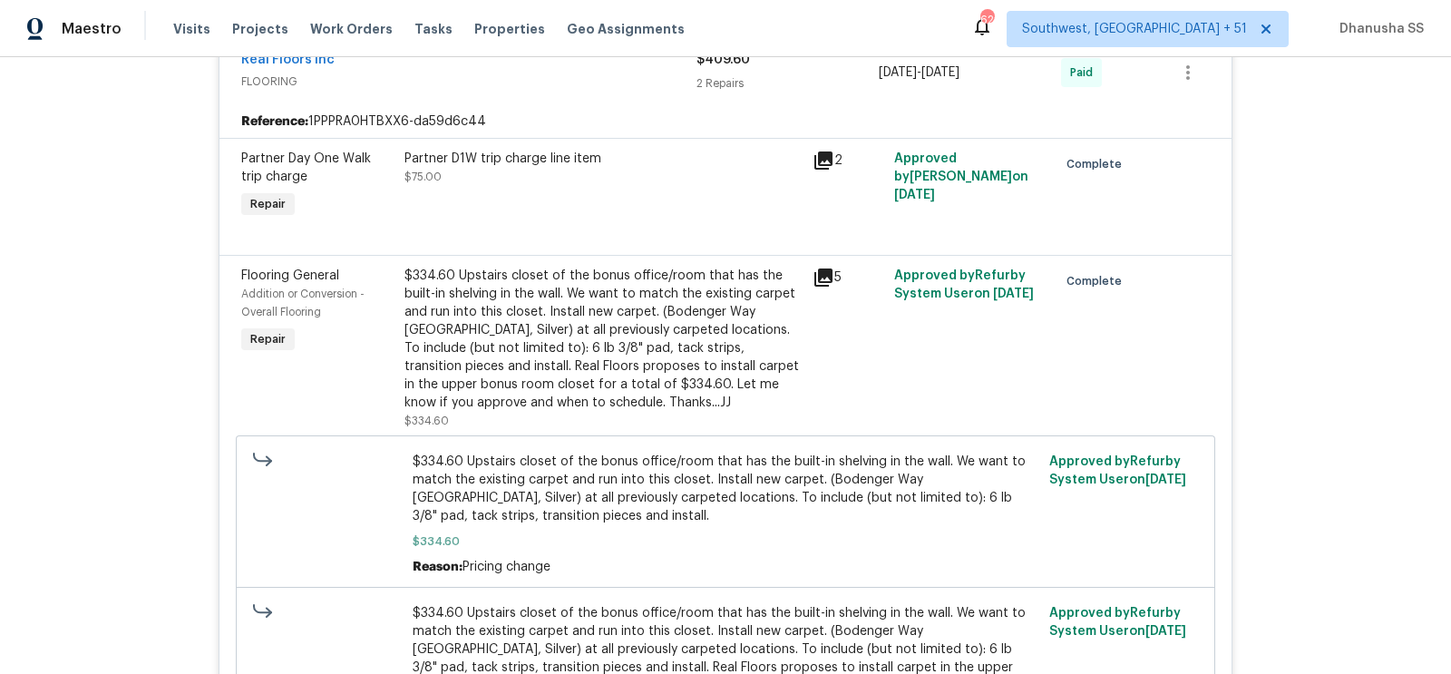
scroll to position [2633, 0]
click at [556, 375] on div "$334.60 Upstairs closet of the bonus office/room that has the built-in shelving…" at bounding box center [602, 340] width 397 height 145
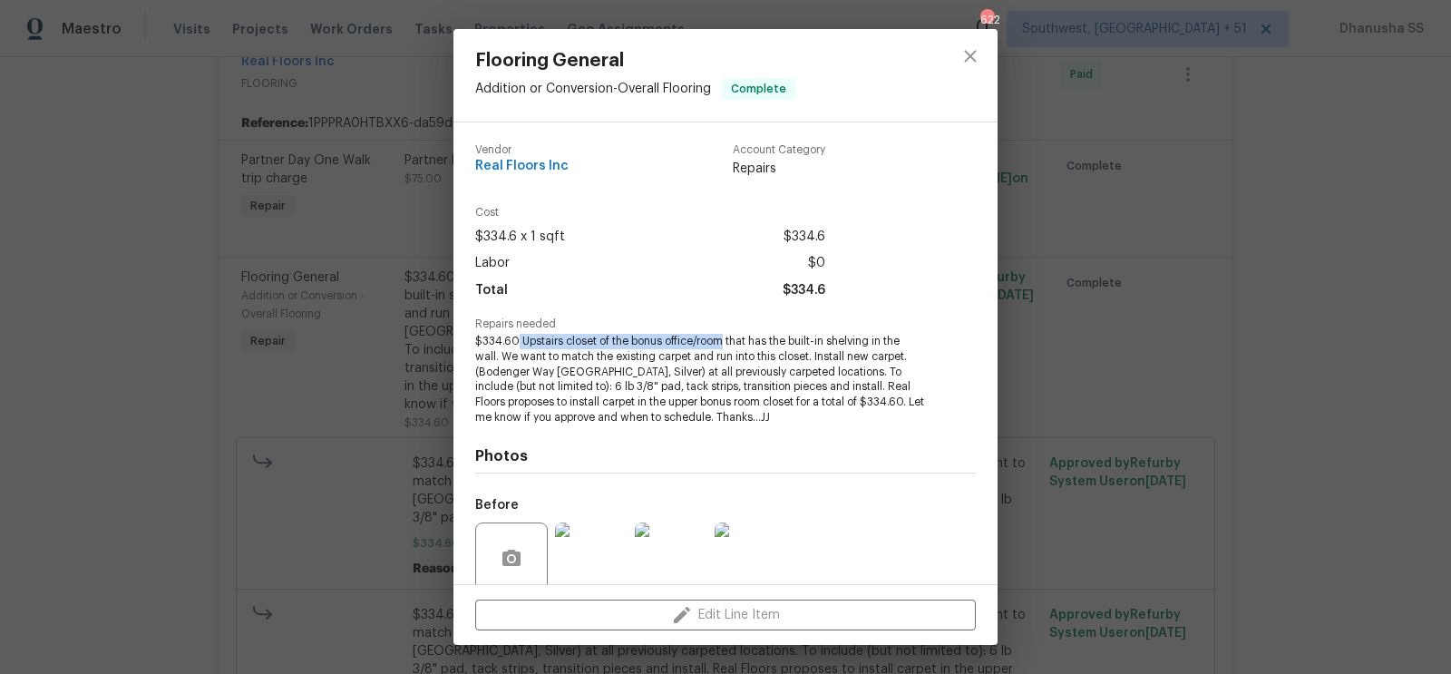
drag, startPoint x: 519, startPoint y: 338, endPoint x: 722, endPoint y: 340, distance: 203.1
click at [722, 340] on span "$334.60 Upstairs closet of the bonus office/room that has the built-in shelving…" at bounding box center [700, 380] width 451 height 92
copy span "Upstairs closet of the bonus office/room"
click at [662, 350] on span "$334.60 Upstairs closet of the bonus office/room that has the built-in shelving…" at bounding box center [700, 380] width 451 height 92
drag, startPoint x: 724, startPoint y: 343, endPoint x: 521, endPoint y: 338, distance: 203.1
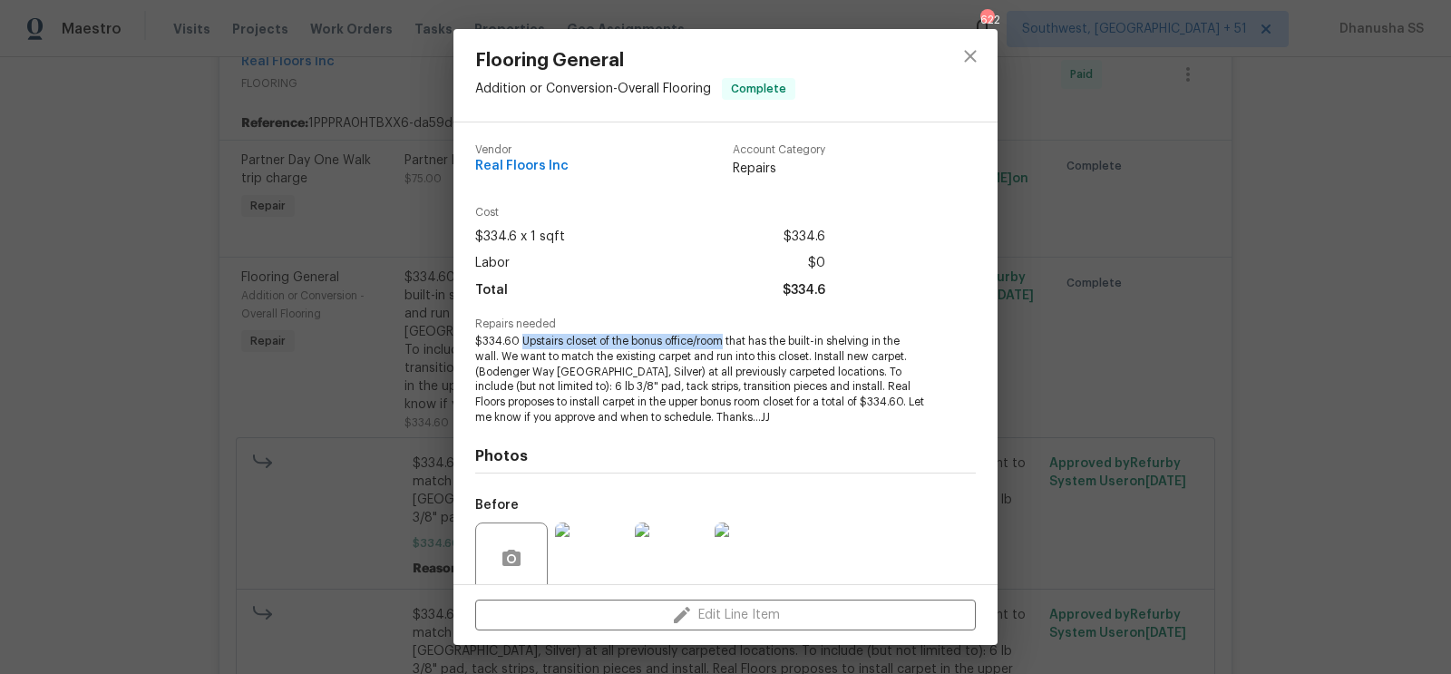
click at [521, 338] on span "$334.60 Upstairs closet of the bonus office/room that has the built-in shelving…" at bounding box center [700, 380] width 451 height 92
copy span "Upstairs closet of the bonus office/room"
click at [970, 68] on button "close" at bounding box center [970, 56] width 44 height 44
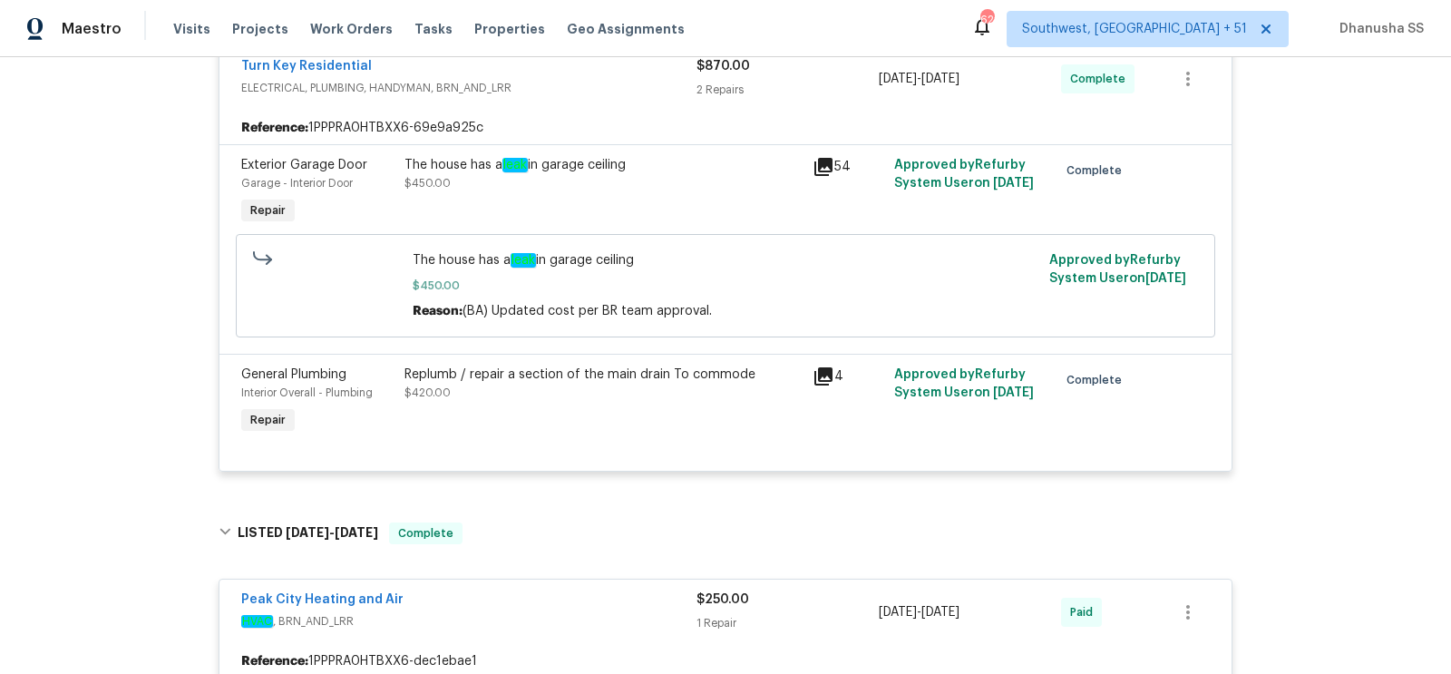
scroll to position [364, 0]
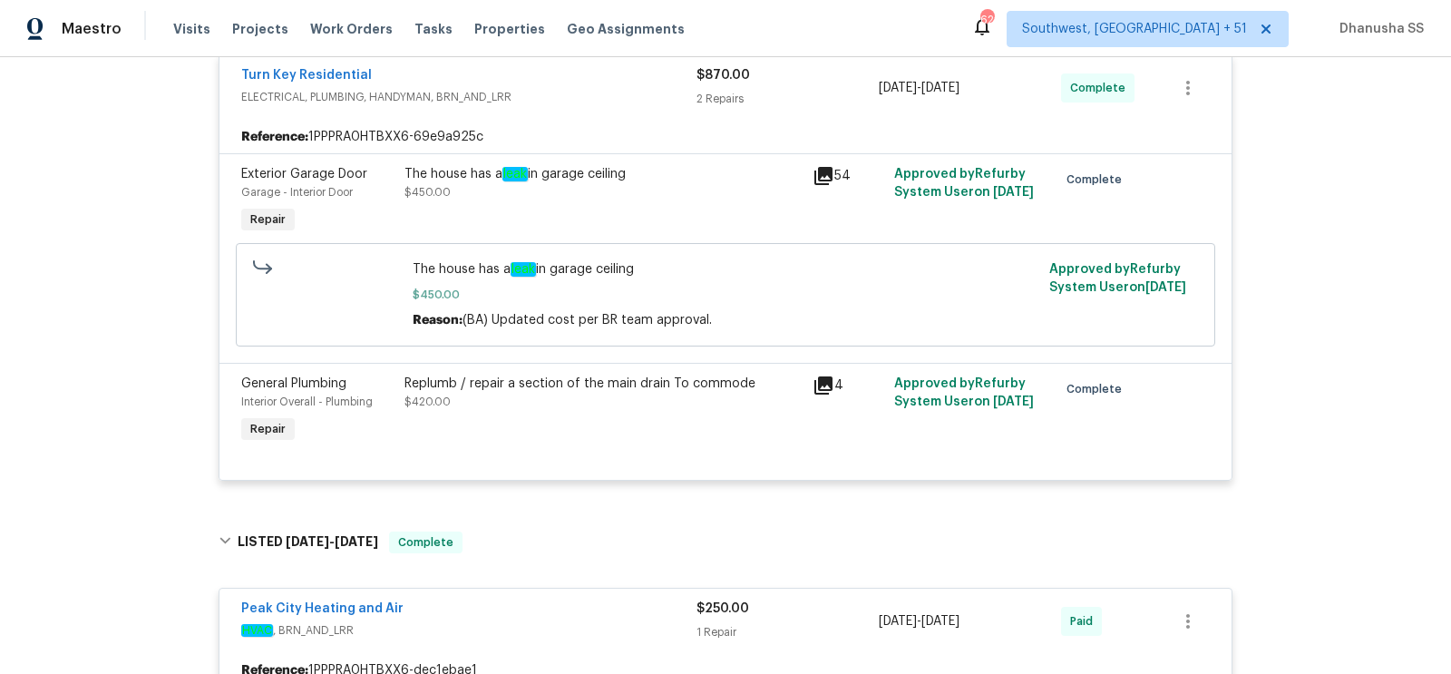
click at [523, 189] on div "The house has a leak in garage ceiling $450.00" at bounding box center [602, 183] width 397 height 36
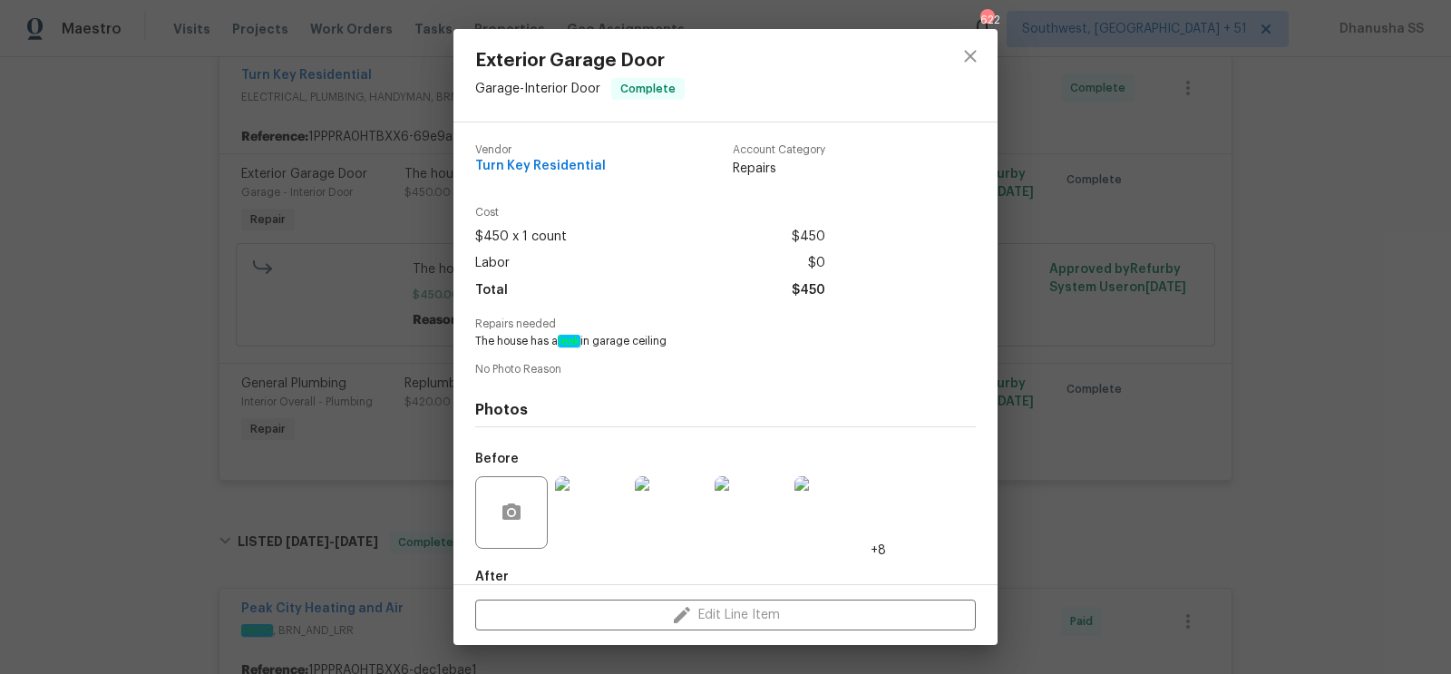
drag, startPoint x: 558, startPoint y: 338, endPoint x: 668, endPoint y: 336, distance: 109.7
click at [669, 337] on span "The house has a leak in garage ceiling" at bounding box center [700, 341] width 451 height 15
click at [968, 62] on icon "close" at bounding box center [970, 56] width 22 height 22
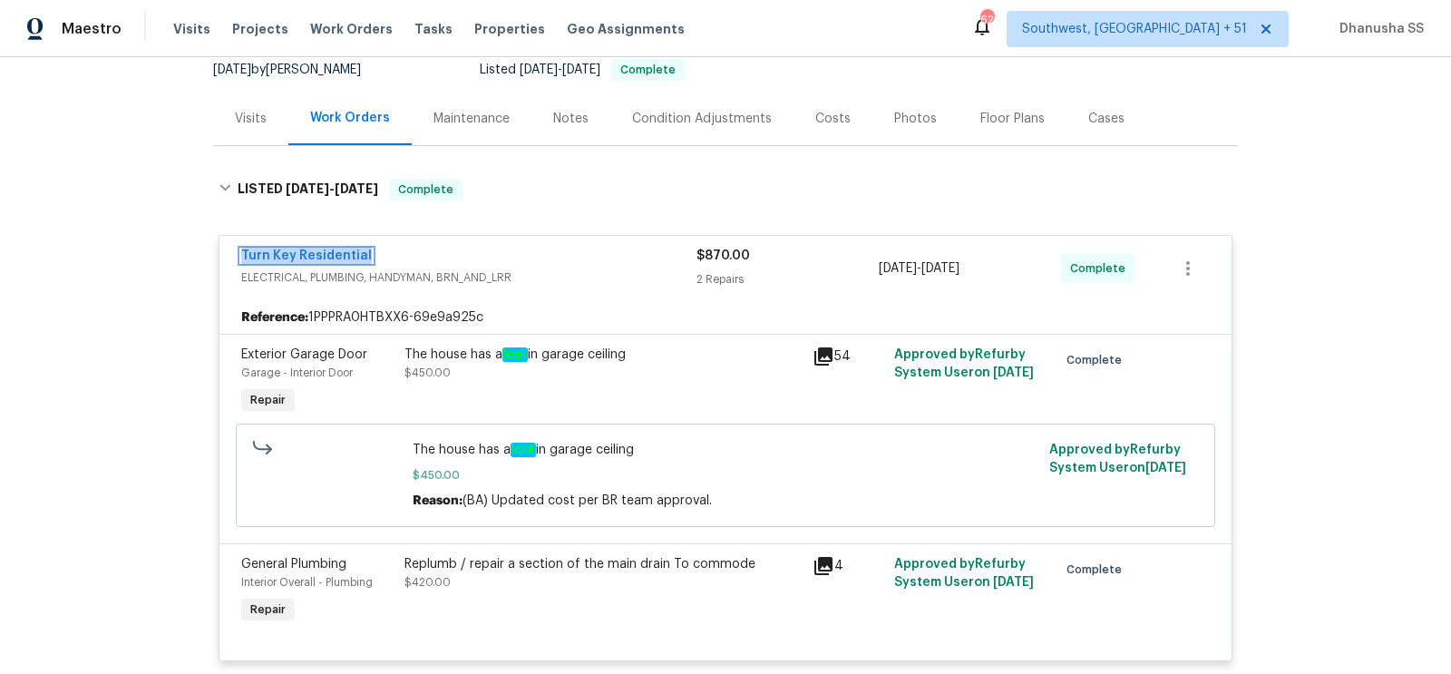
scroll to position [0, 0]
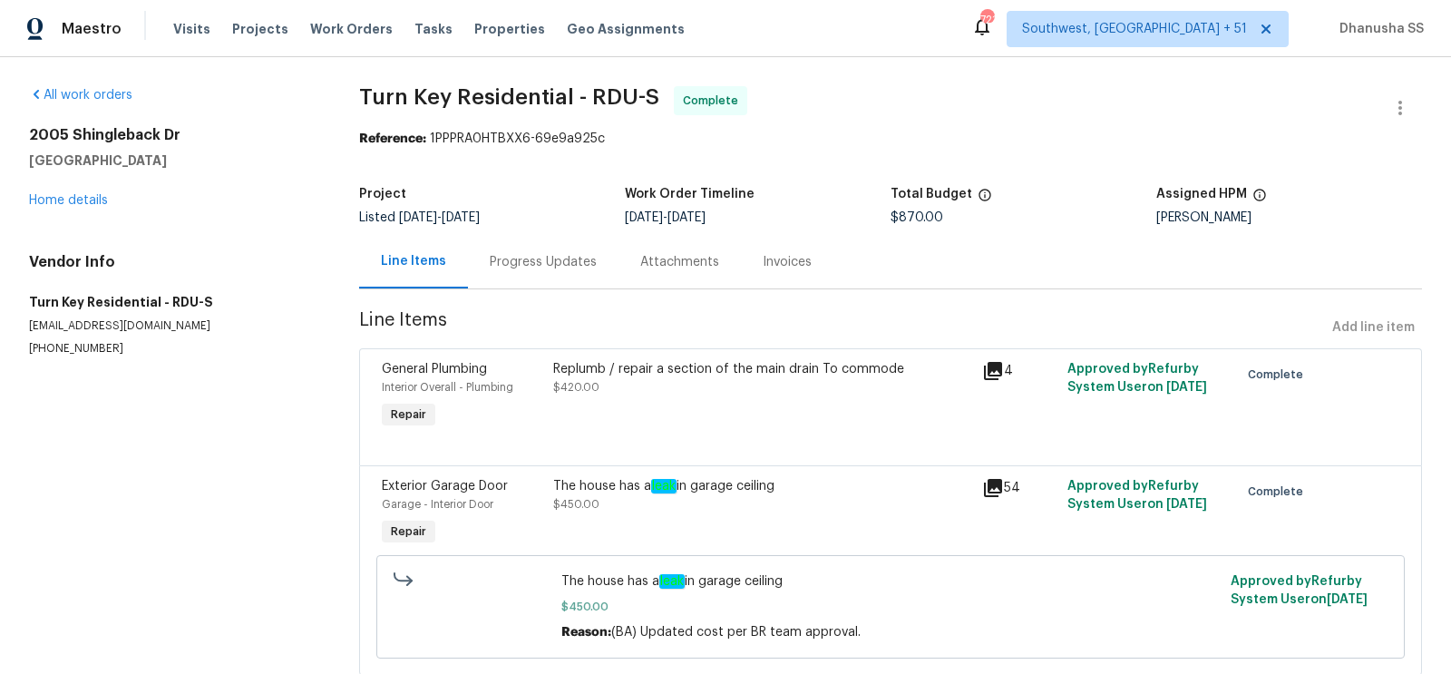
click at [553, 265] on div "Progress Updates" at bounding box center [543, 262] width 107 height 18
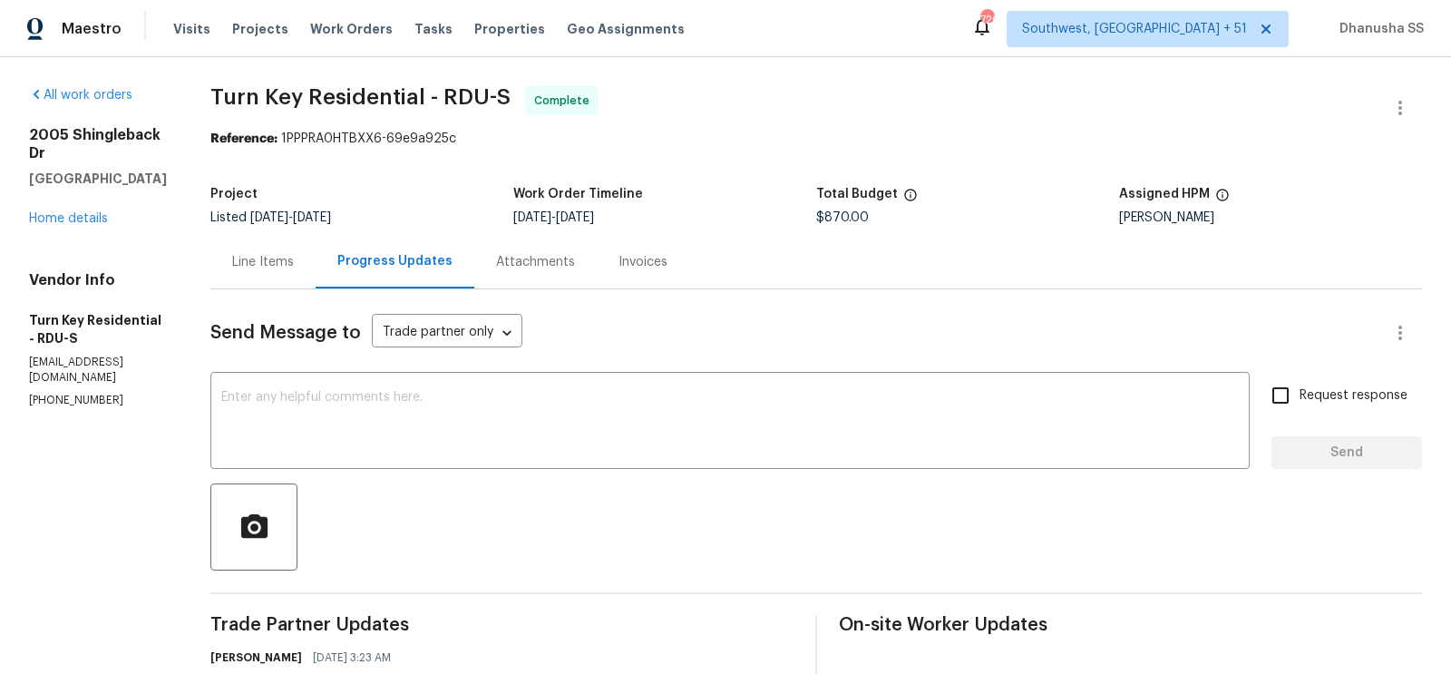
click at [294, 260] on div "Line Items" at bounding box center [263, 262] width 62 height 18
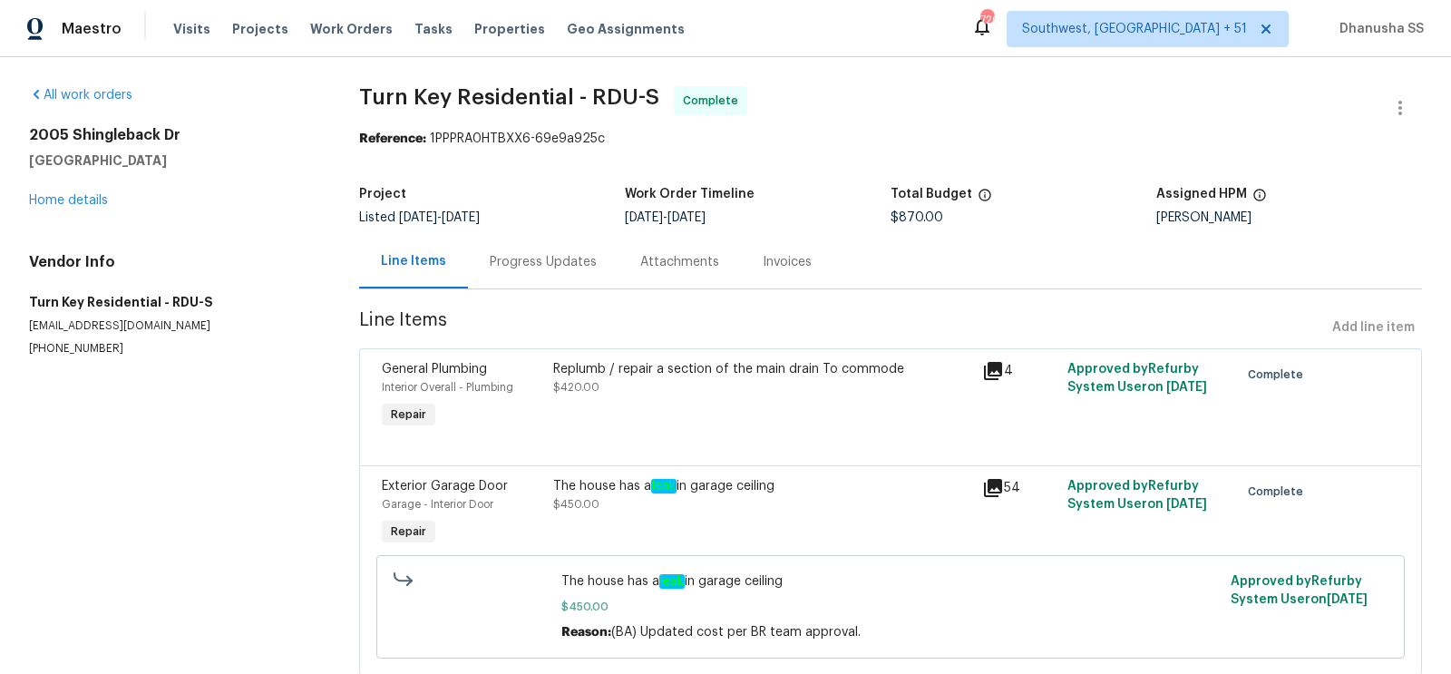
scroll to position [53, 0]
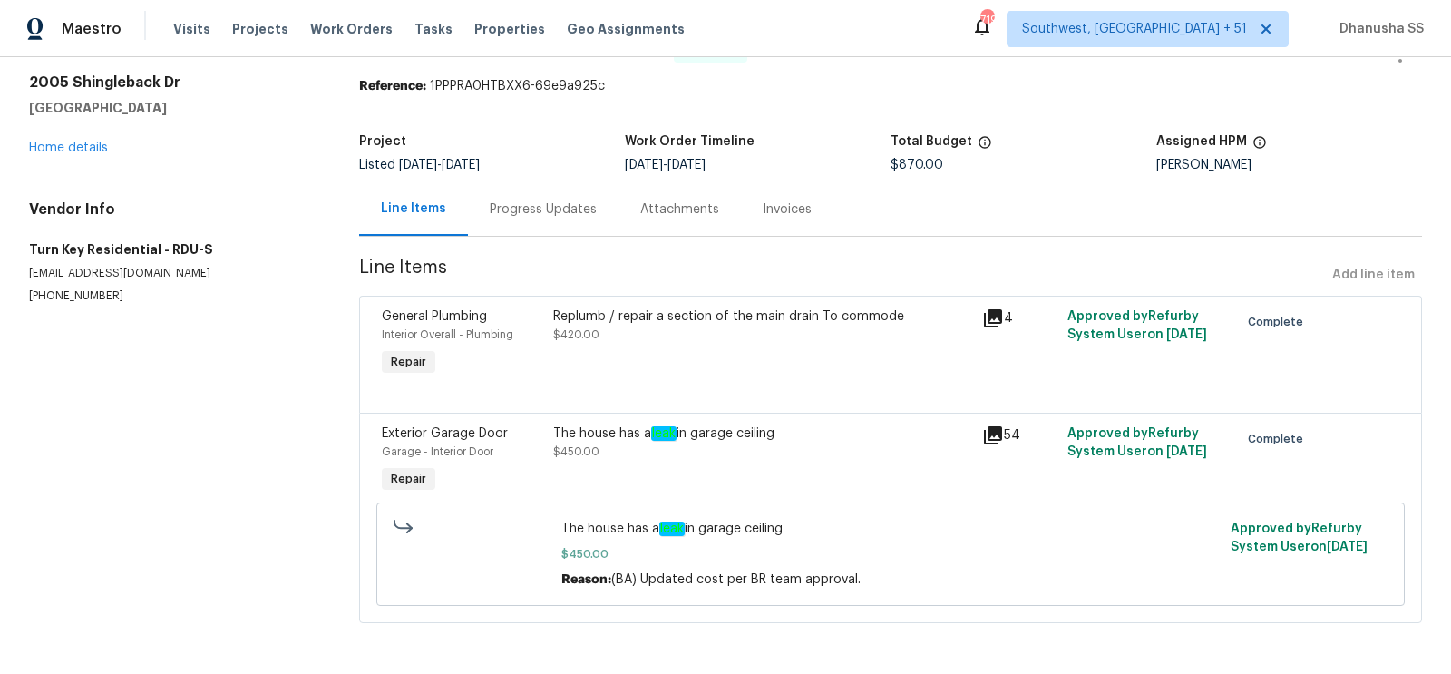
click at [556, 223] on div "Progress Updates" at bounding box center [543, 208] width 150 height 53
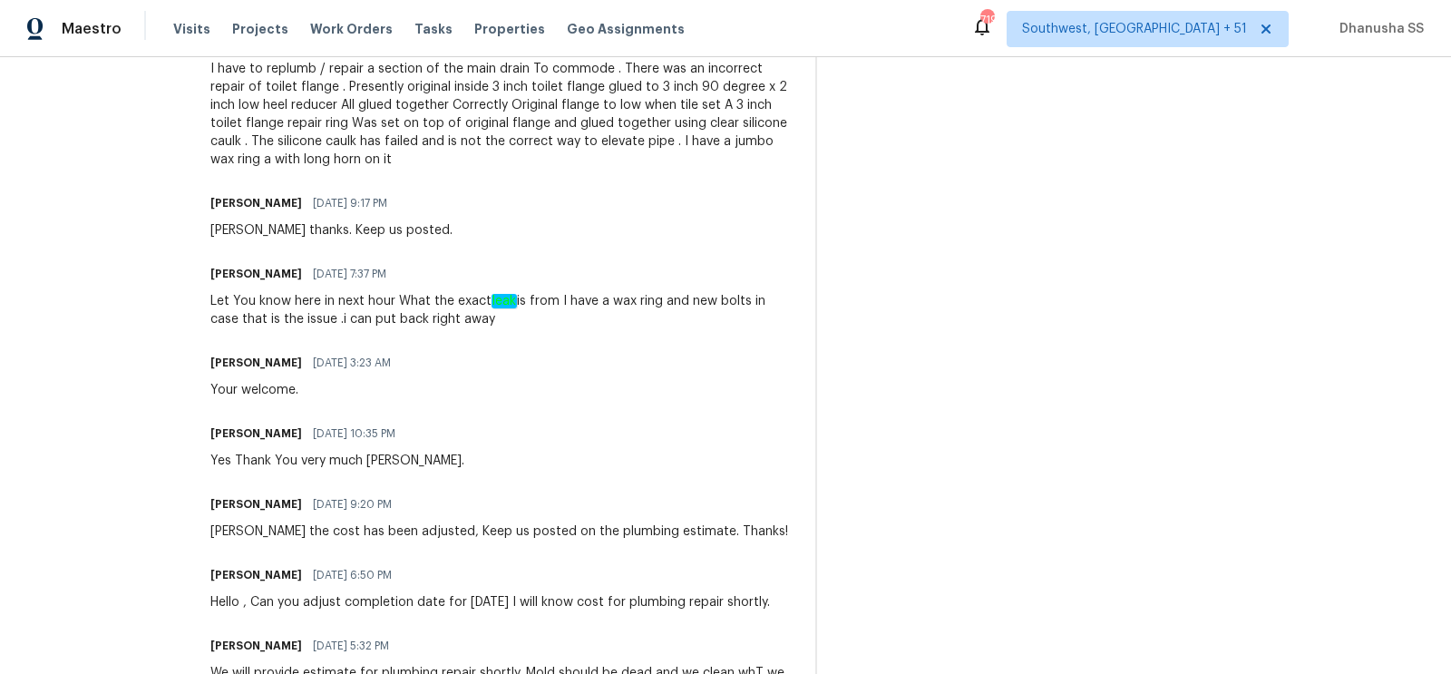
scroll to position [2082, 0]
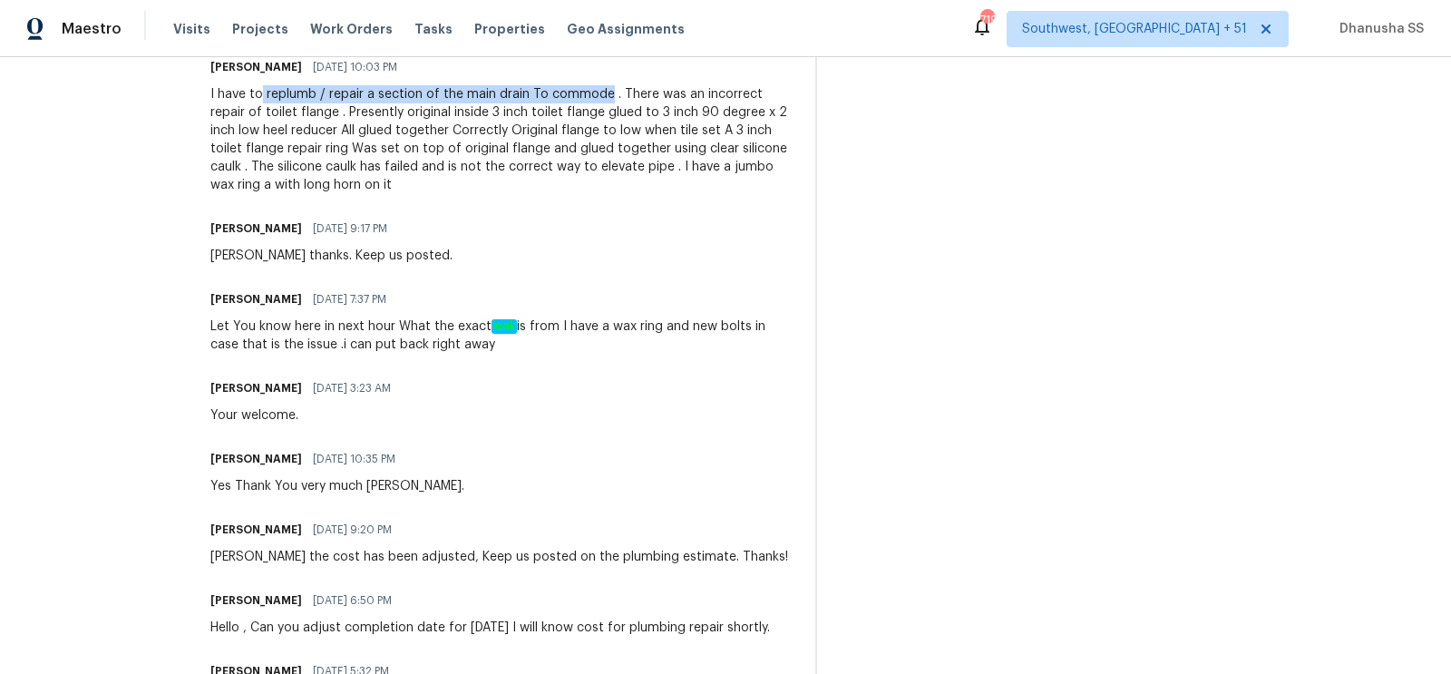
drag, startPoint x: 307, startPoint y: 147, endPoint x: 649, endPoint y: 143, distance: 341.8
click at [649, 143] on div "I have to replumb / repair a section of the main drain To commode . There was a…" at bounding box center [501, 139] width 583 height 109
copy div "replumb / repair a section of the main drain To commode"
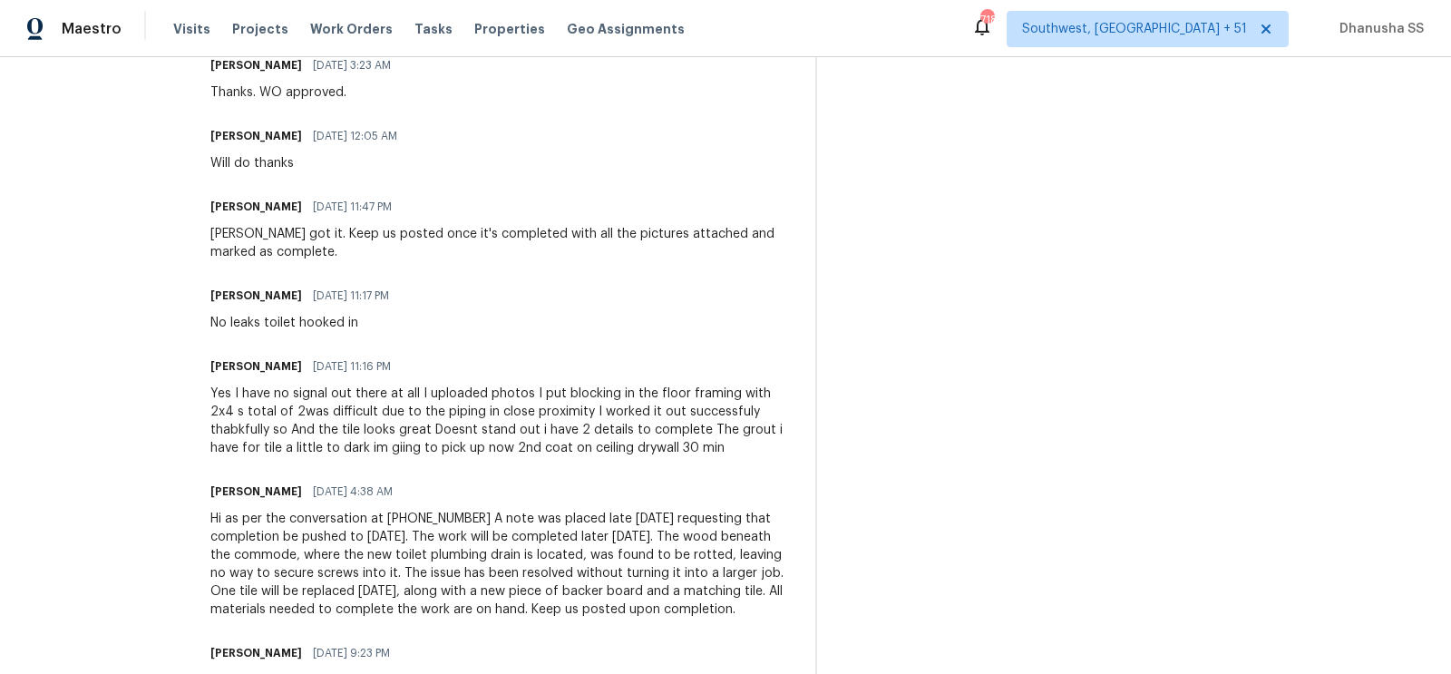
scroll to position [0, 0]
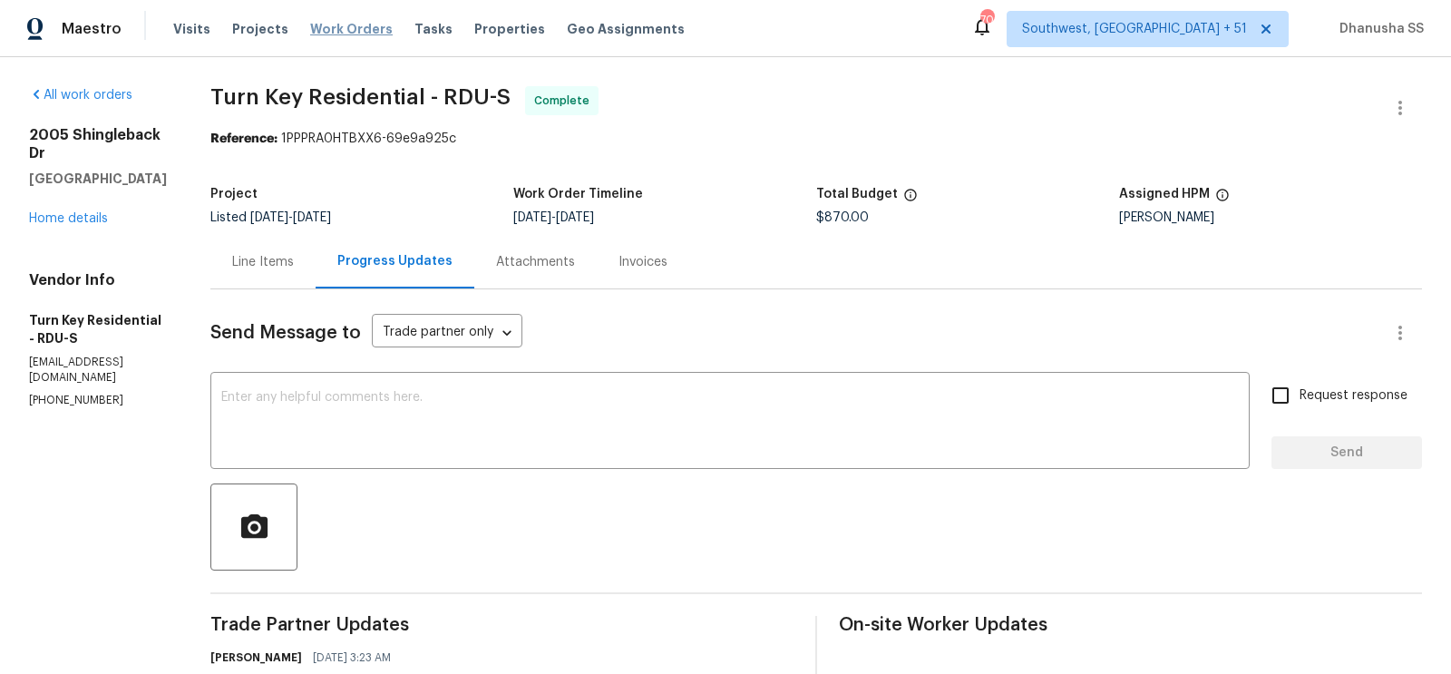
click at [332, 26] on span "Work Orders" at bounding box center [351, 29] width 82 height 18
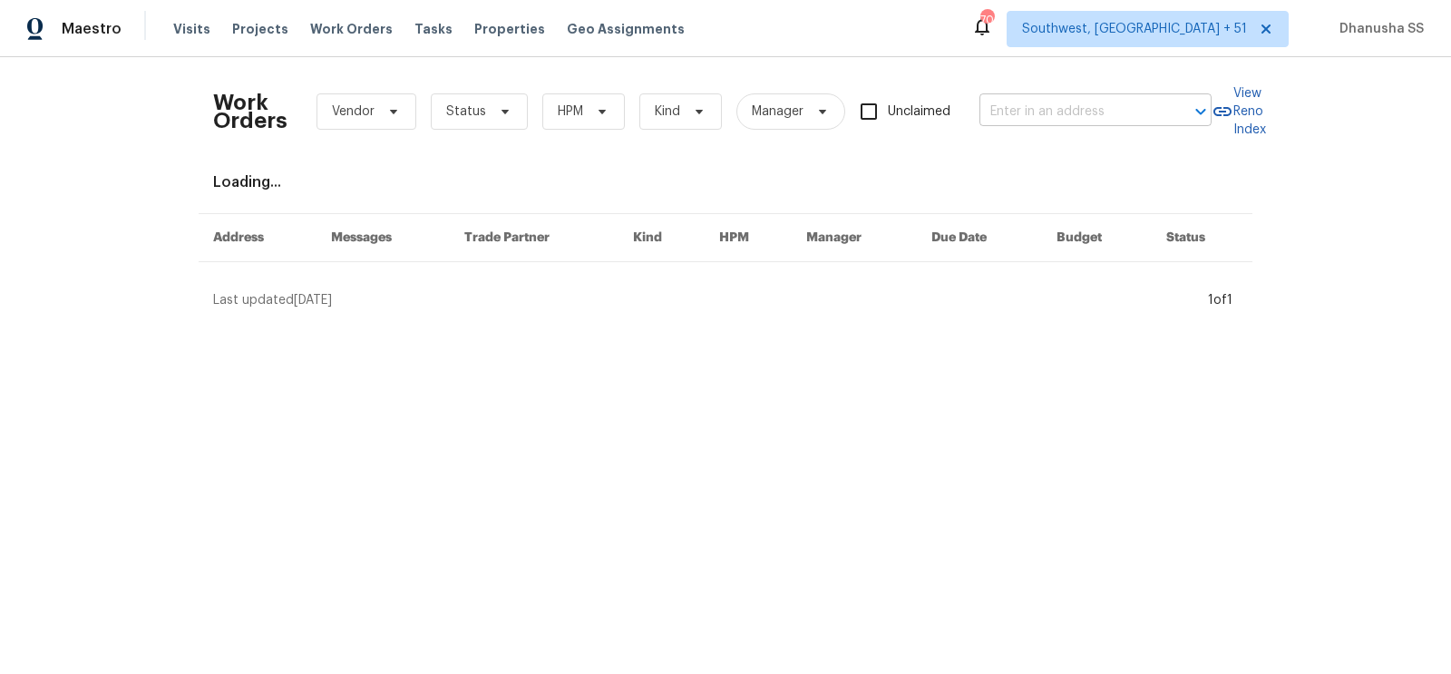
click at [1049, 109] on input "text" at bounding box center [1069, 112] width 181 height 28
paste input "7264 Siena Way Unit C, Boulder, CO 80301"
drag, startPoint x: 997, startPoint y: 112, endPoint x: 1450, endPoint y: 280, distance: 482.8
click at [1450, 280] on div "Work Orders Vendor Status HPM Kind Manager Unclaimed 7264 Siena Way Unit C, Bou…" at bounding box center [725, 190] width 1451 height 267
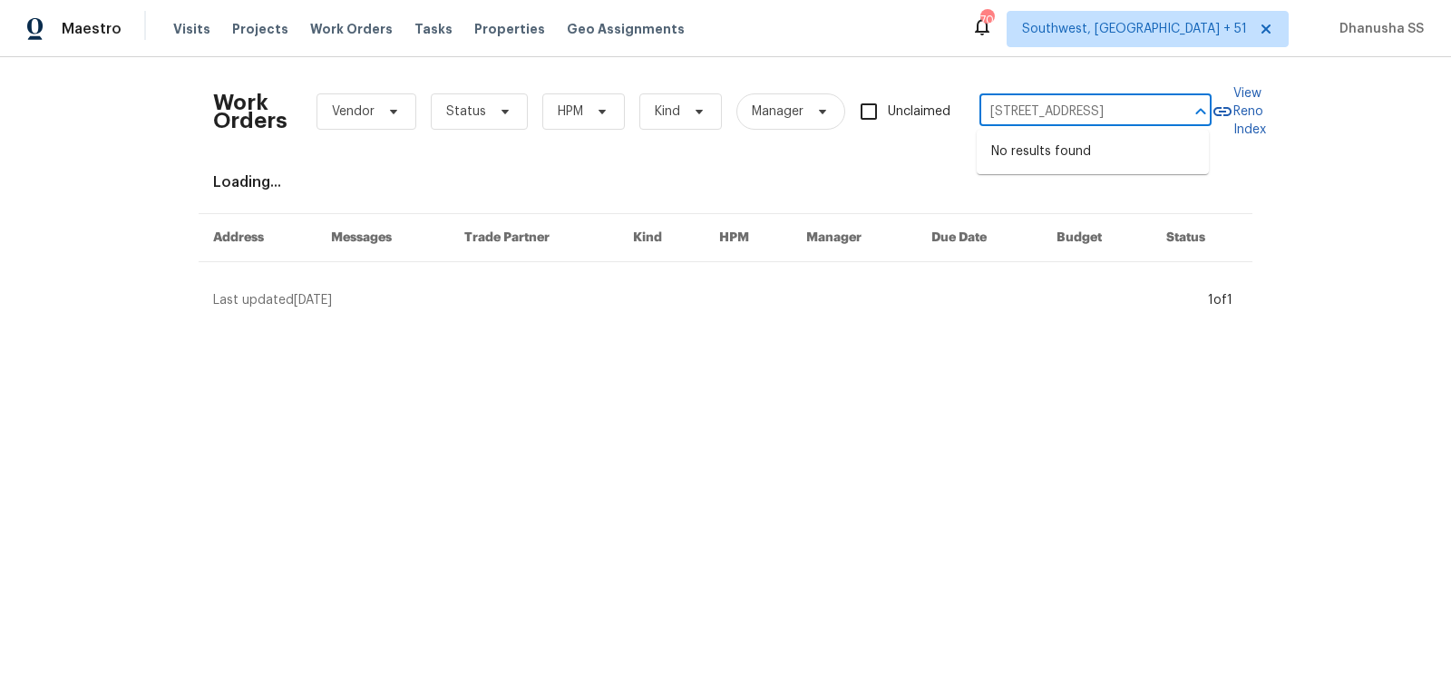
type input "7264 Siena Way"
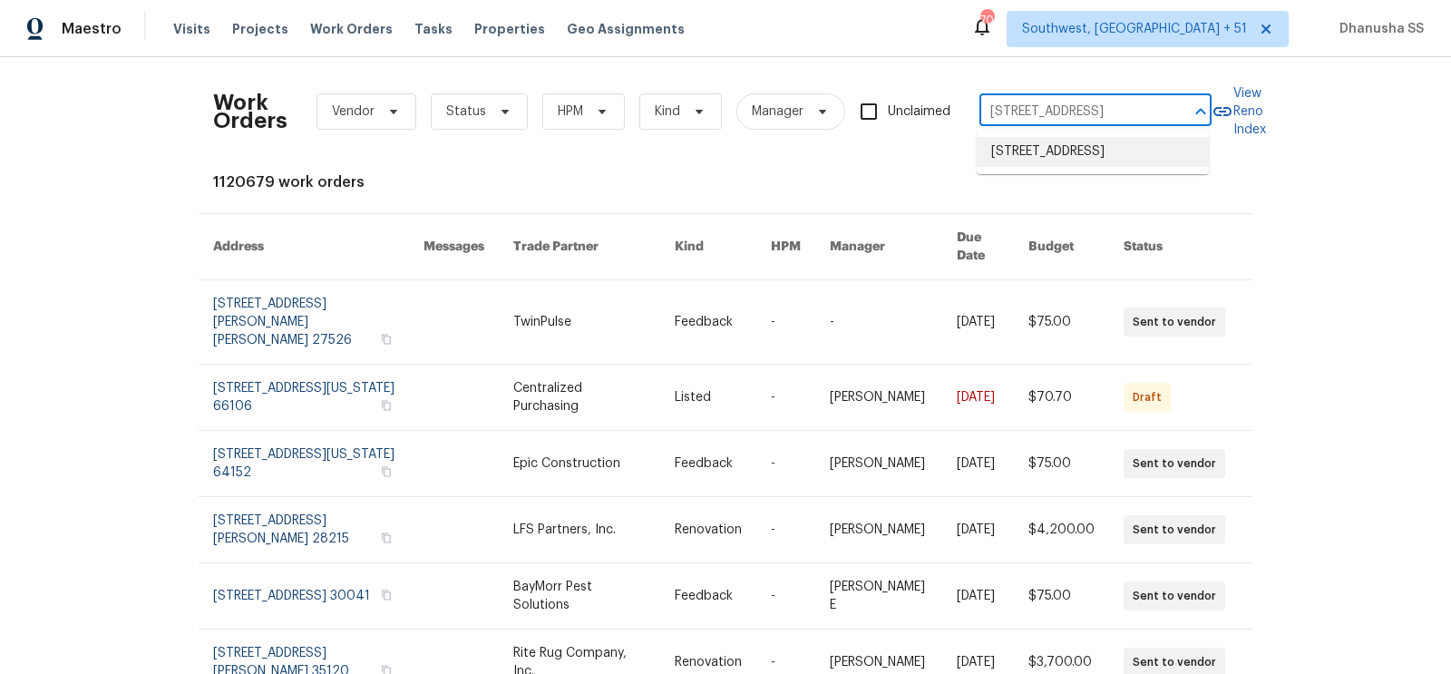
click at [1144, 166] on li "7264 Siena Way Unit C, Boulder, CO 80301" at bounding box center [1092, 152] width 232 height 30
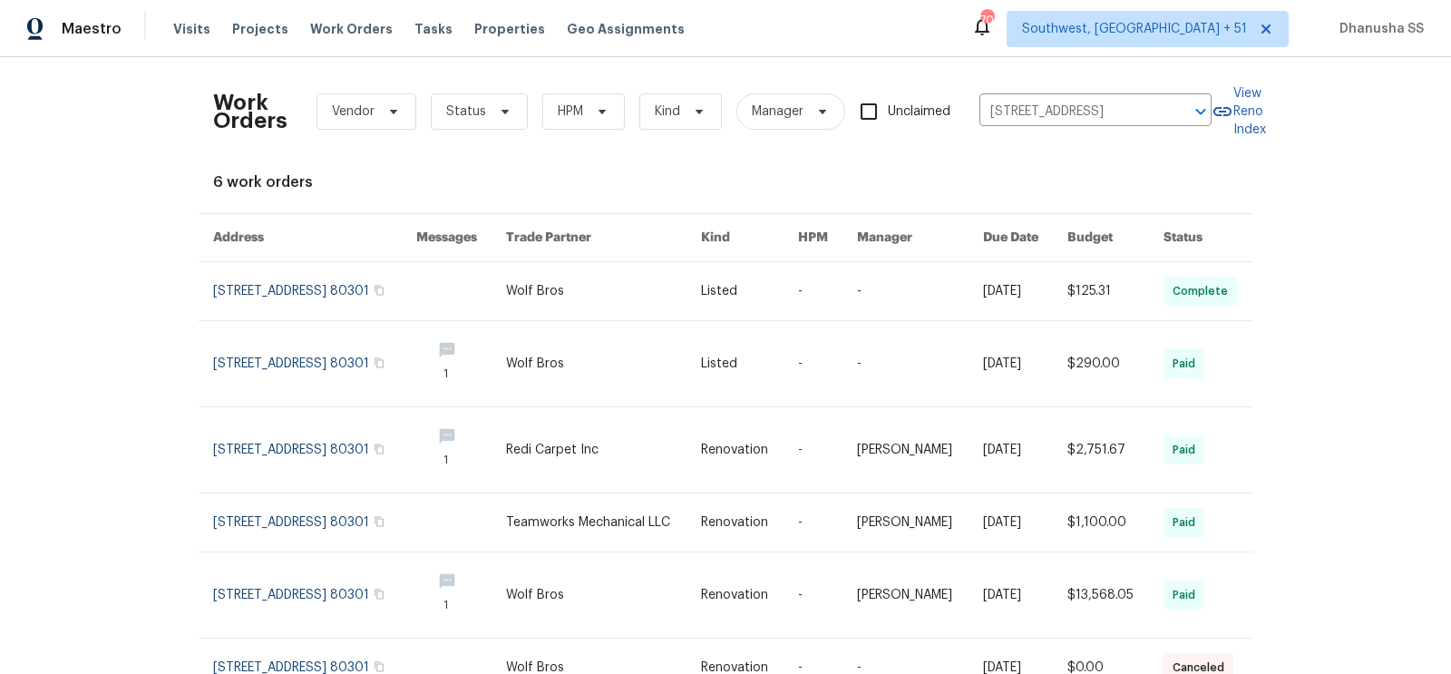
click at [487, 306] on link at bounding box center [461, 291] width 91 height 58
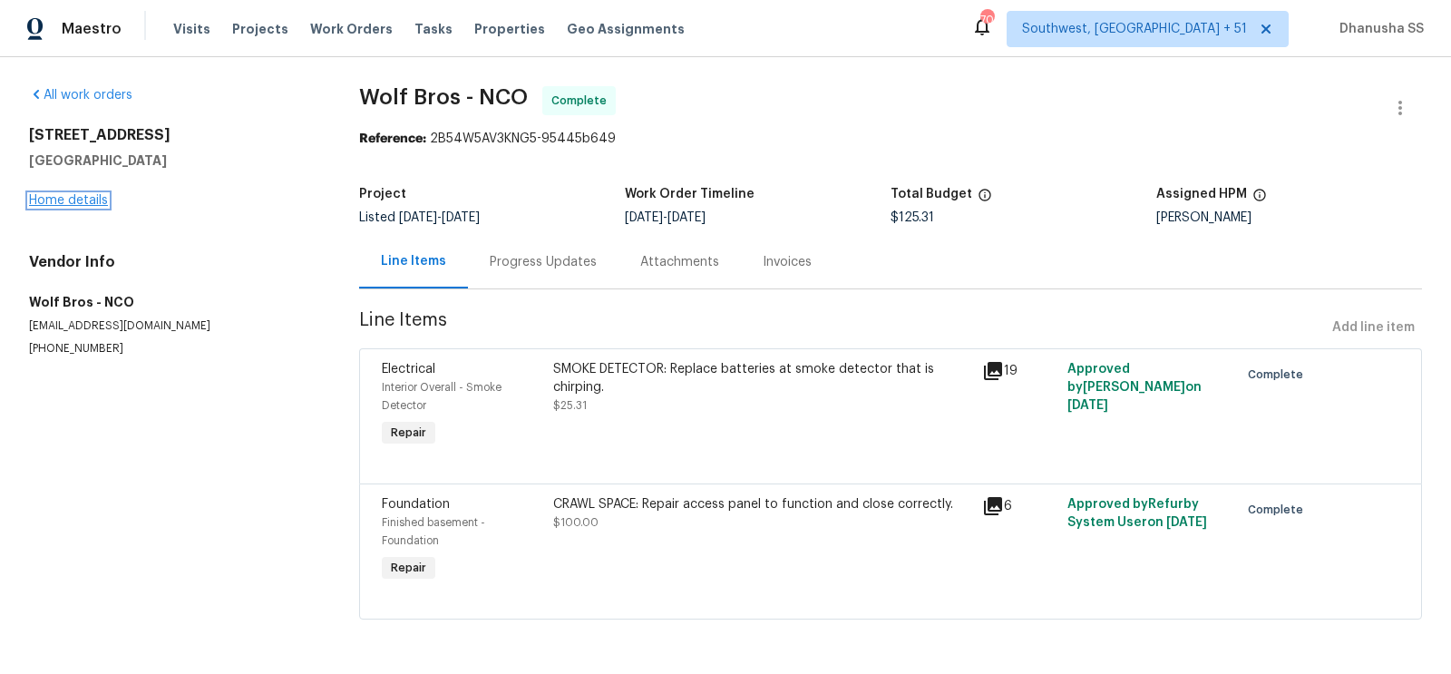
click at [83, 199] on link "Home details" at bounding box center [68, 200] width 79 height 13
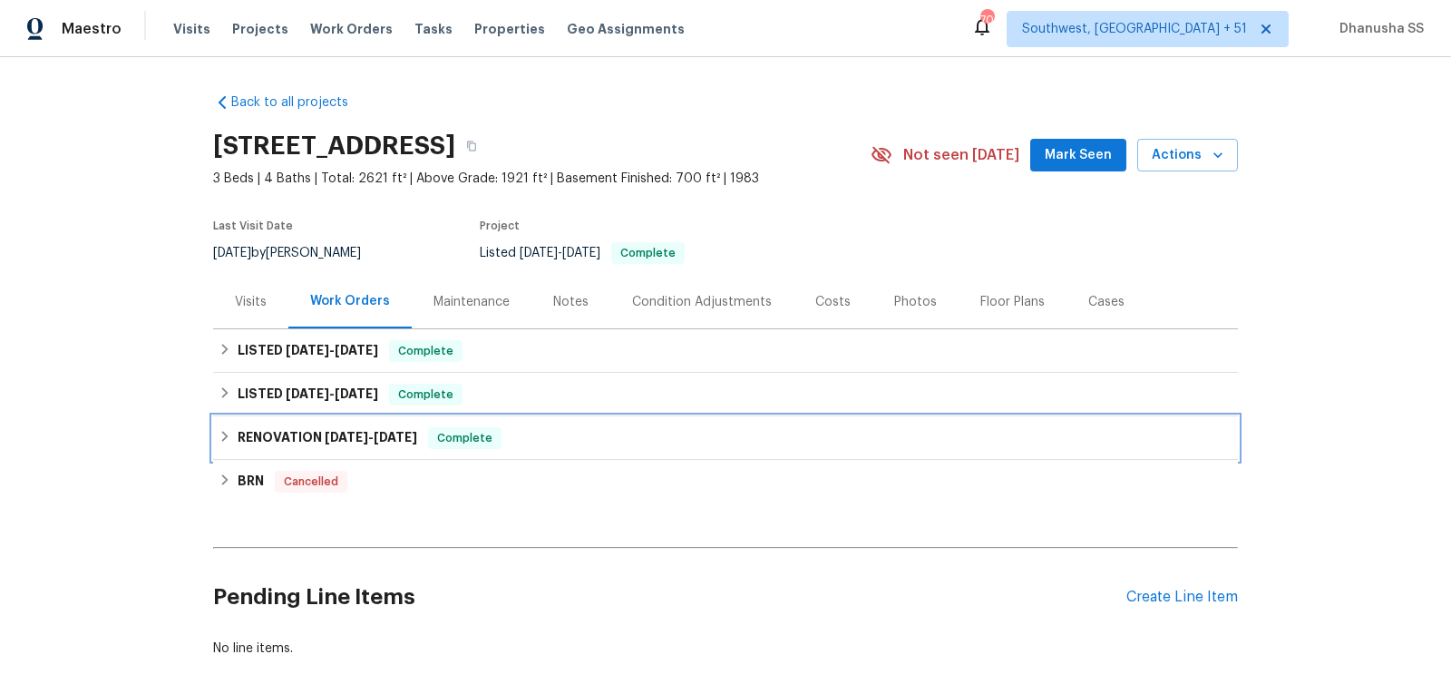
click at [554, 438] on div "RENOVATION 6/17/24 - 7/3/24 Complete" at bounding box center [725, 438] width 1014 height 22
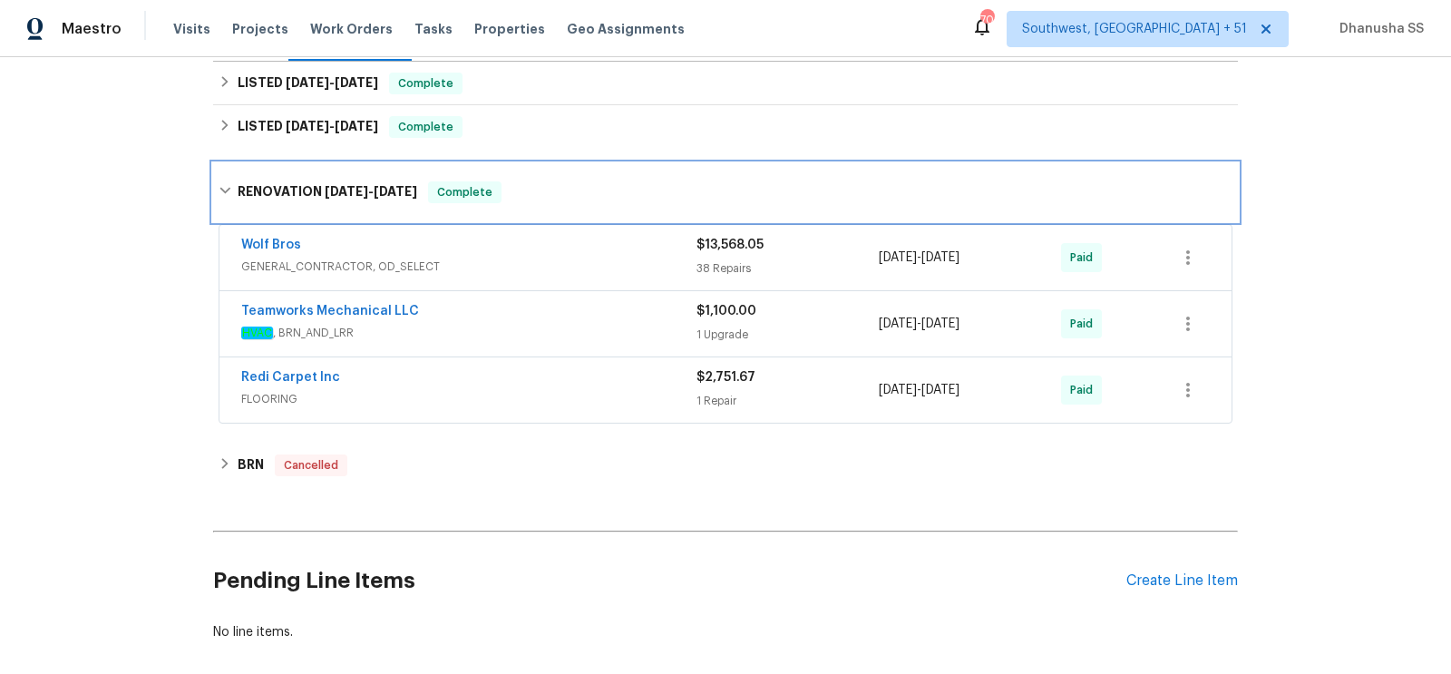
scroll to position [287, 0]
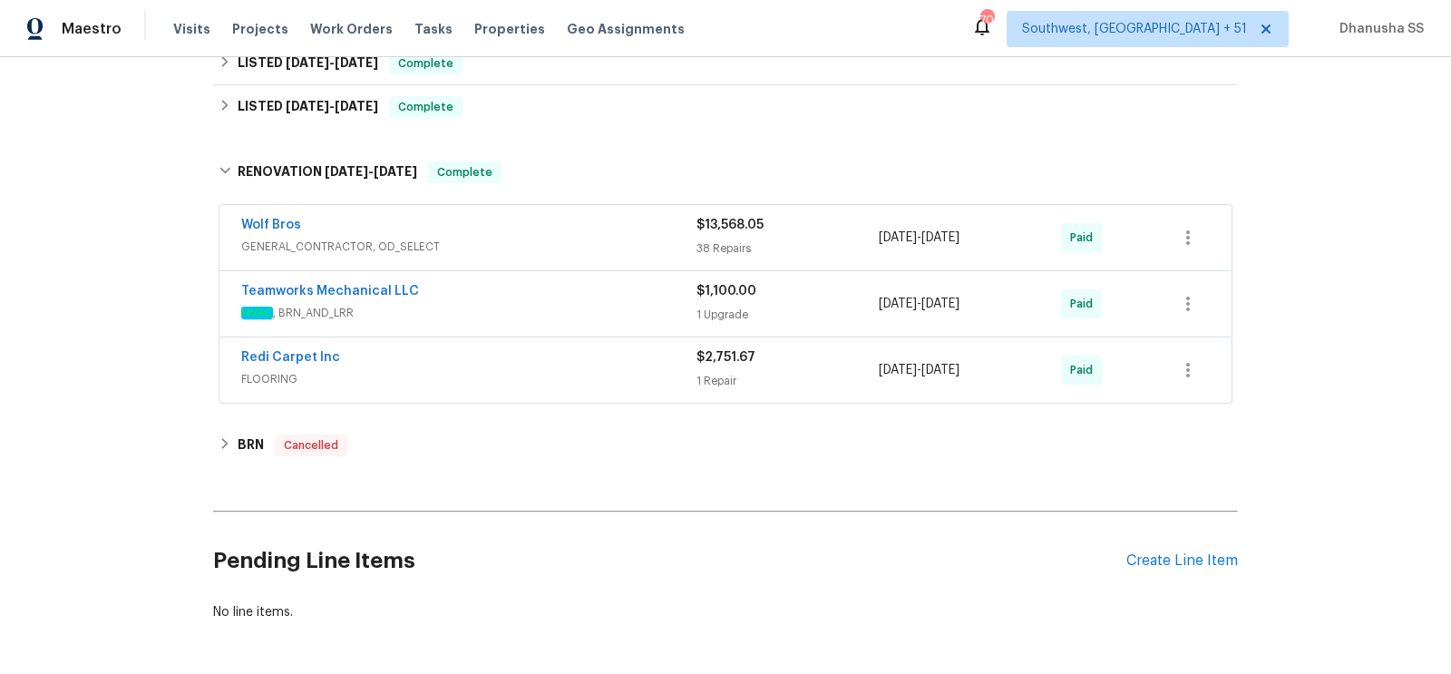
click at [625, 239] on span "GENERAL_CONTRACTOR, OD_SELECT" at bounding box center [468, 247] width 455 height 18
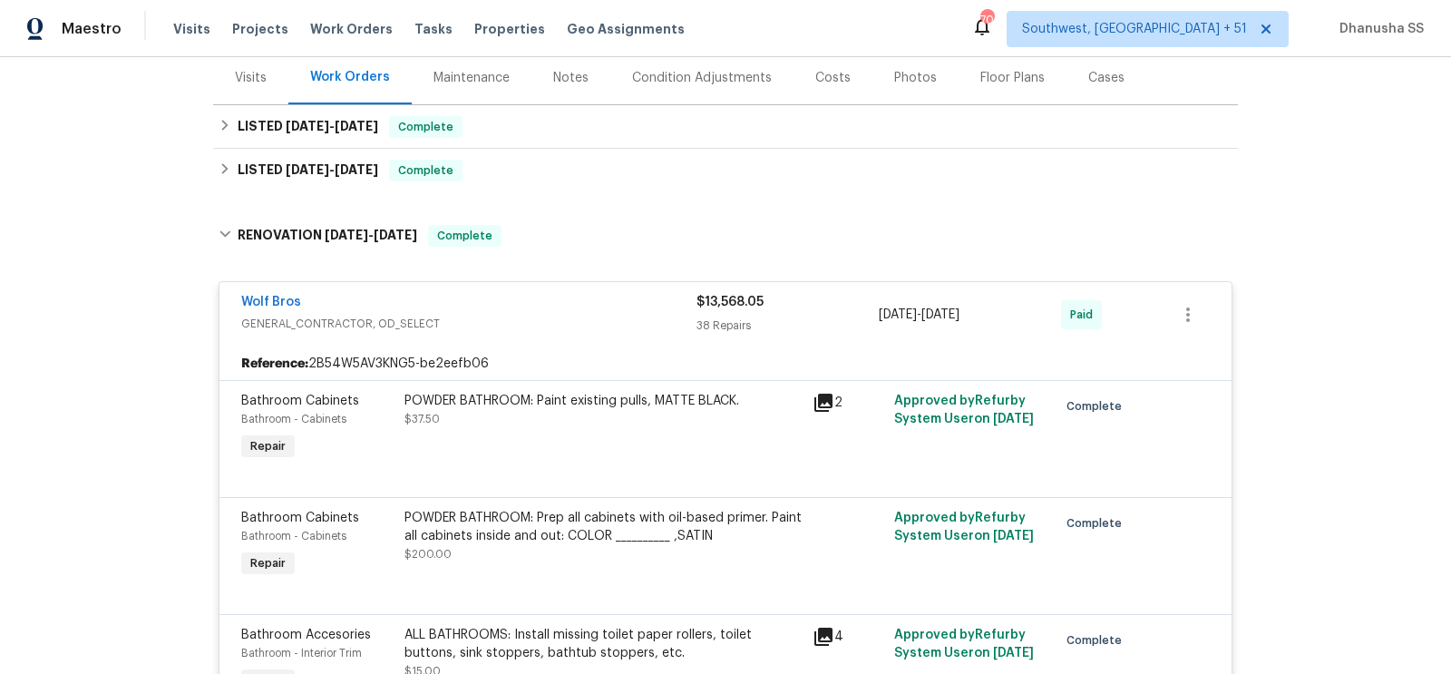
scroll to position [191, 0]
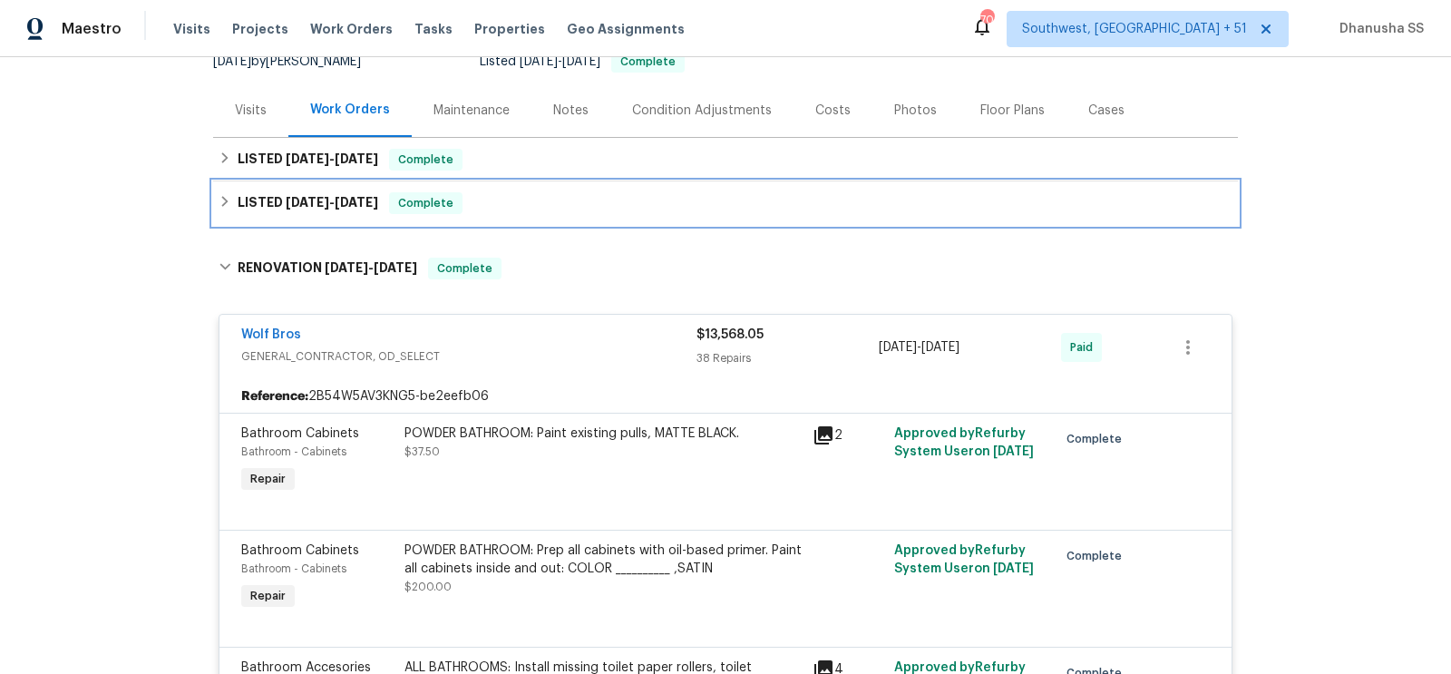
click at [579, 209] on div "LISTED 7/18/24 - 7/26/24 Complete" at bounding box center [725, 203] width 1014 height 22
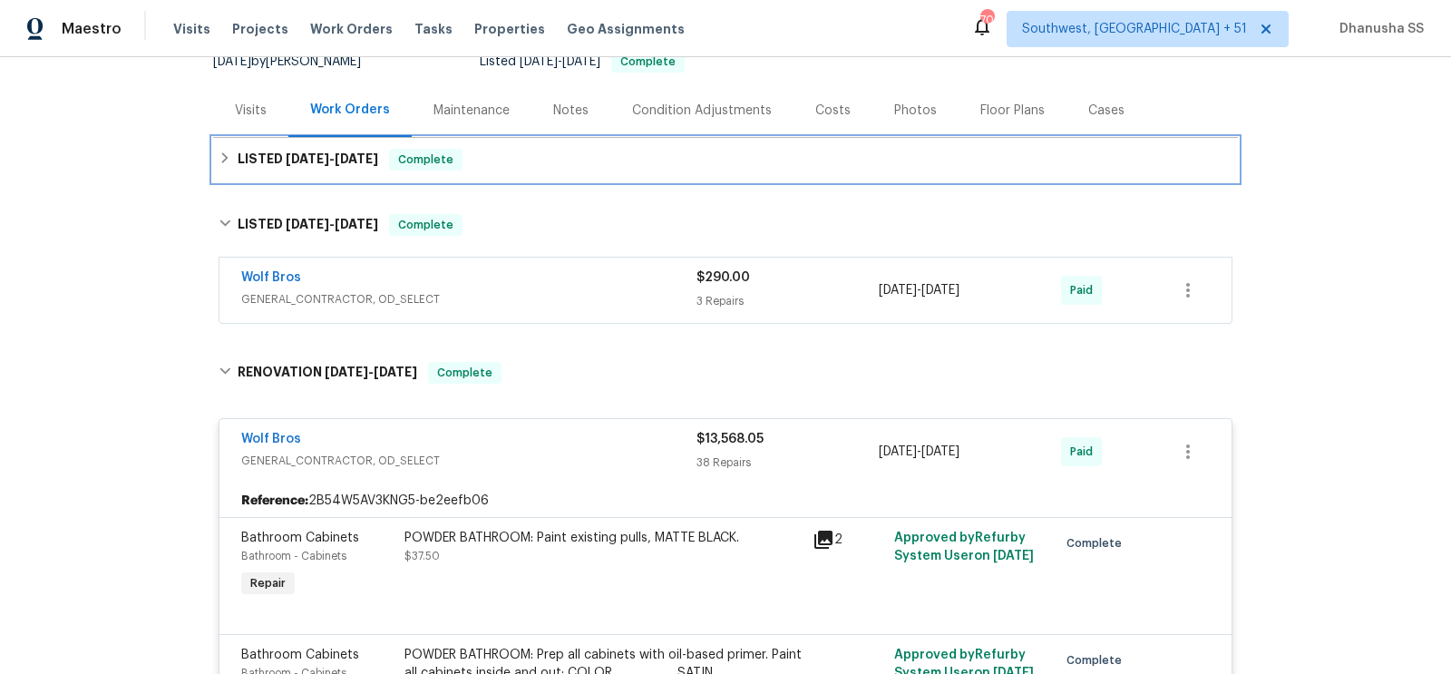
click at [567, 162] on div "LISTED 9/15/25 - 9/19/25 Complete" at bounding box center [725, 160] width 1014 height 22
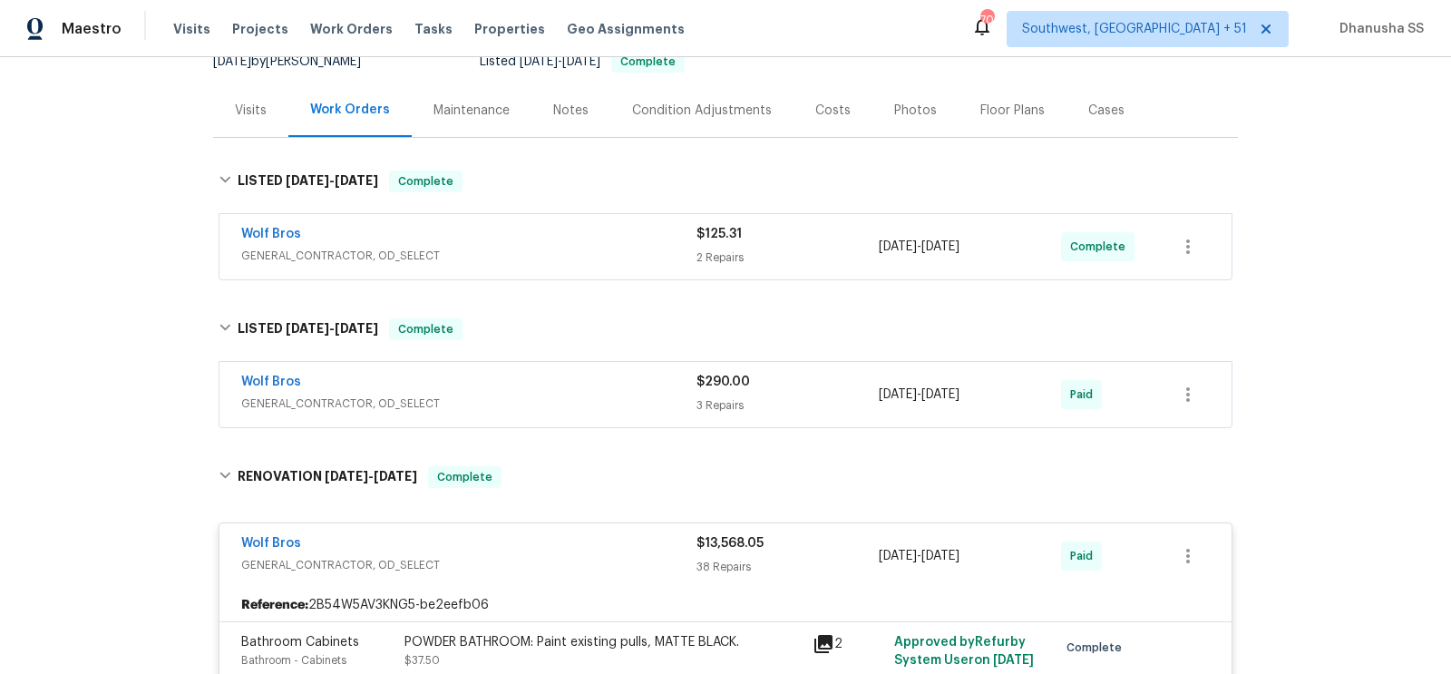
click at [610, 227] on div "Wolf Bros" at bounding box center [468, 236] width 455 height 22
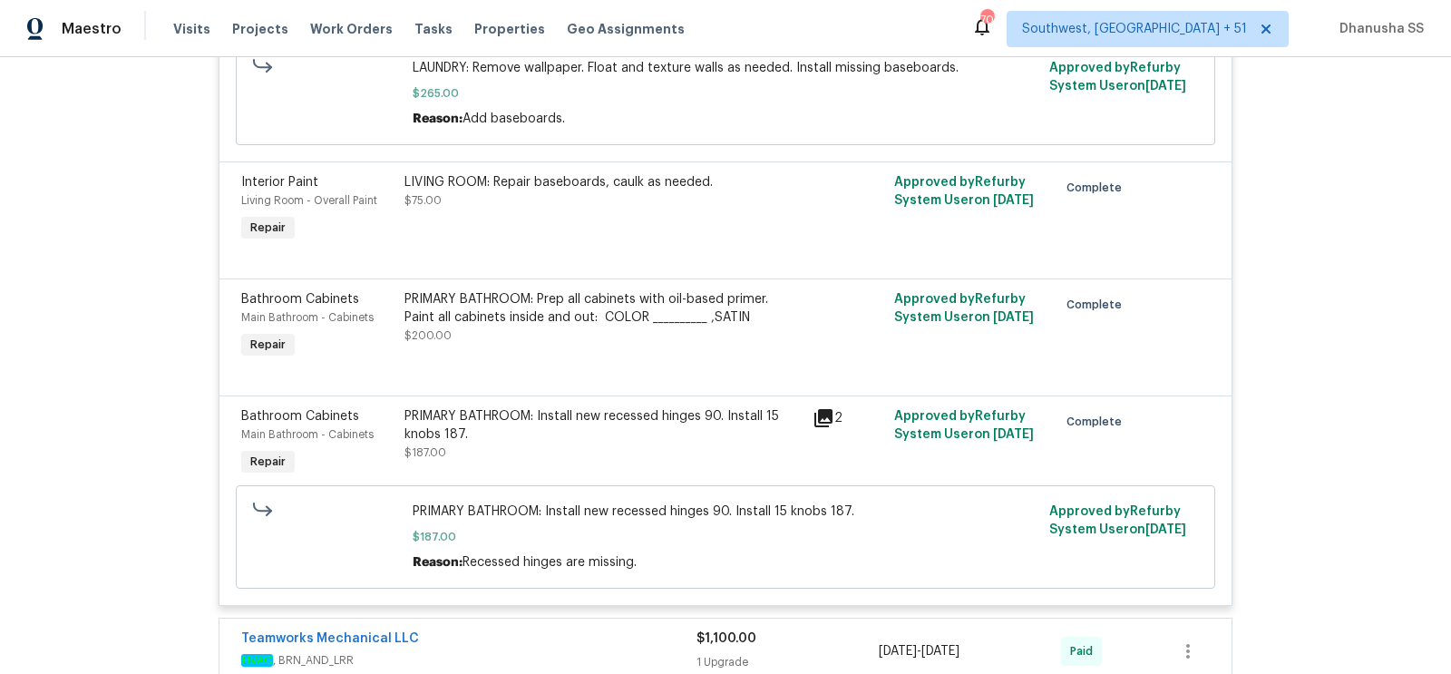
scroll to position [7864, 0]
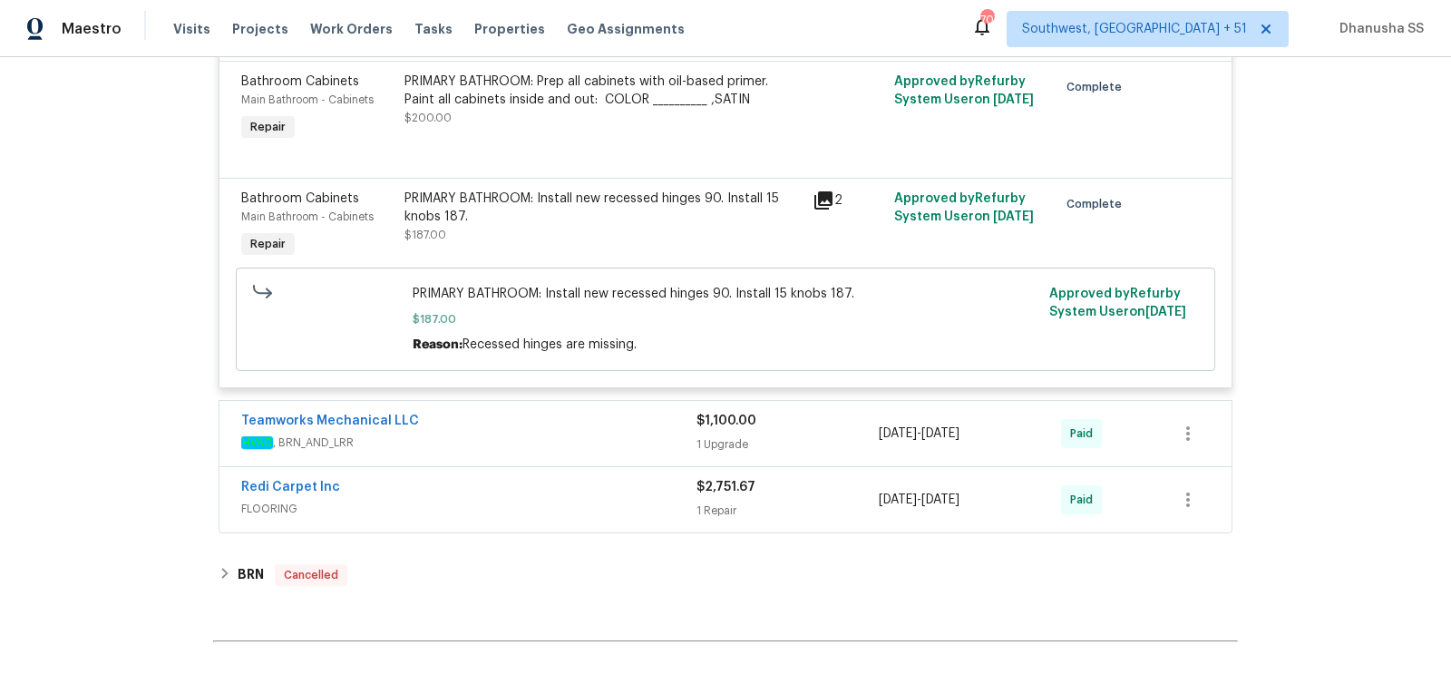
click at [625, 478] on div "Redi Carpet Inc" at bounding box center [468, 489] width 455 height 22
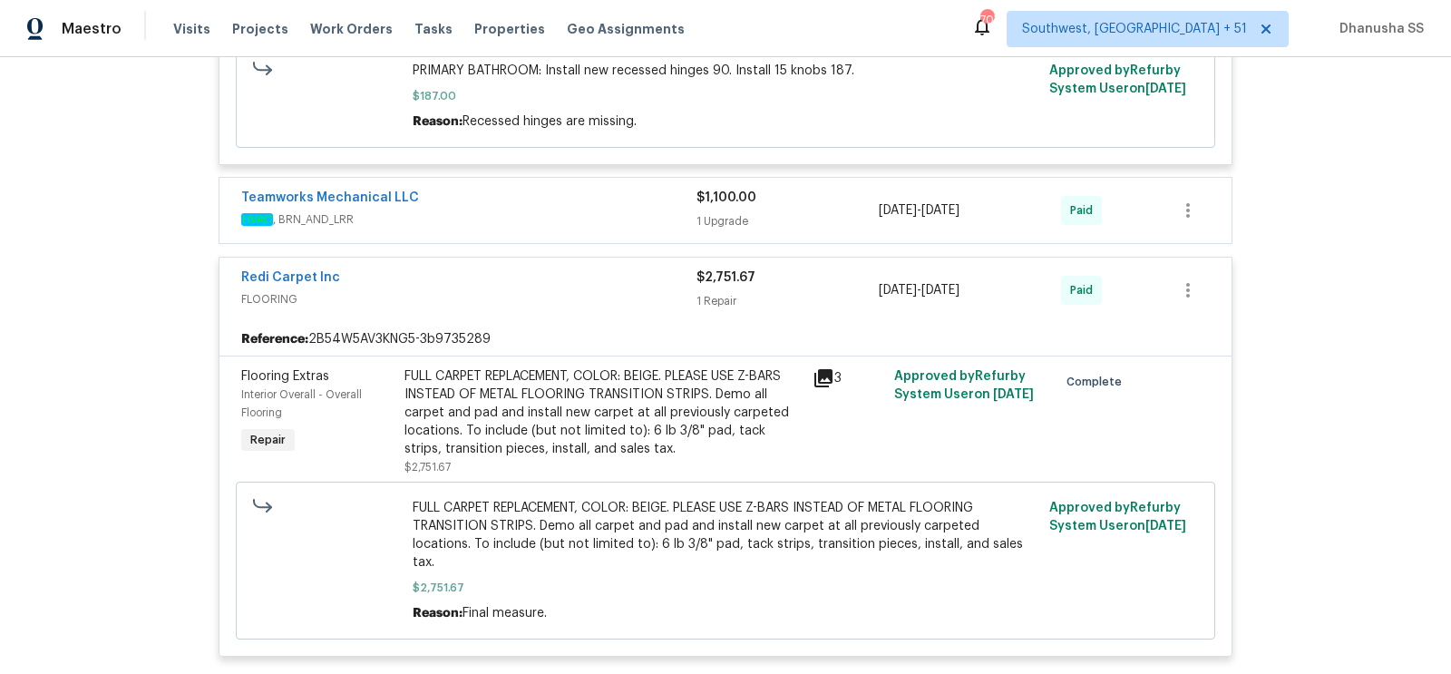
scroll to position [8126, 0]
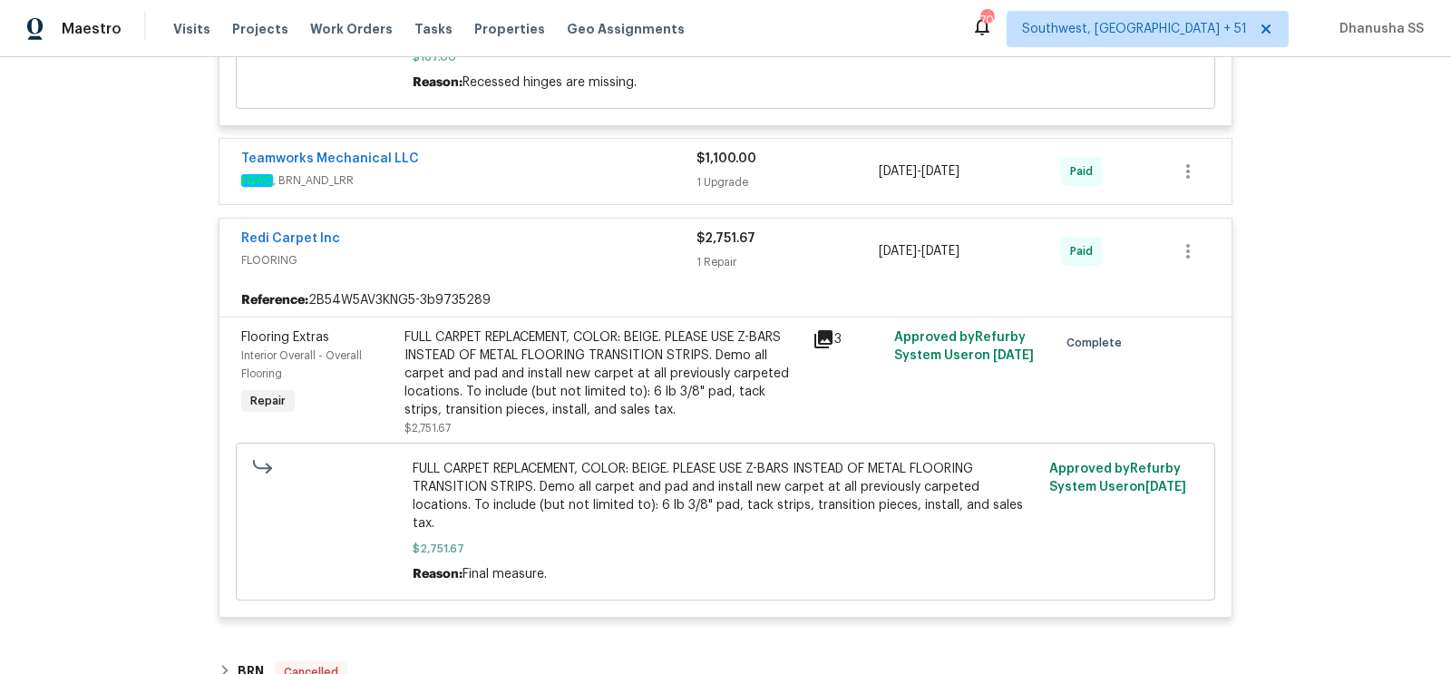
click at [620, 150] on div "Teamworks Mechanical LLC" at bounding box center [468, 161] width 455 height 22
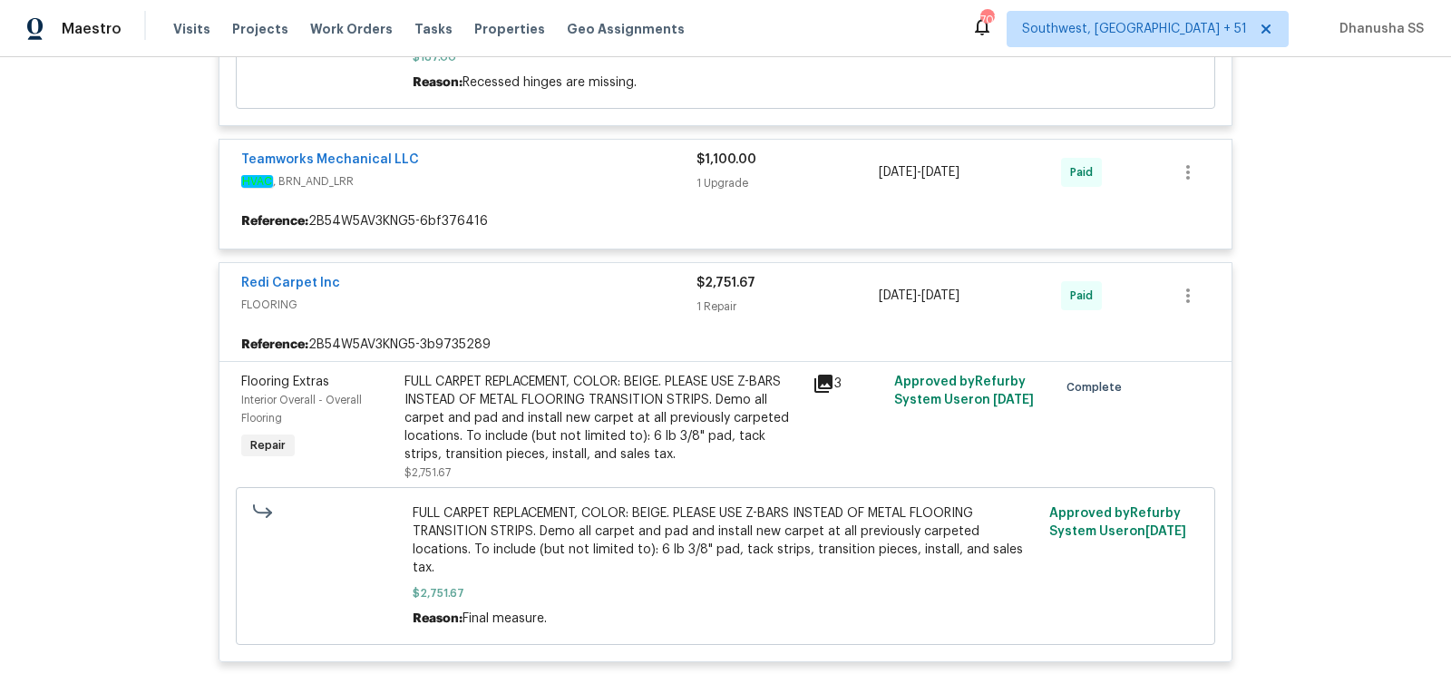
scroll to position [8111, 0]
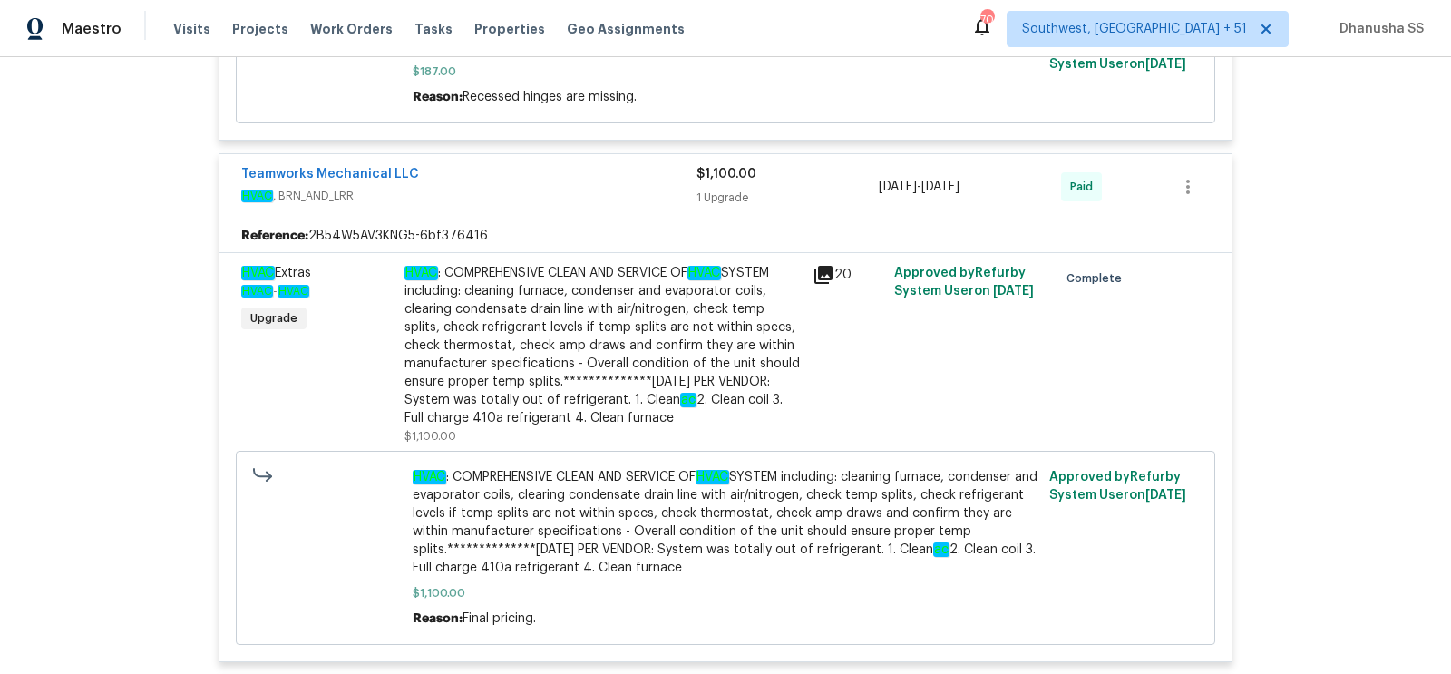
click at [106, 329] on div "Back to all projects 7264 Siena Way Unit C, Boulder, CO 80301 3 Beds | 4 Baths …" at bounding box center [725, 365] width 1451 height 616
